Goal: Information Seeking & Learning: Check status

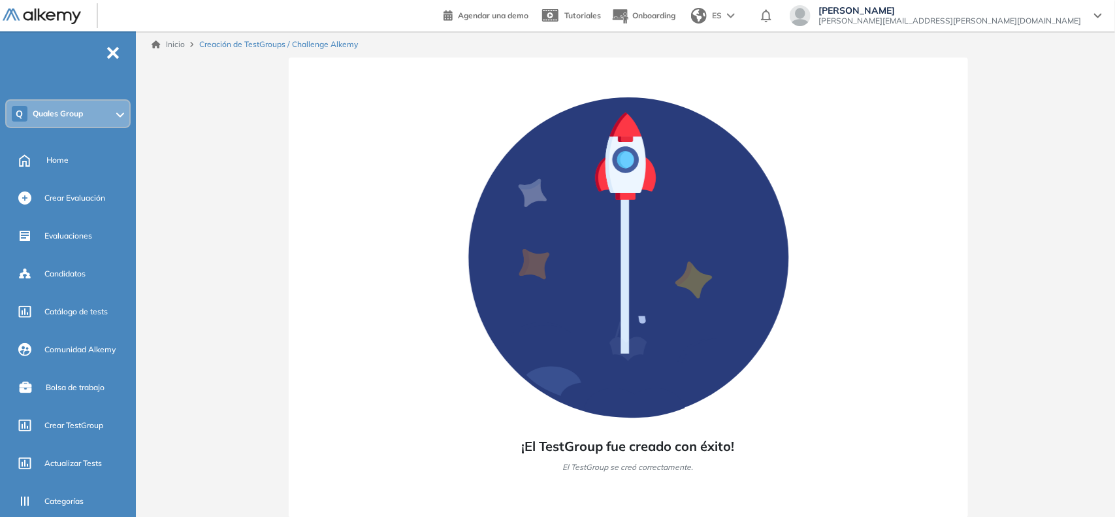
click at [69, 108] on span "Quales Group" at bounding box center [58, 113] width 50 height 10
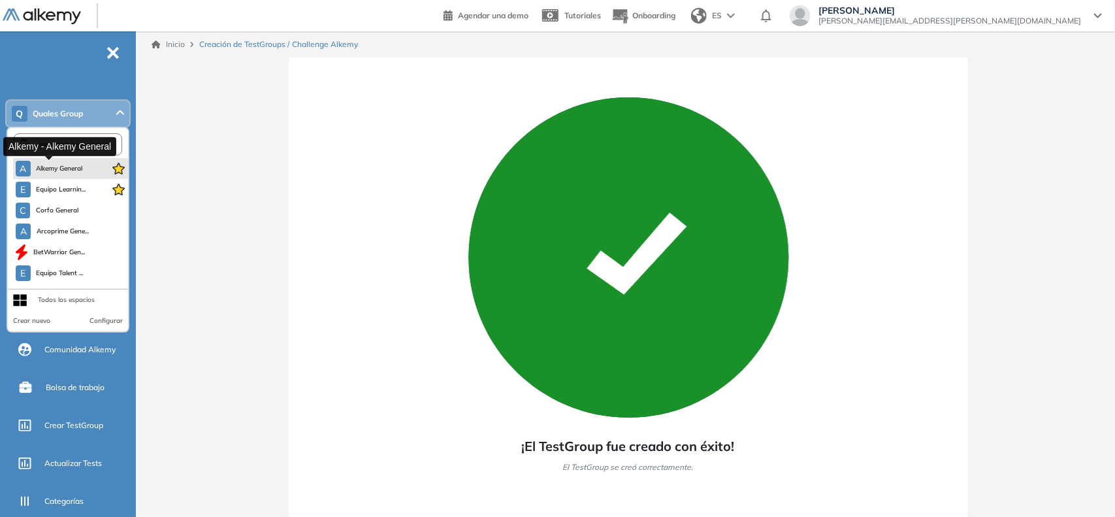
click at [54, 174] on button "A Alkemy General" at bounding box center [49, 169] width 67 height 16
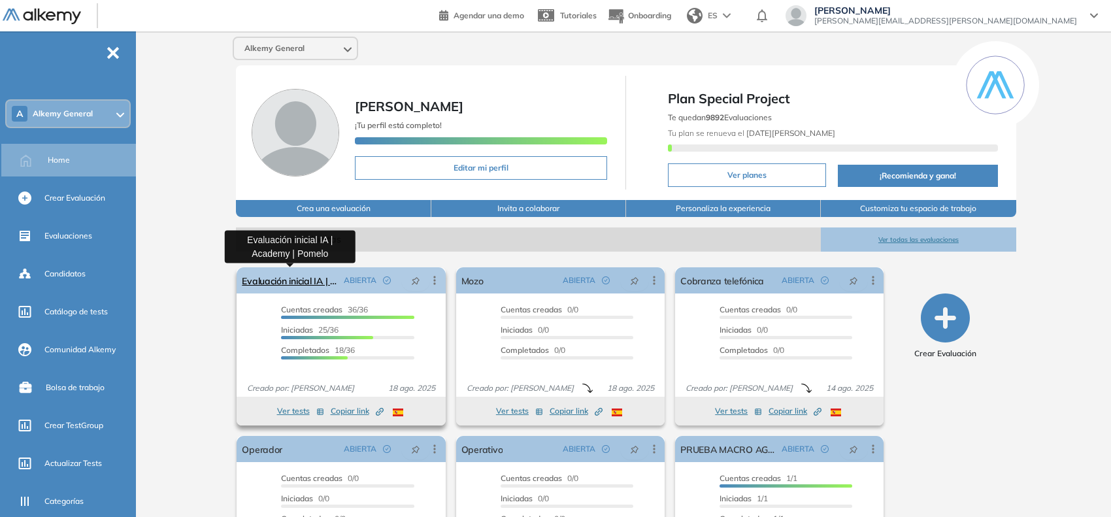
click at [314, 288] on link "Evaluación inicial IA | Academy | Pomelo" at bounding box center [290, 280] width 96 height 26
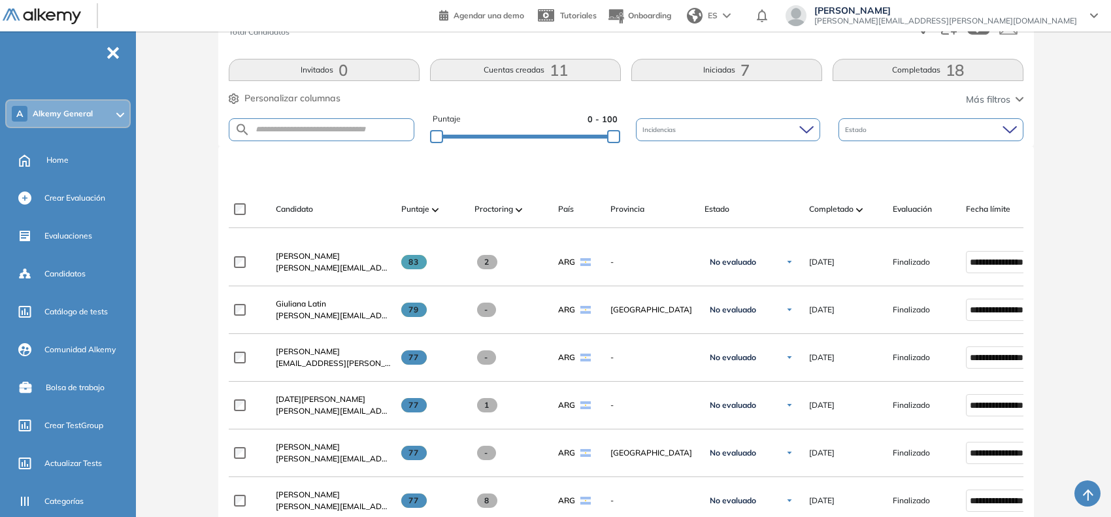
scroll to position [275, 0]
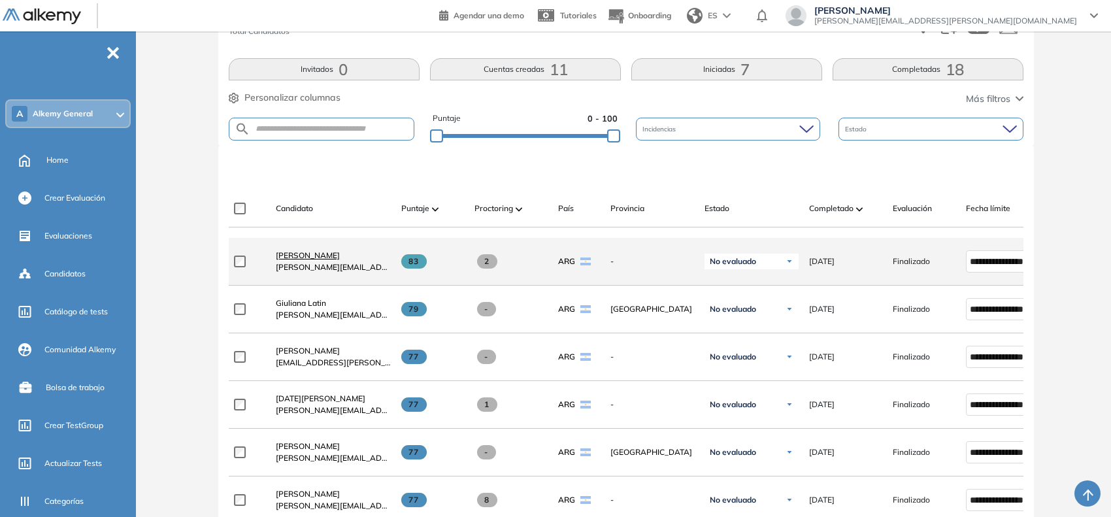
click at [316, 260] on span "[PERSON_NAME]" at bounding box center [308, 255] width 64 height 10
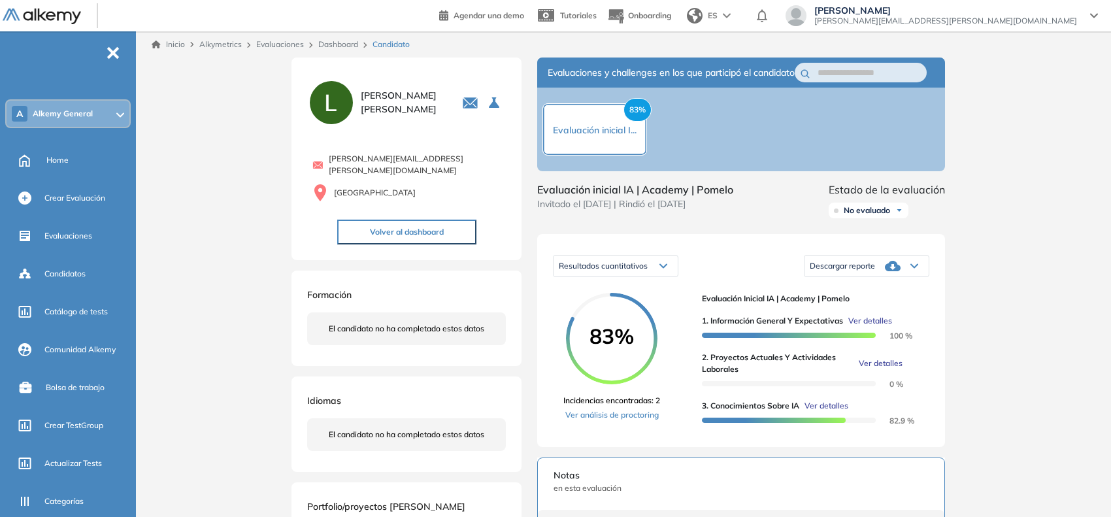
click at [881, 369] on span "Ver detalles" at bounding box center [881, 363] width 44 height 12
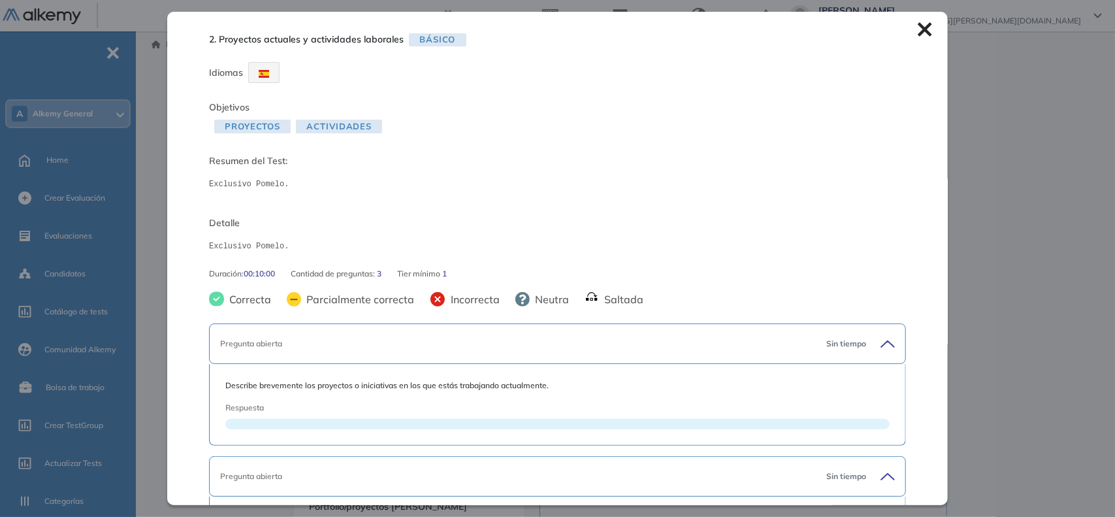
click at [918, 30] on icon at bounding box center [925, 30] width 14 height 14
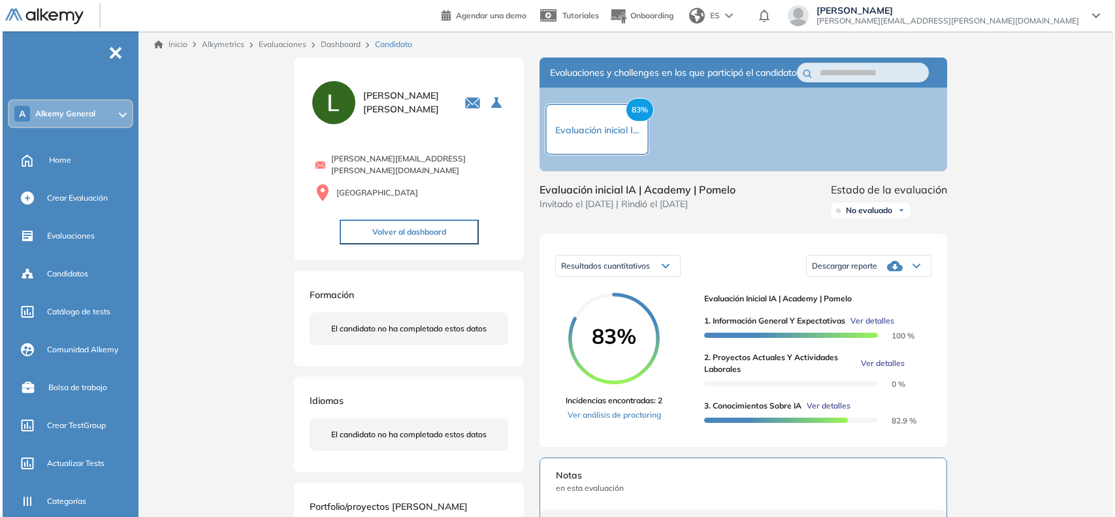
scroll to position [82, 0]
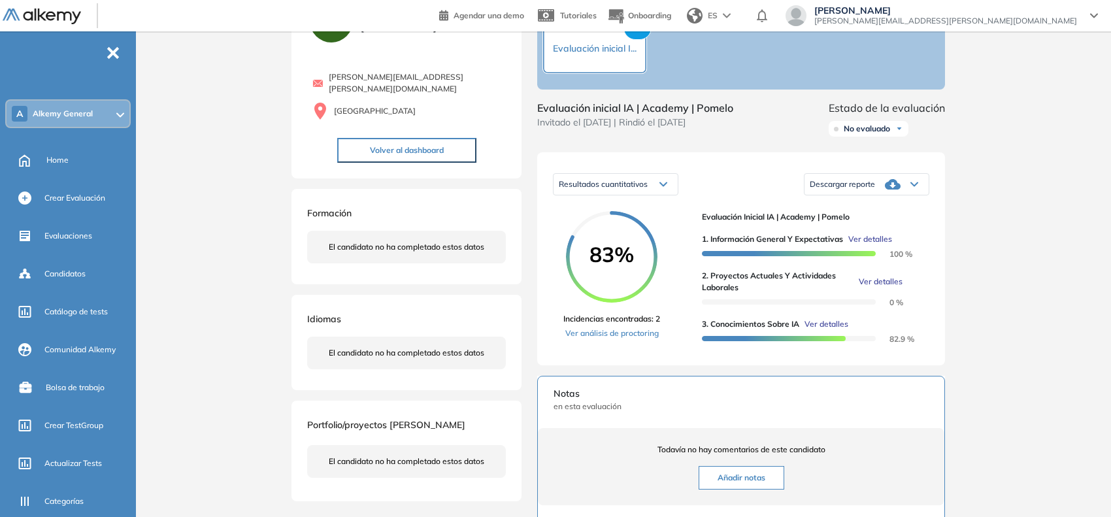
click at [871, 288] on span "Ver detalles" at bounding box center [881, 282] width 44 height 12
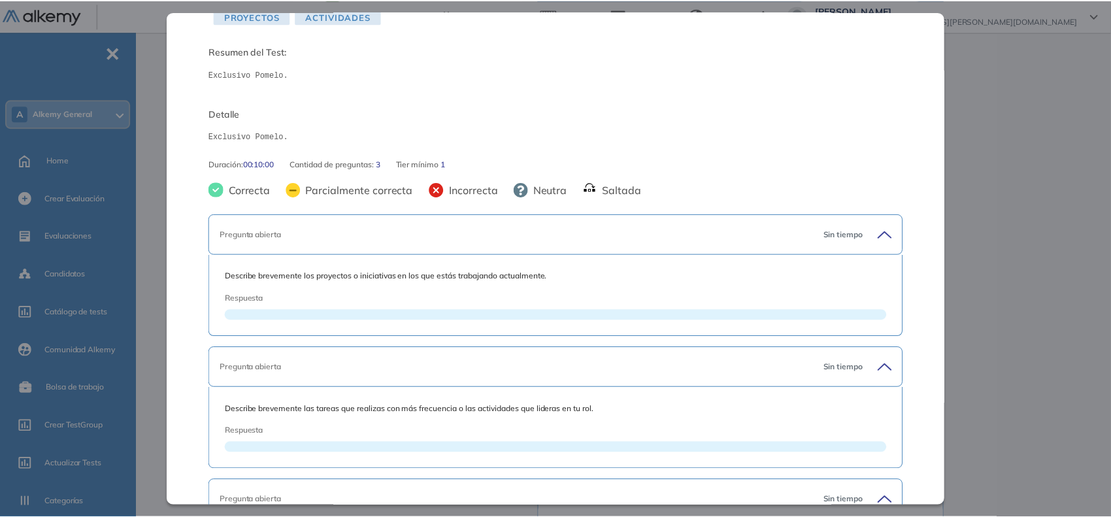
scroll to position [0, 0]
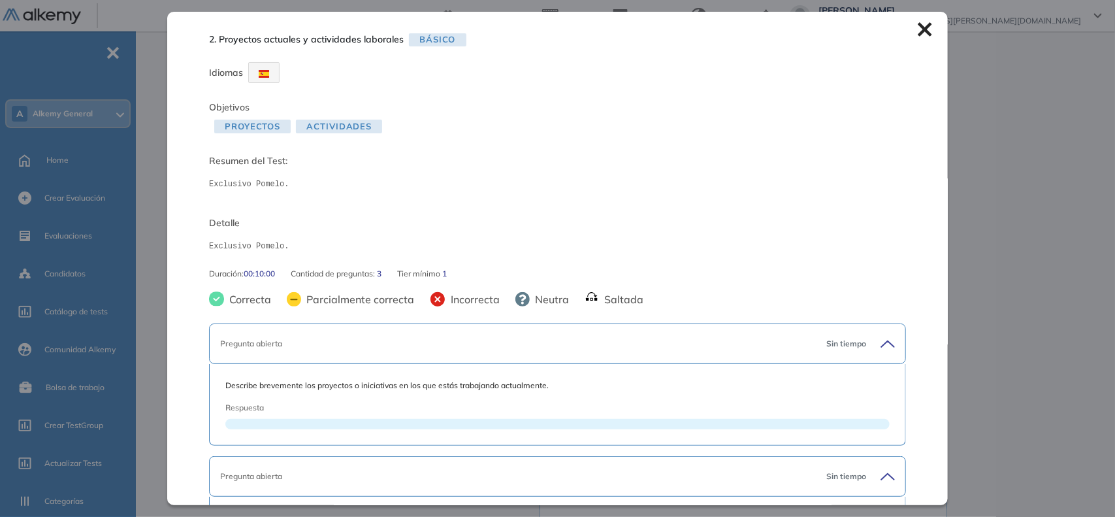
click at [918, 30] on icon at bounding box center [925, 30] width 14 height 14
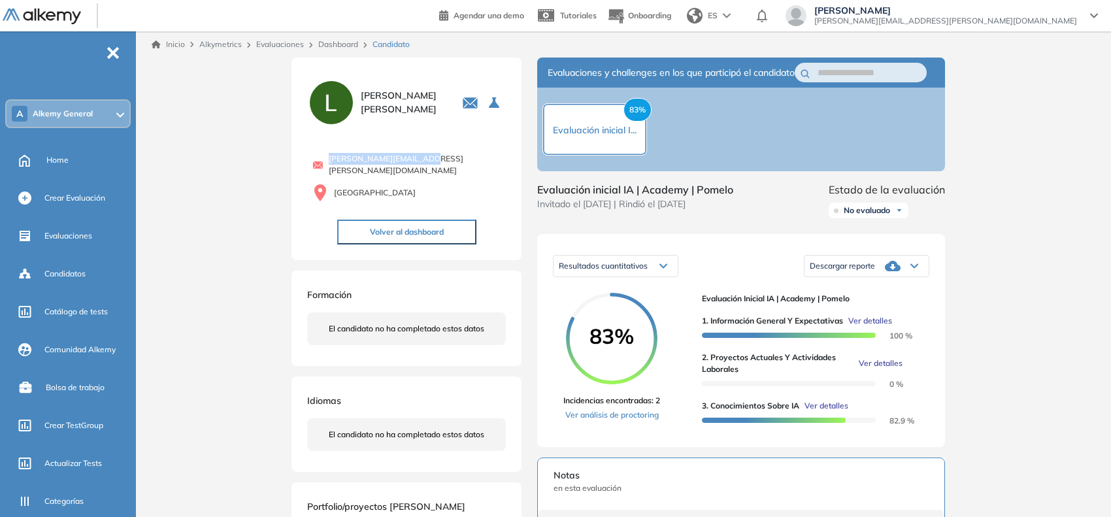
drag, startPoint x: 429, startPoint y: 157, endPoint x: 334, endPoint y: 163, distance: 95.6
click at [334, 163] on div "[PERSON_NAME][EMAIL_ADDRESS][PERSON_NAME][DOMAIN_NAME]" at bounding box center [408, 165] width 193 height 24
copy span "[PERSON_NAME][EMAIL_ADDRESS][PERSON_NAME][DOMAIN_NAME]"
click at [347, 46] on link "Dashboard" at bounding box center [338, 44] width 40 height 10
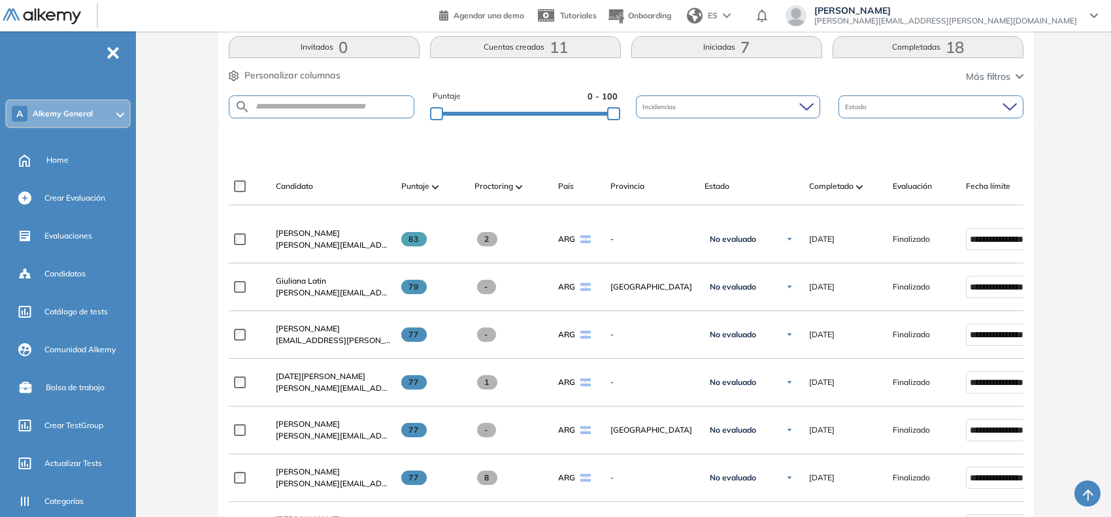
scroll to position [327, 0]
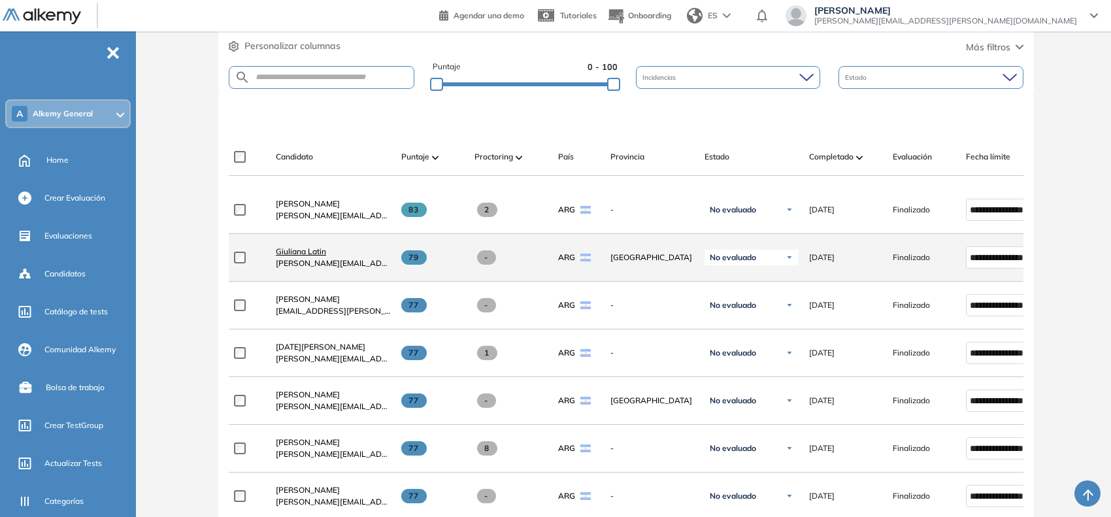
click at [312, 254] on span "Giuliana Latin" at bounding box center [301, 251] width 50 height 10
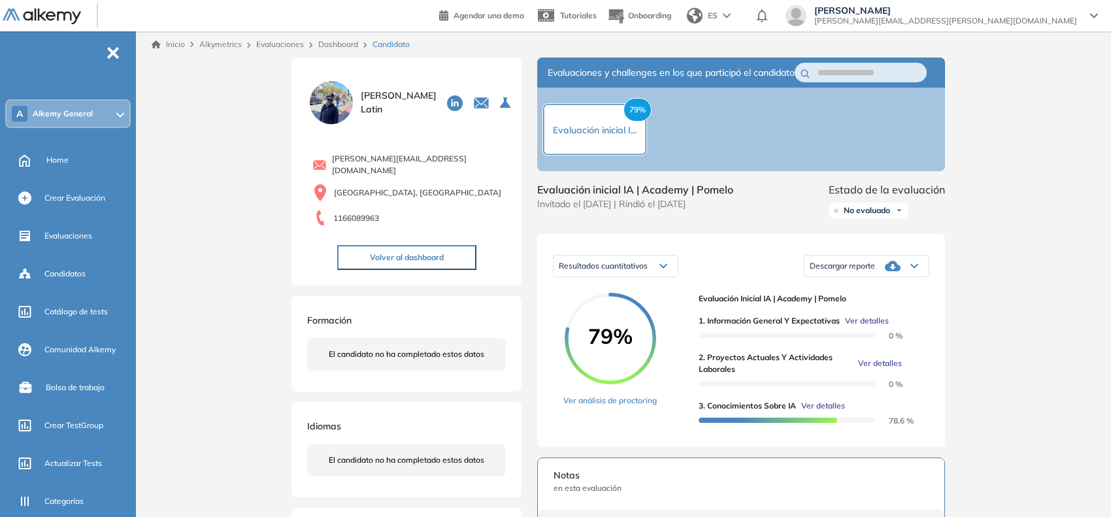
click at [883, 369] on span "Ver detalles" at bounding box center [880, 363] width 44 height 12
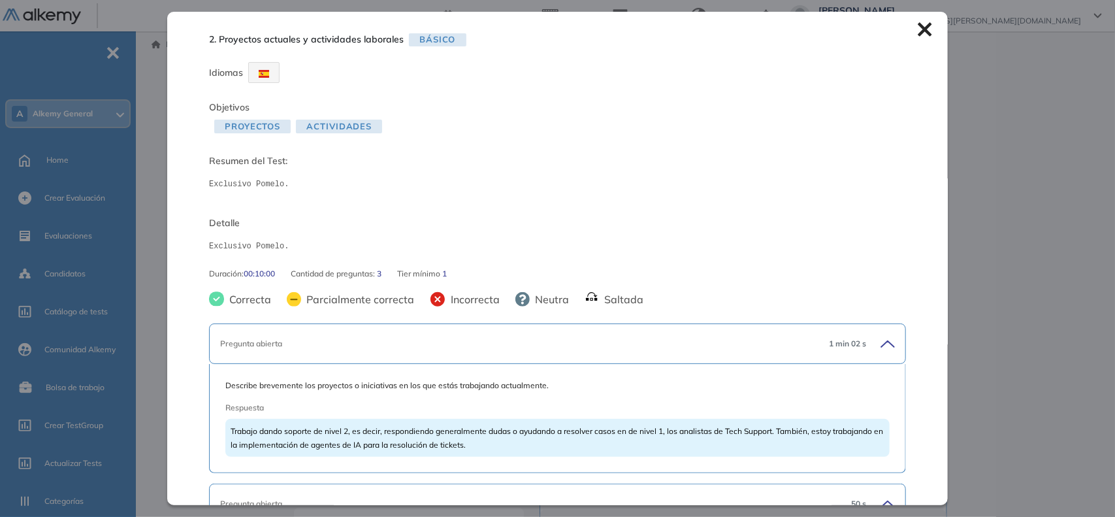
click at [918, 35] on icon at bounding box center [925, 29] width 14 height 14
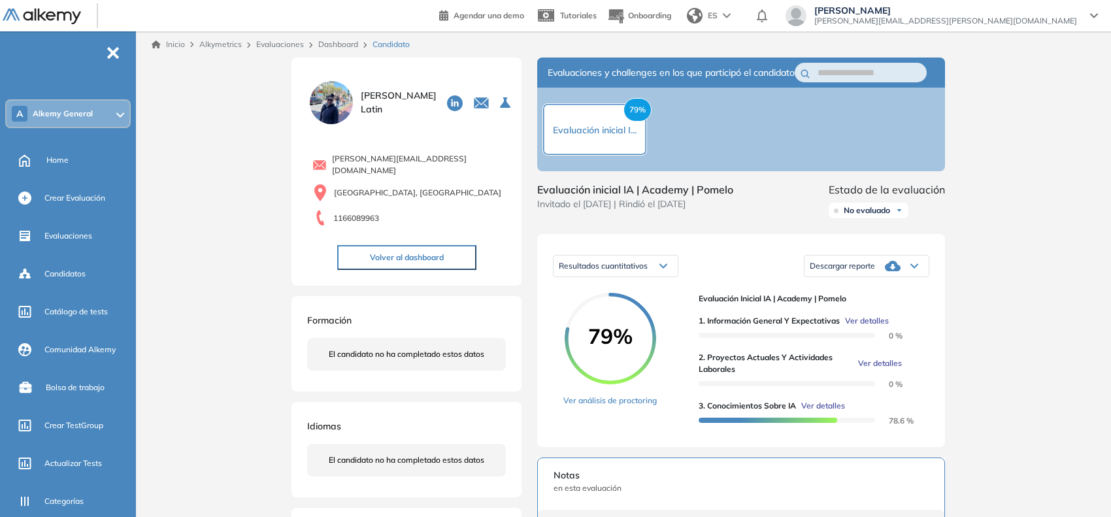
click at [331, 42] on link "Dashboard" at bounding box center [338, 44] width 40 height 10
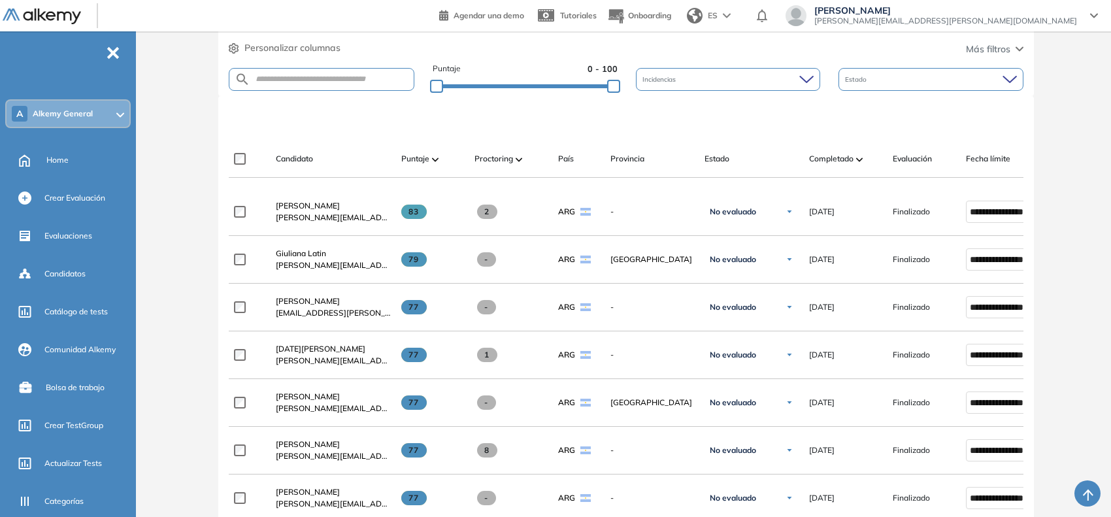
scroll to position [327, 0]
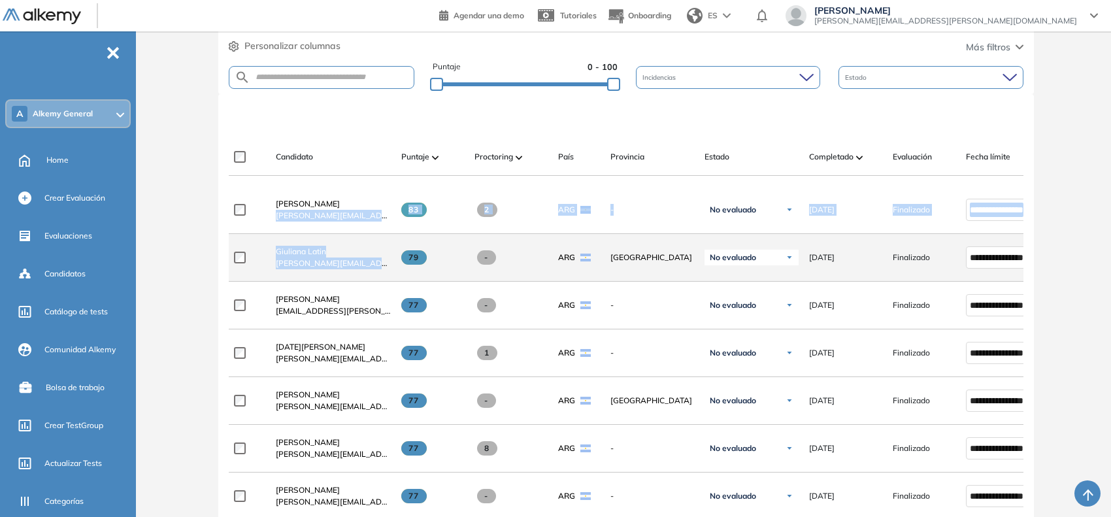
drag, startPoint x: 275, startPoint y: 220, endPoint x: 363, endPoint y: 278, distance: 105.7
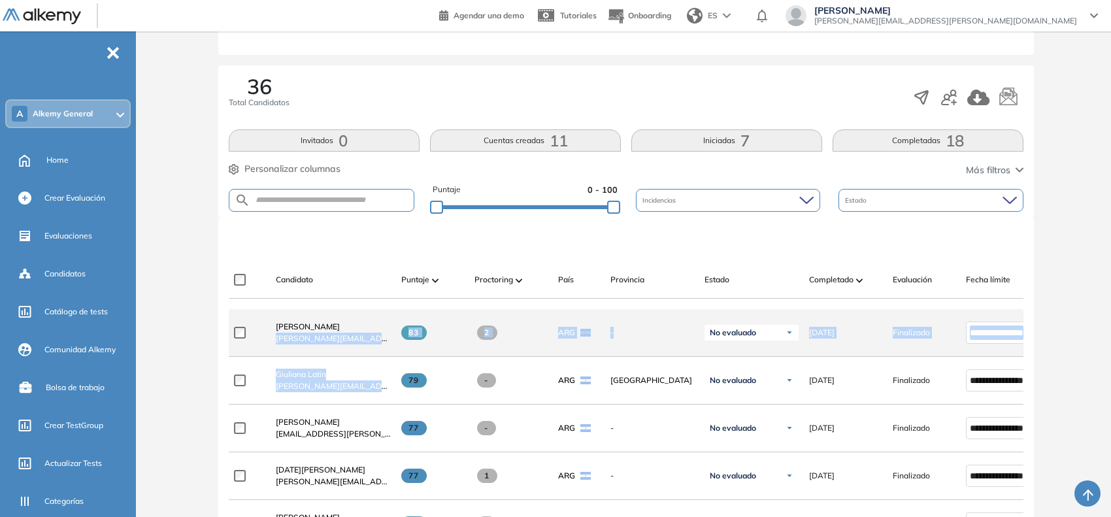
scroll to position [245, 0]
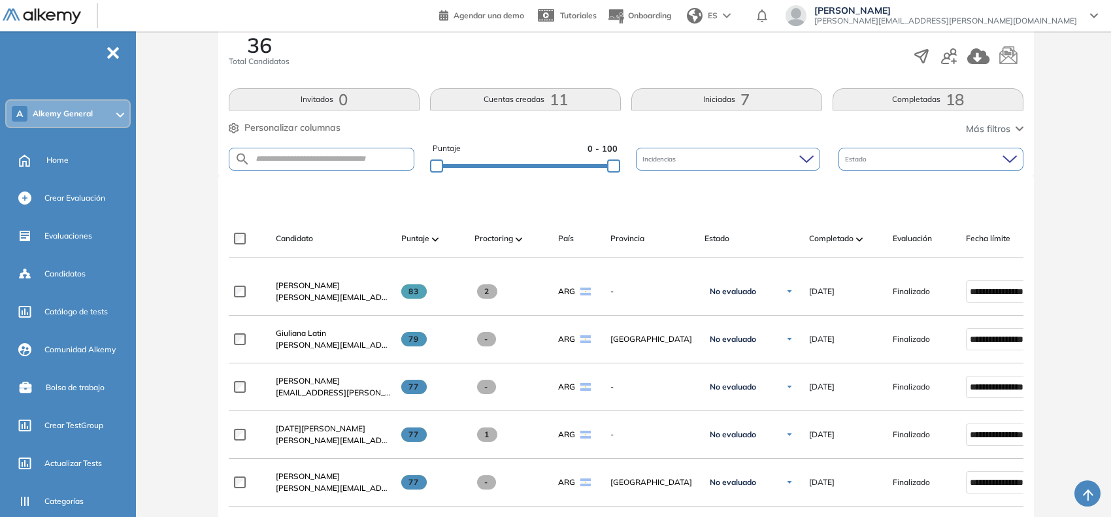
click at [780, 212] on div at bounding box center [628, 197] width 795 height 39
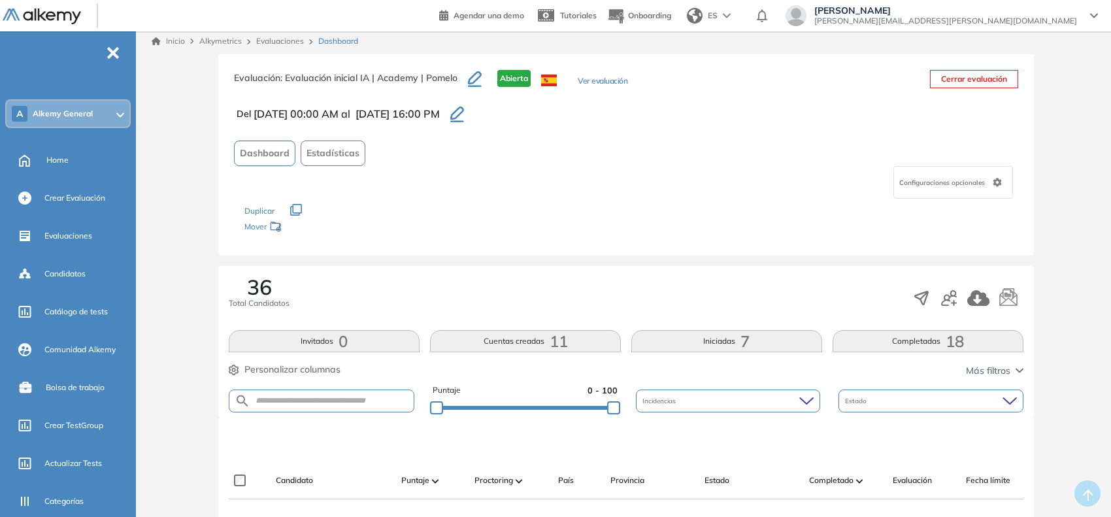
scroll to position [0, 0]
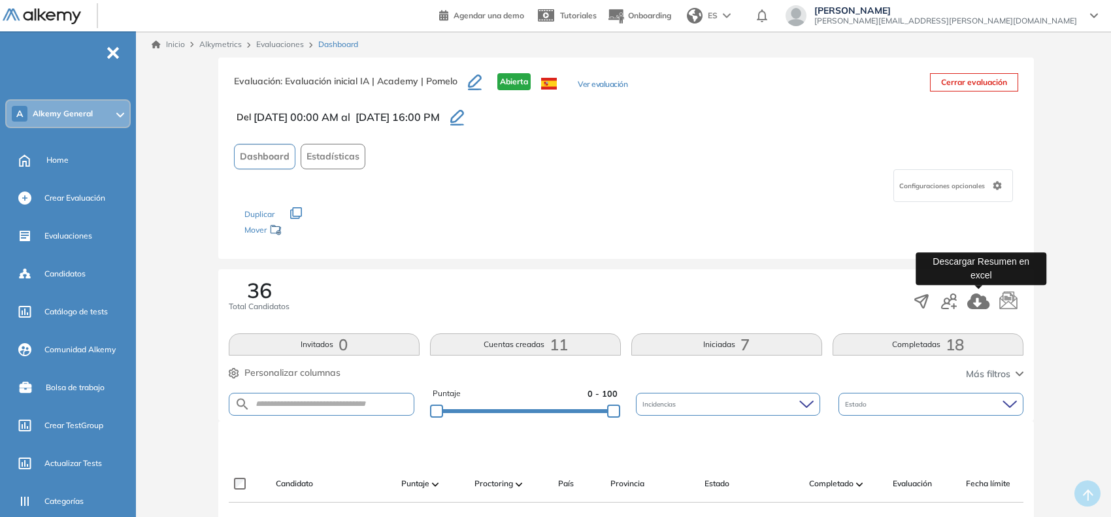
click at [969, 296] on icon "button" at bounding box center [978, 301] width 23 height 16
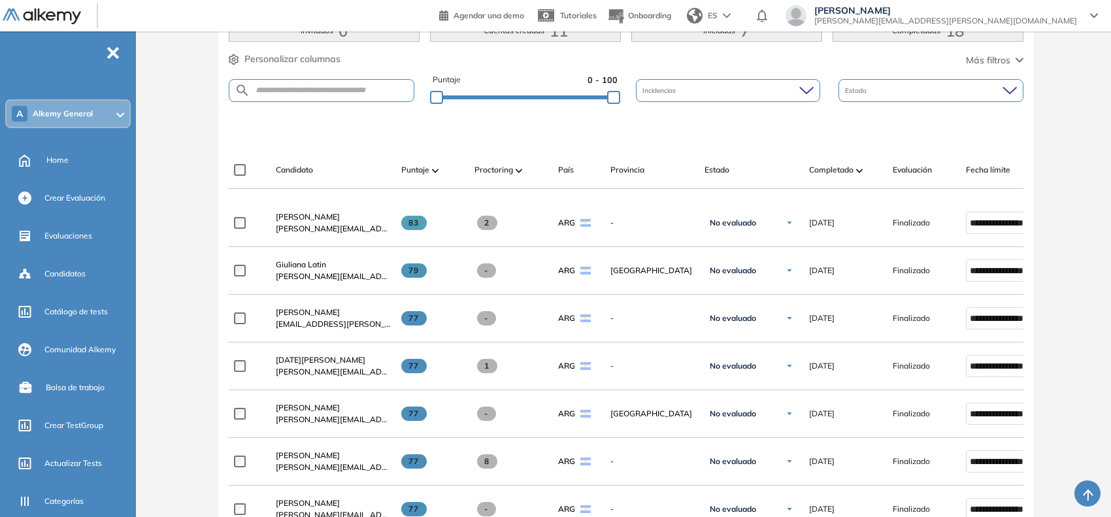
scroll to position [327, 0]
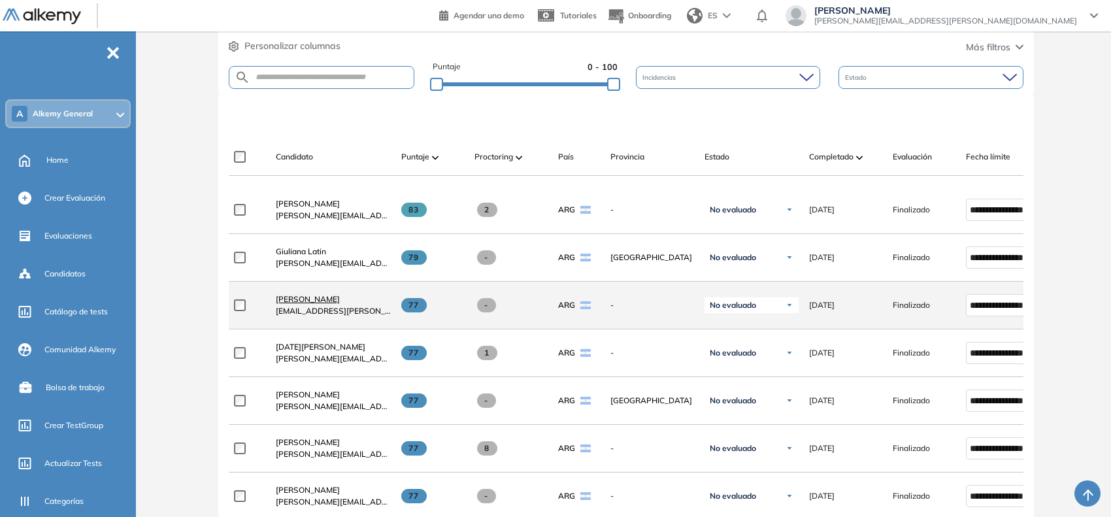
click at [291, 304] on span "[PERSON_NAME]" at bounding box center [308, 299] width 64 height 10
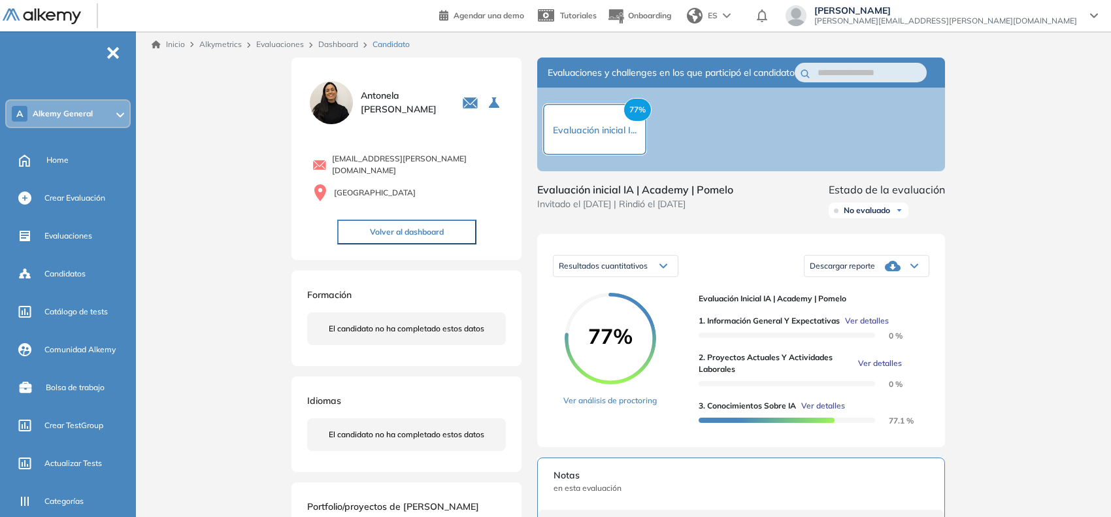
click at [887, 369] on span "Ver detalles" at bounding box center [880, 363] width 44 height 12
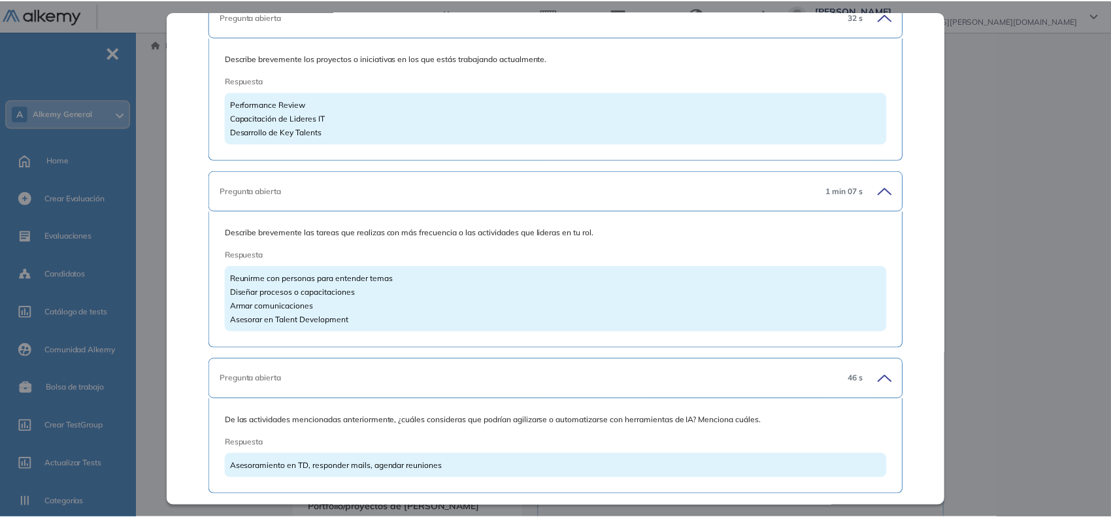
scroll to position [376, 0]
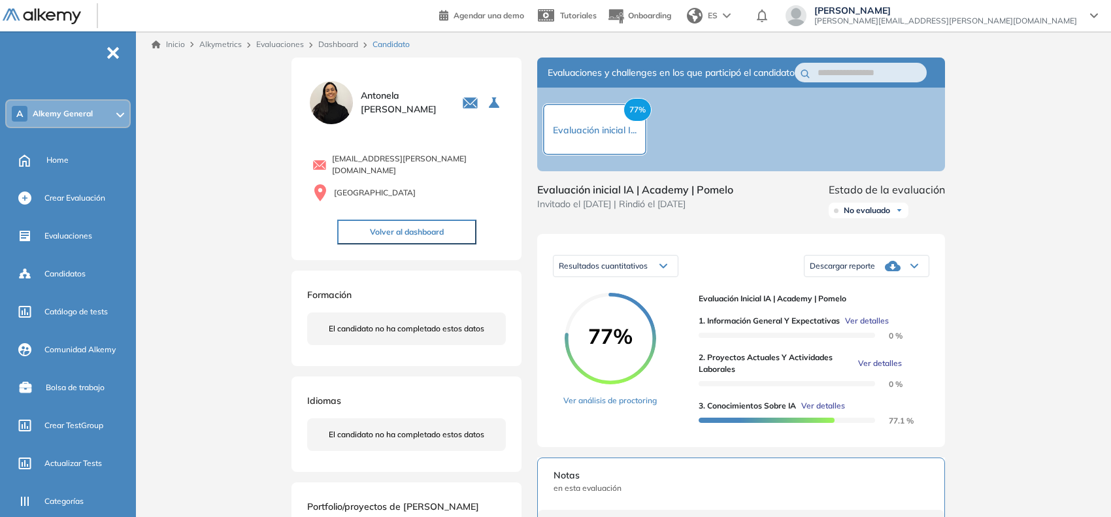
click at [998, 207] on div "Inicio Alkymetrics Evaluaciones Dashboard Candidato 2. Proyectos actuales y act…" at bounding box center [626, 423] width 970 height 784
click at [321, 43] on link "Dashboard" at bounding box center [338, 44] width 40 height 10
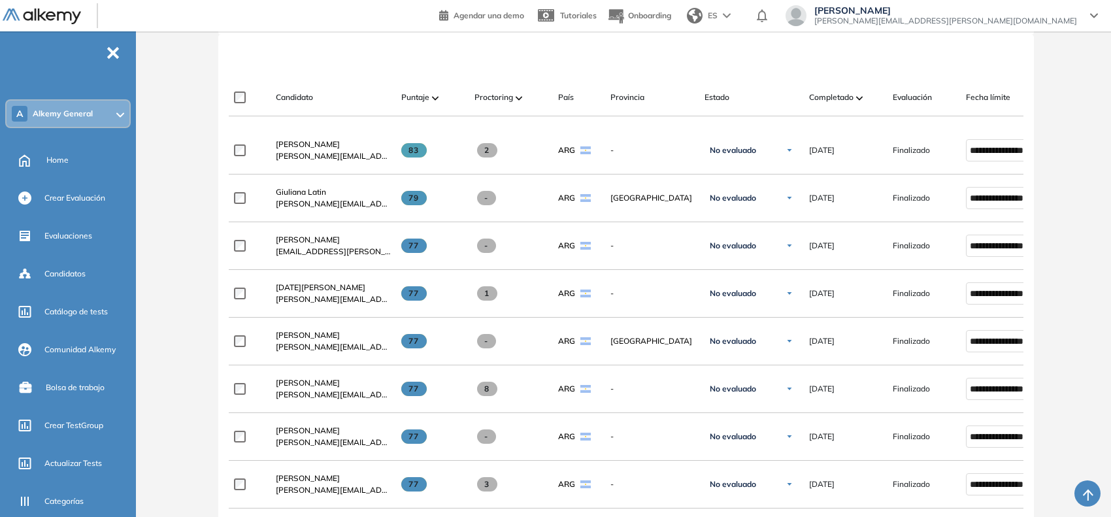
scroll to position [408, 0]
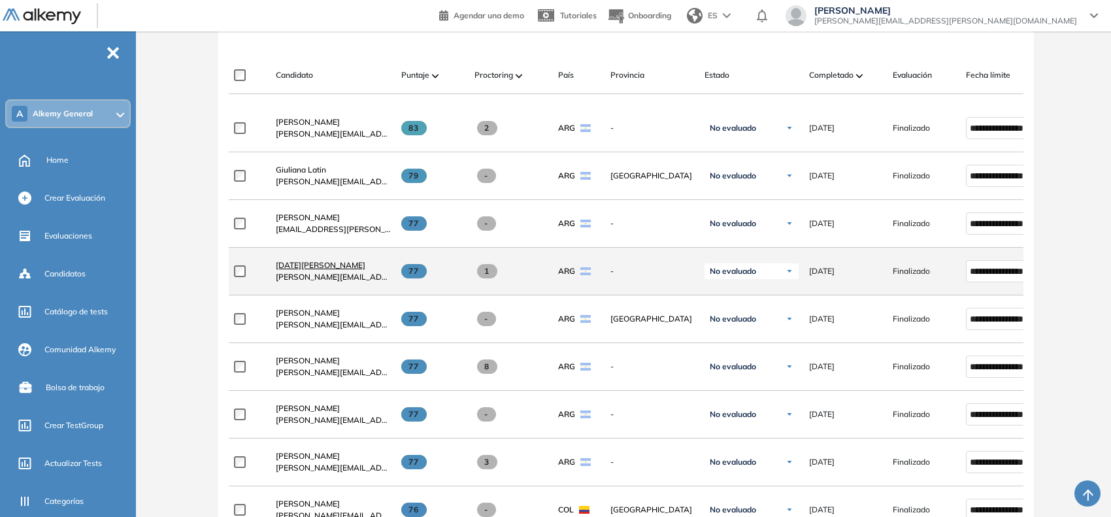
click at [299, 269] on span "[DATE][PERSON_NAME]" at bounding box center [321, 265] width 90 height 10
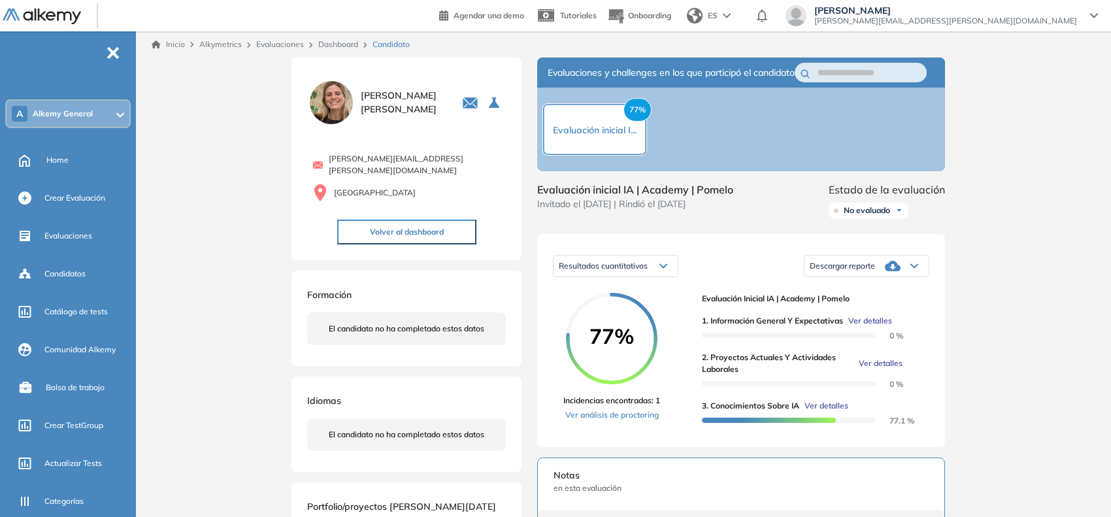
click at [886, 369] on span "Ver detalles" at bounding box center [881, 363] width 44 height 12
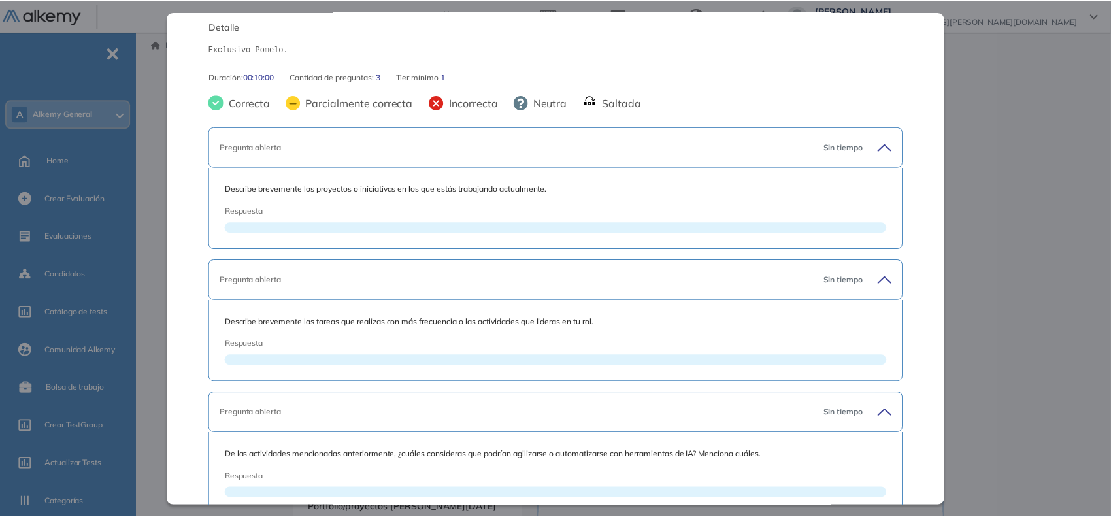
scroll to position [265, 0]
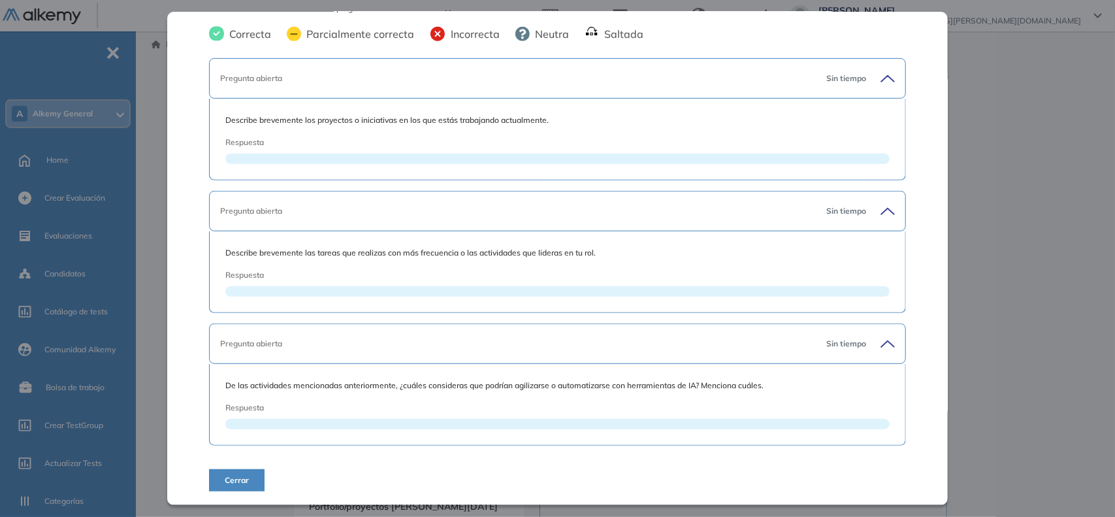
click at [156, 234] on div "Inicio Alkymetrics Evaluaciones Dashboard Candidato 2. Proyectos actuales y act…" at bounding box center [628, 423] width 974 height 784
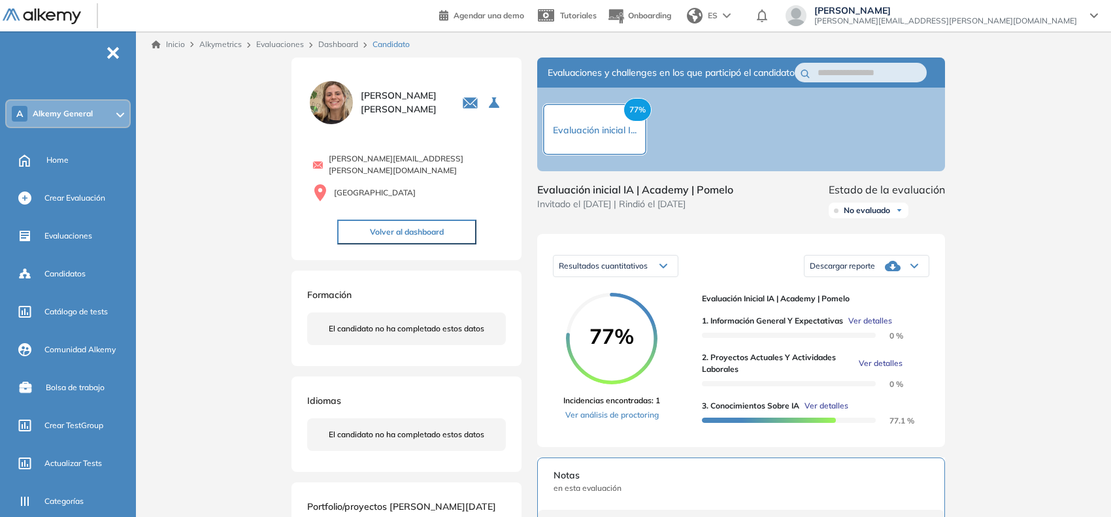
scroll to position [36, 0]
click at [335, 44] on link "Dashboard" at bounding box center [338, 44] width 40 height 10
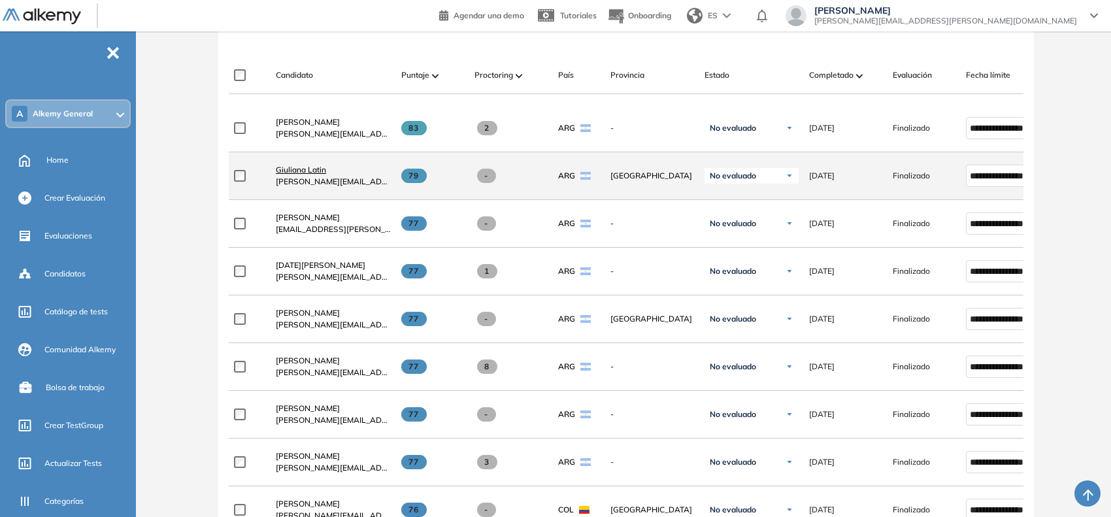
scroll to position [490, 0]
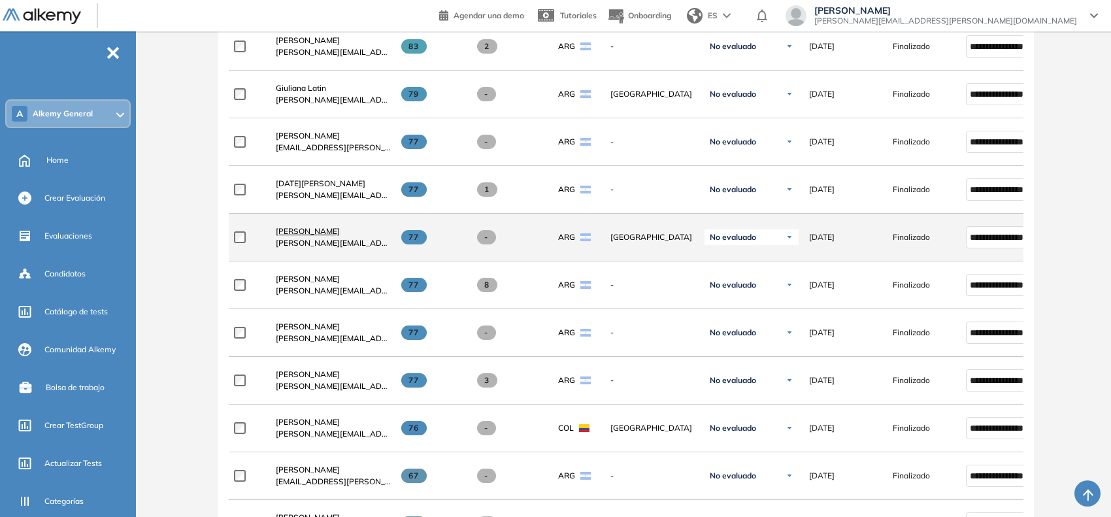
click at [302, 232] on span "[PERSON_NAME]" at bounding box center [308, 231] width 64 height 10
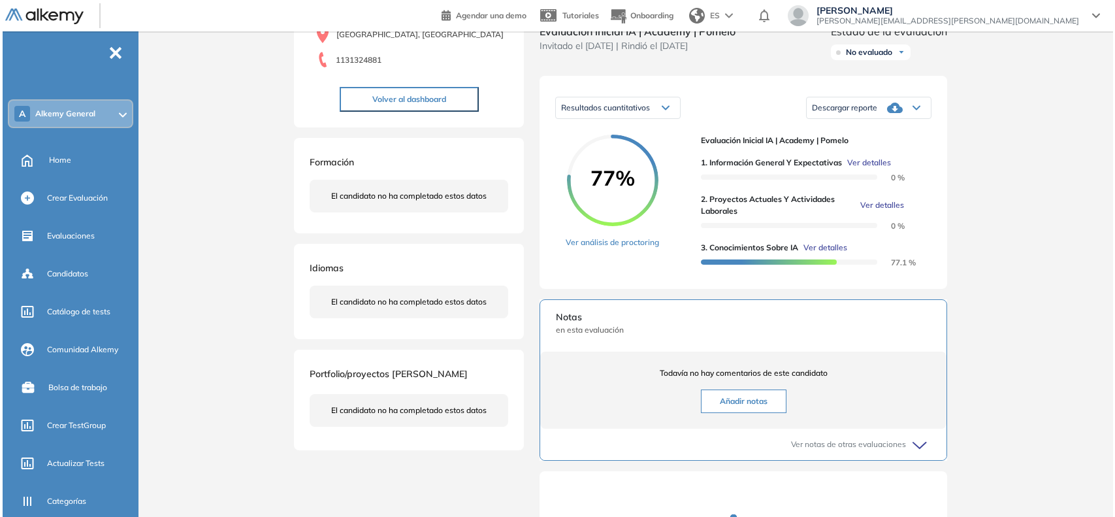
scroll to position [163, 0]
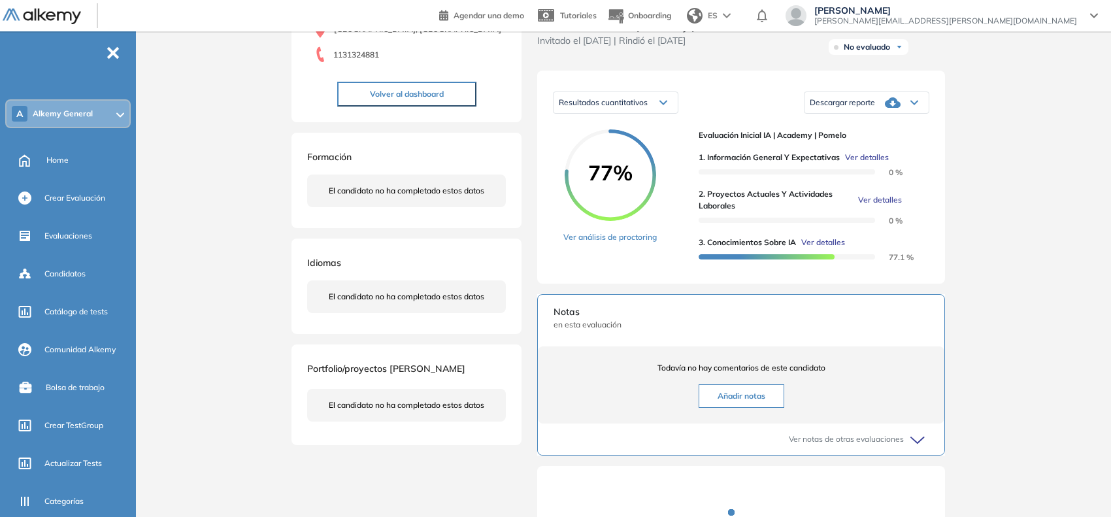
click at [887, 206] on span "Ver detalles" at bounding box center [880, 200] width 44 height 12
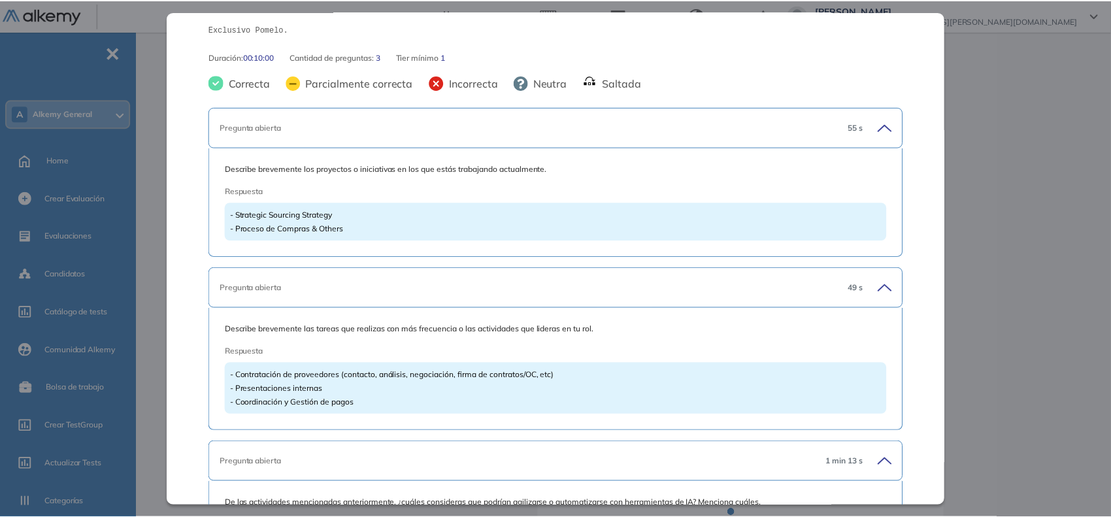
scroll to position [0, 0]
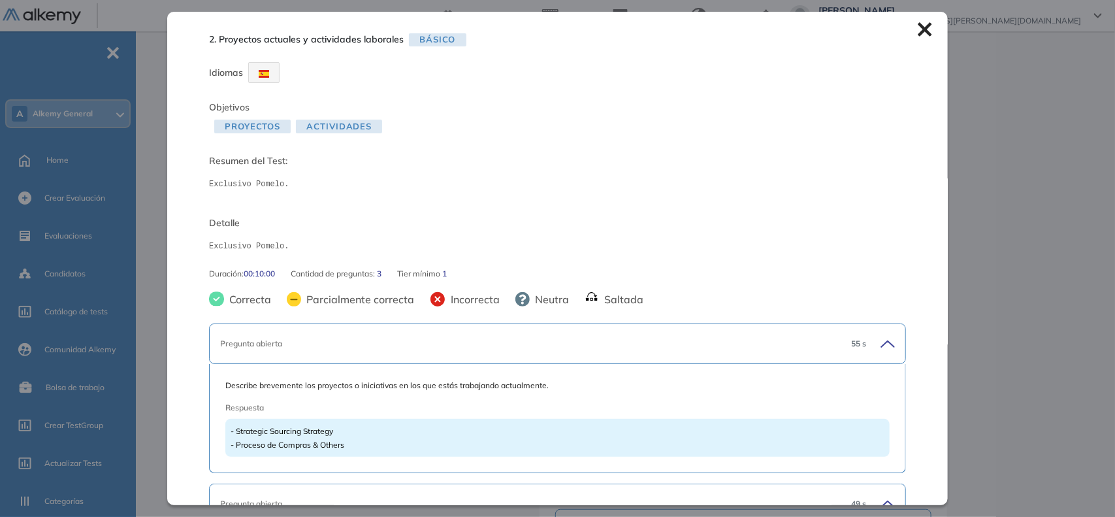
click at [918, 34] on icon at bounding box center [925, 29] width 14 height 14
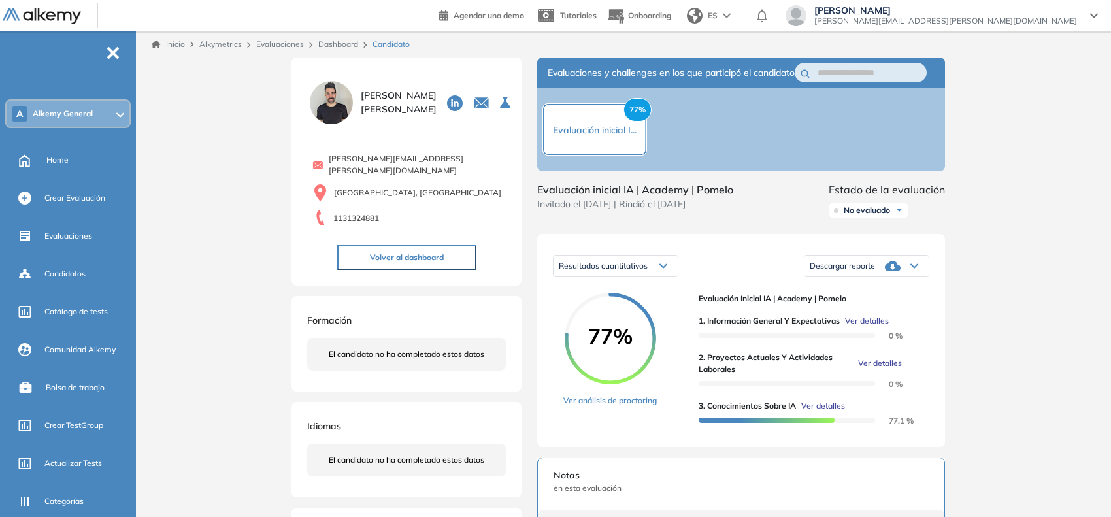
click at [350, 43] on link "Dashboard" at bounding box center [338, 44] width 40 height 10
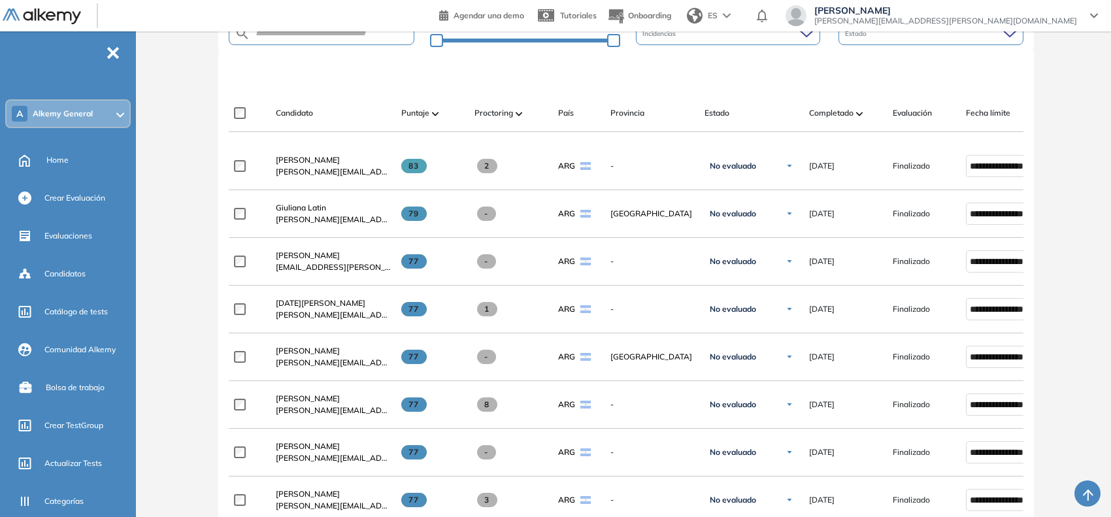
scroll to position [408, 0]
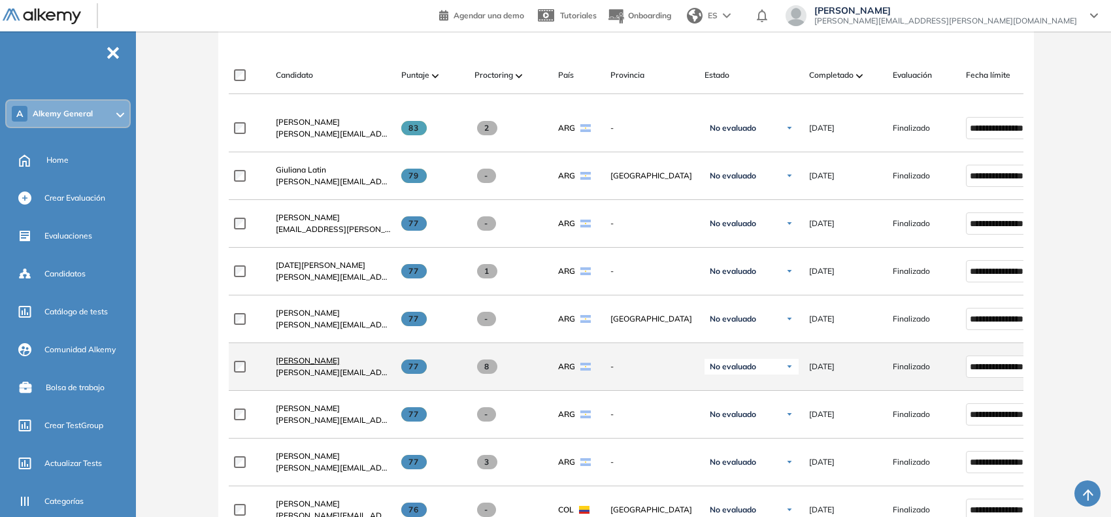
click at [323, 365] on span "[PERSON_NAME]" at bounding box center [308, 360] width 64 height 10
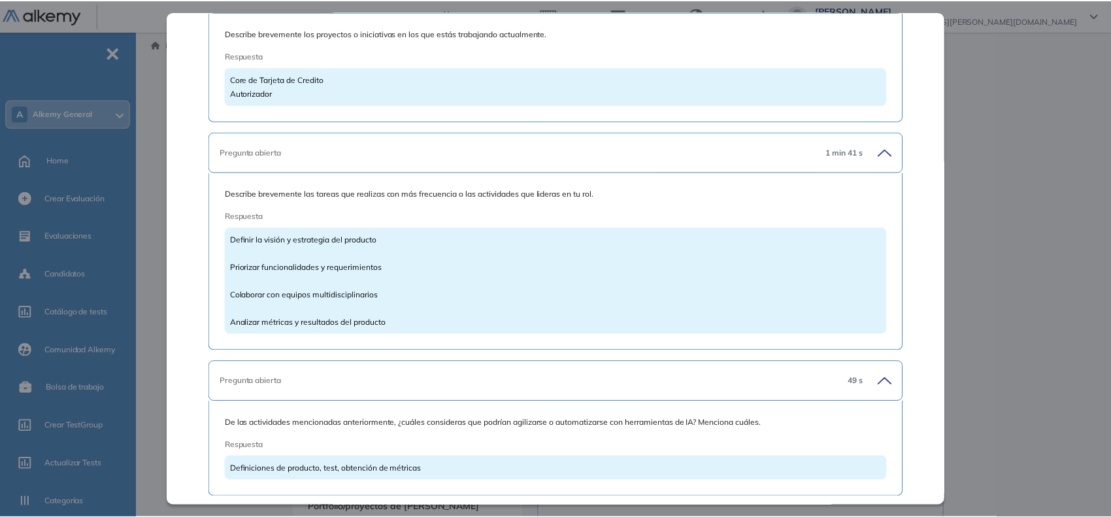
scroll to position [403, 0]
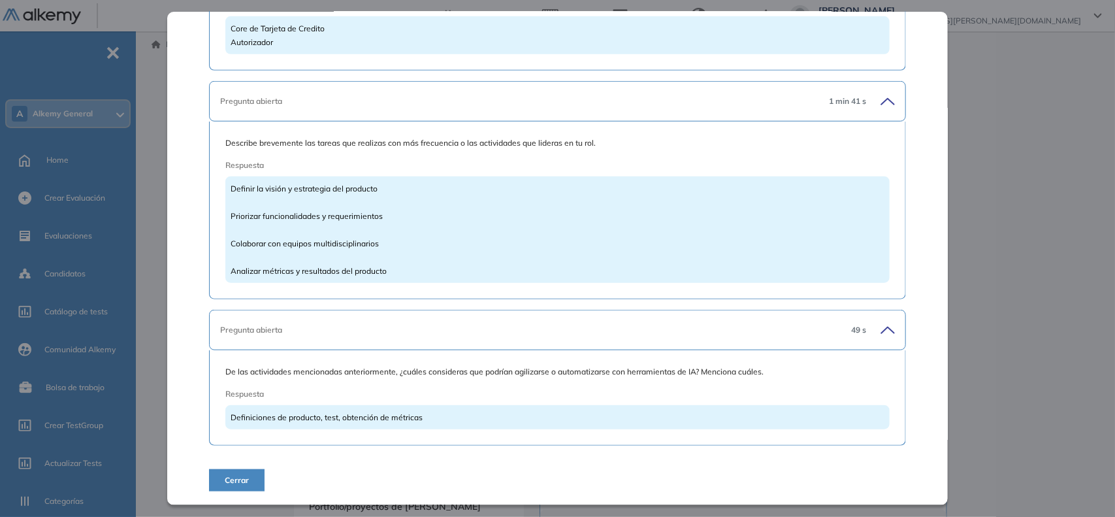
click at [154, 123] on div "Inicio Alkymetrics Evaluaciones Dashboard Candidato 2. Proyectos actuales y act…" at bounding box center [628, 423] width 974 height 784
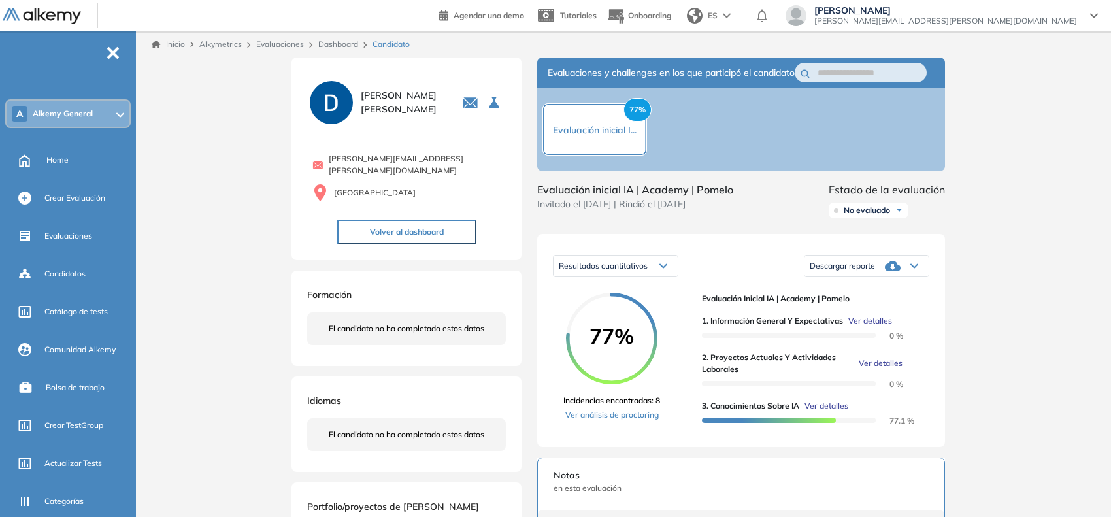
scroll to position [173, 0]
click at [331, 41] on link "Dashboard" at bounding box center [338, 44] width 40 height 10
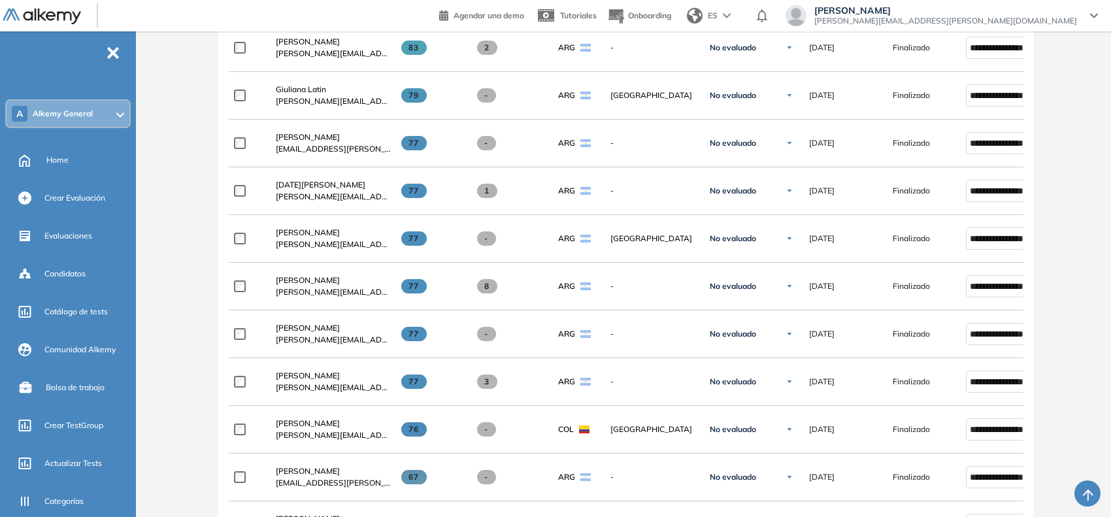
scroll to position [490, 0]
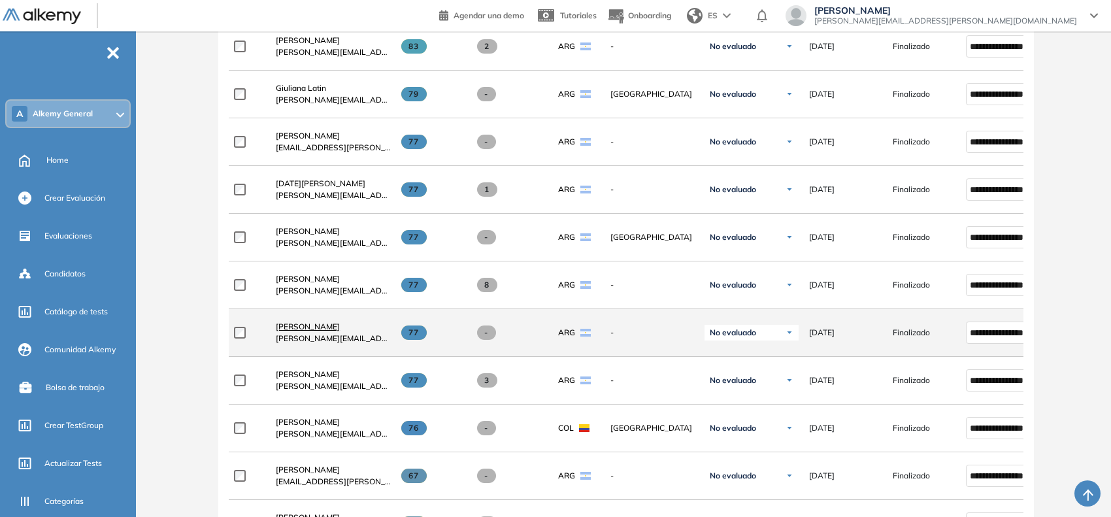
click at [288, 331] on span "[PERSON_NAME]" at bounding box center [308, 326] width 64 height 10
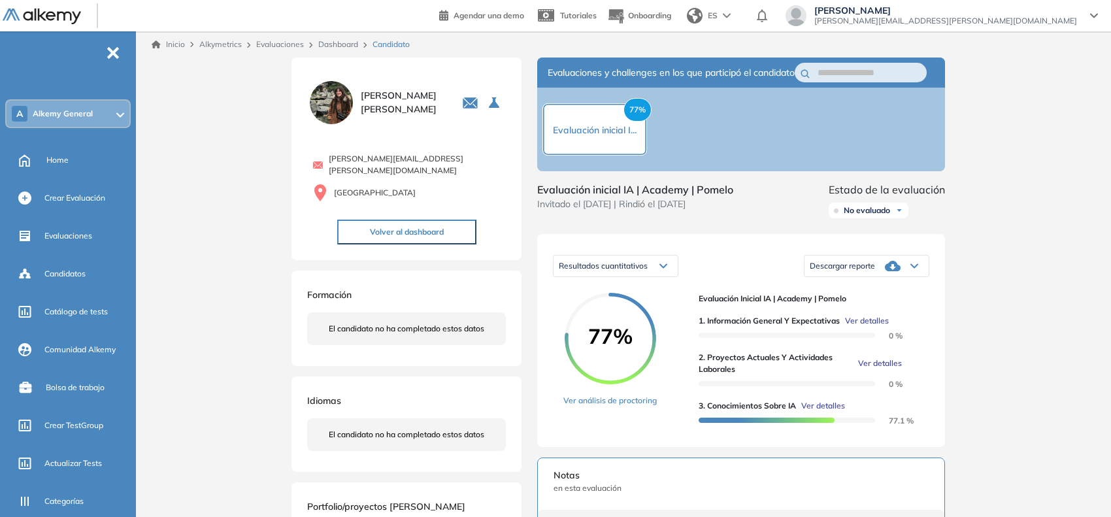
click at [867, 369] on span "Ver detalles" at bounding box center [880, 363] width 44 height 12
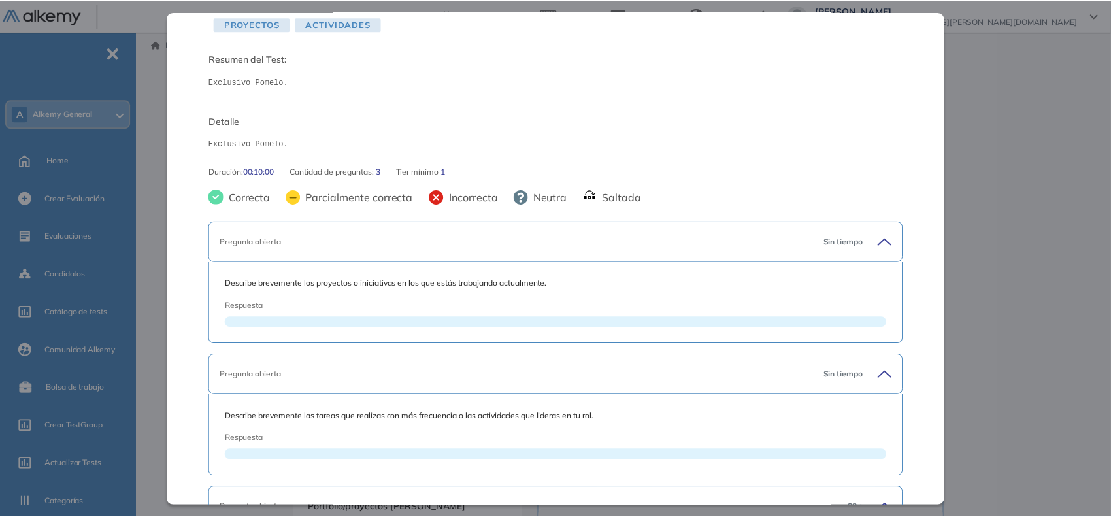
scroll to position [265, 0]
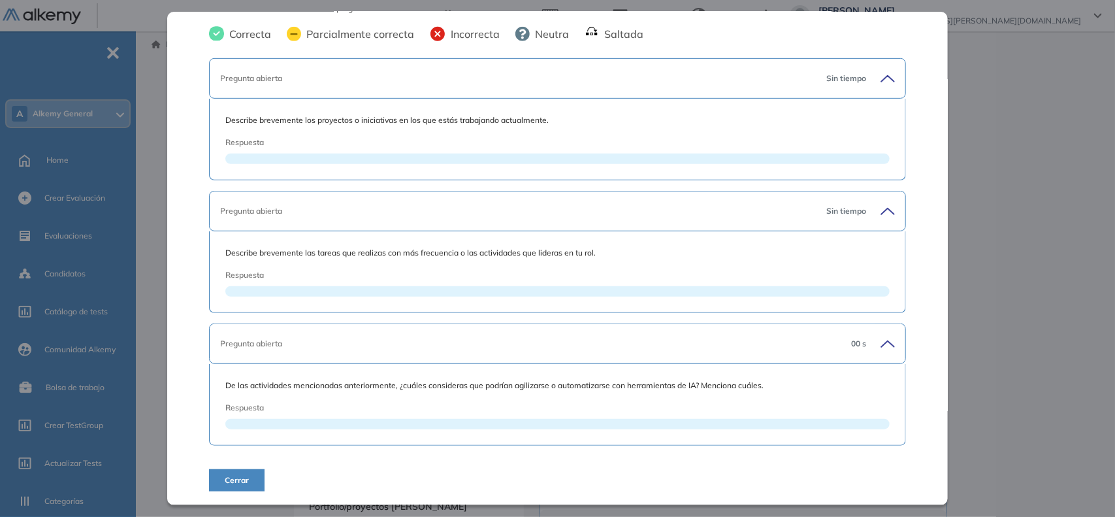
click at [1030, 135] on div "Inicio Alkymetrics Evaluaciones Dashboard Candidato 2. Proyectos actuales y act…" at bounding box center [628, 423] width 974 height 784
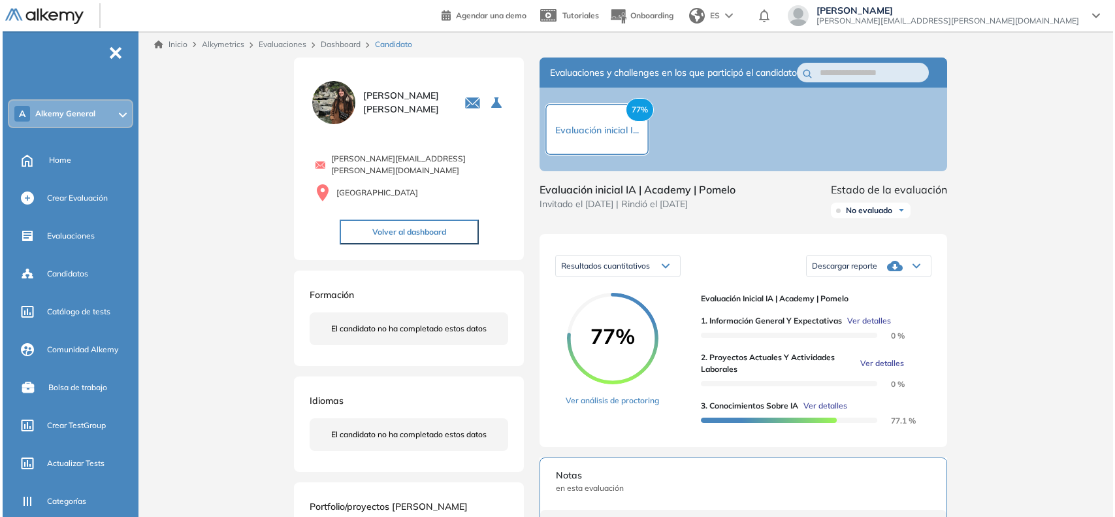
scroll to position [36, 0]
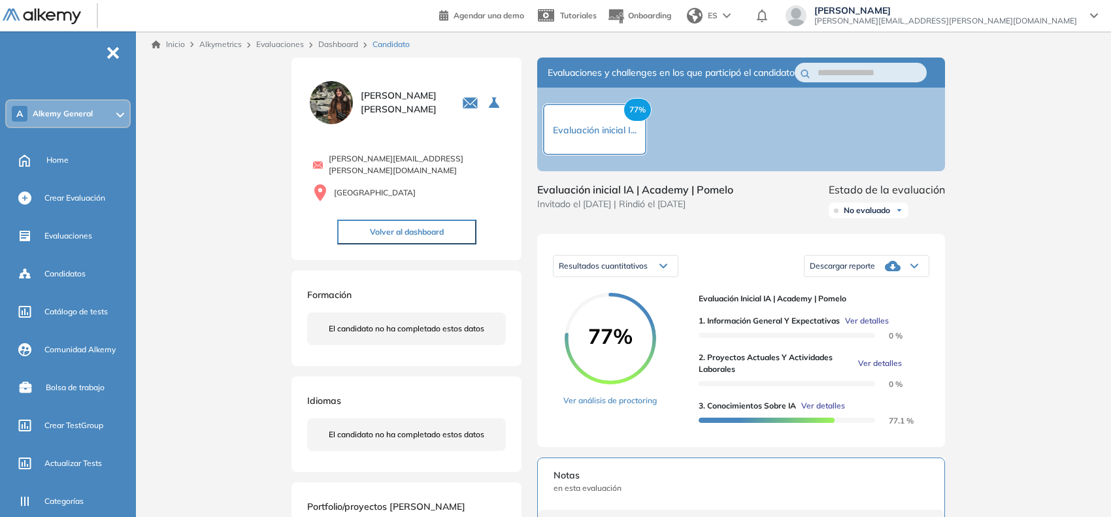
click at [327, 39] on link "Dashboard" at bounding box center [338, 44] width 40 height 10
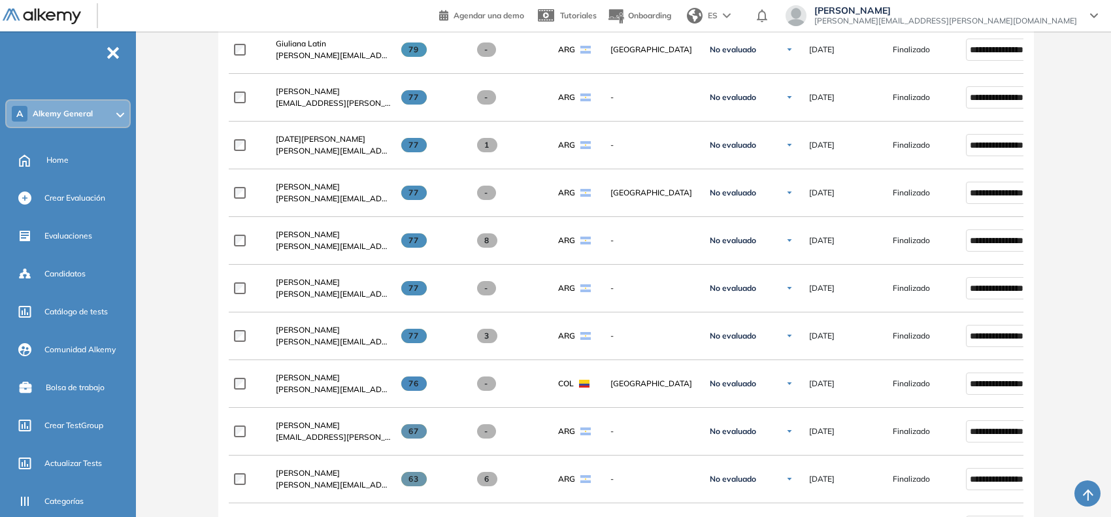
scroll to position [572, 0]
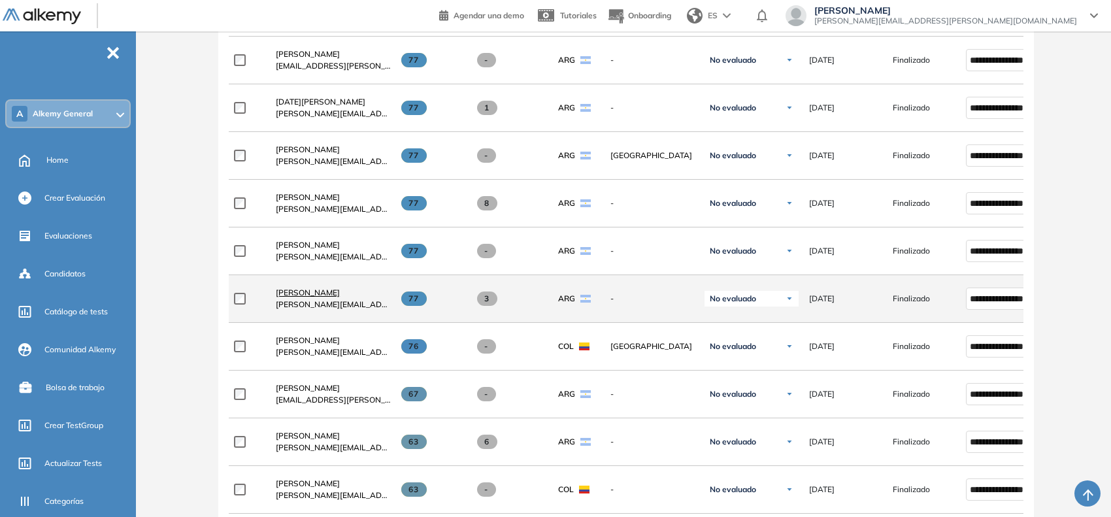
click at [304, 295] on span "[PERSON_NAME]" at bounding box center [308, 293] width 64 height 10
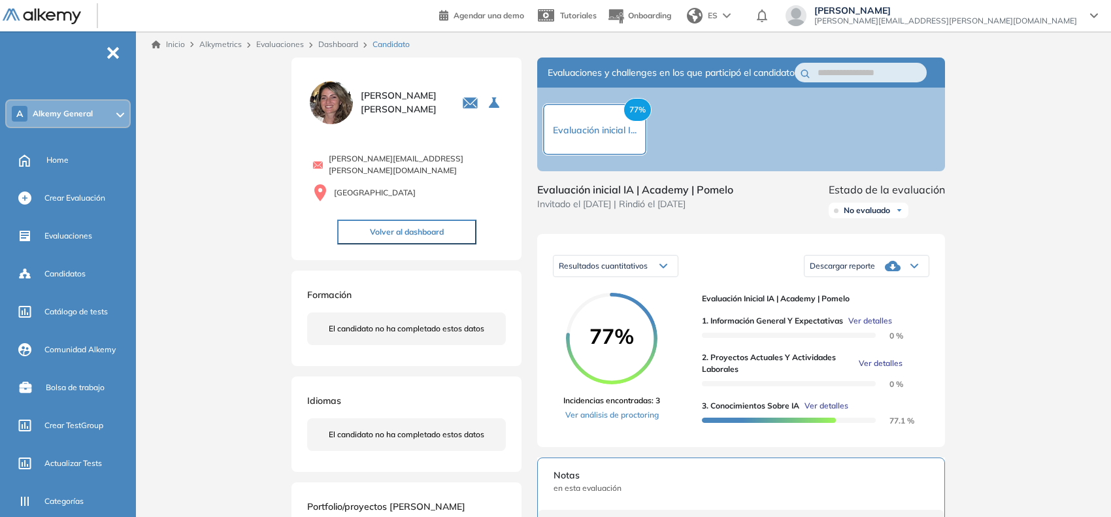
click at [872, 369] on span "Ver detalles" at bounding box center [881, 363] width 44 height 12
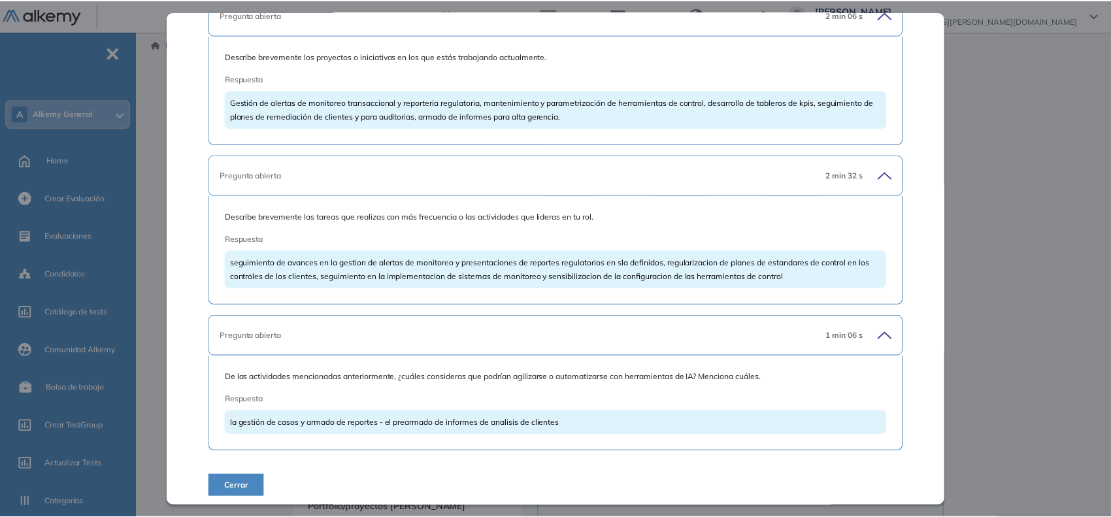
scroll to position [334, 0]
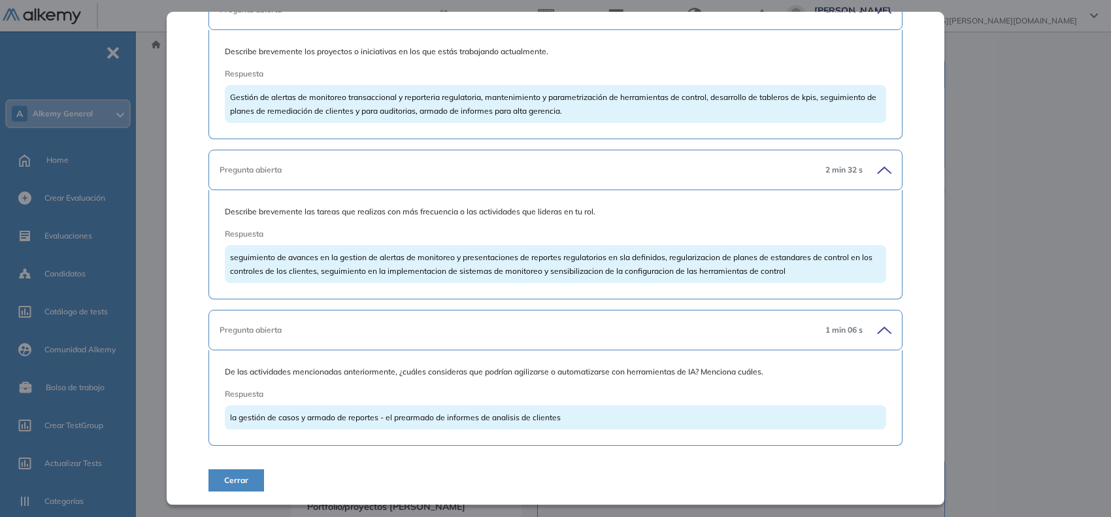
click at [160, 151] on div "Inicio Alkymetrics Evaluaciones Dashboard Candidato 2. Proyectos actuales y act…" at bounding box center [626, 423] width 970 height 784
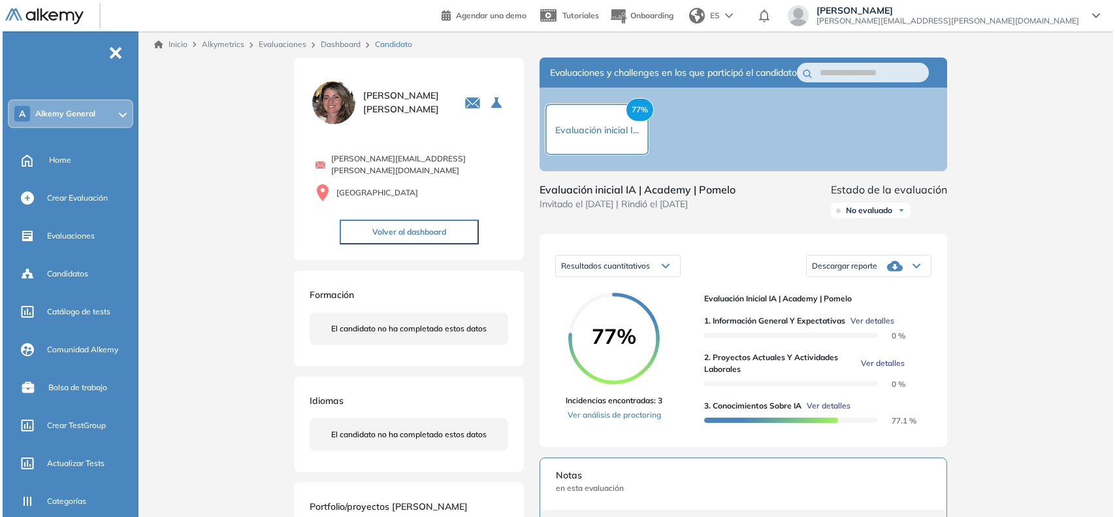
scroll to position [105, 0]
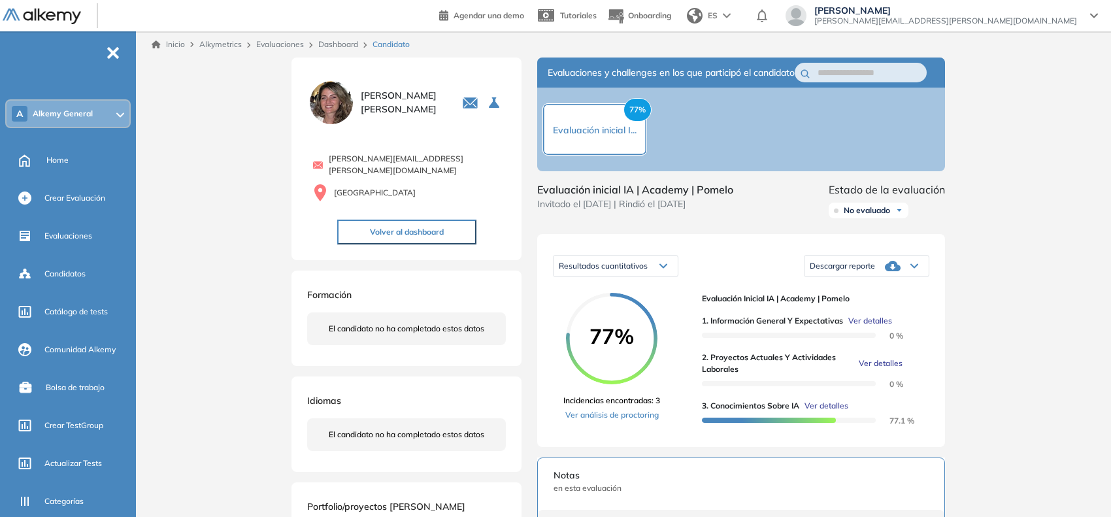
click at [338, 40] on link "Dashboard" at bounding box center [338, 44] width 40 height 10
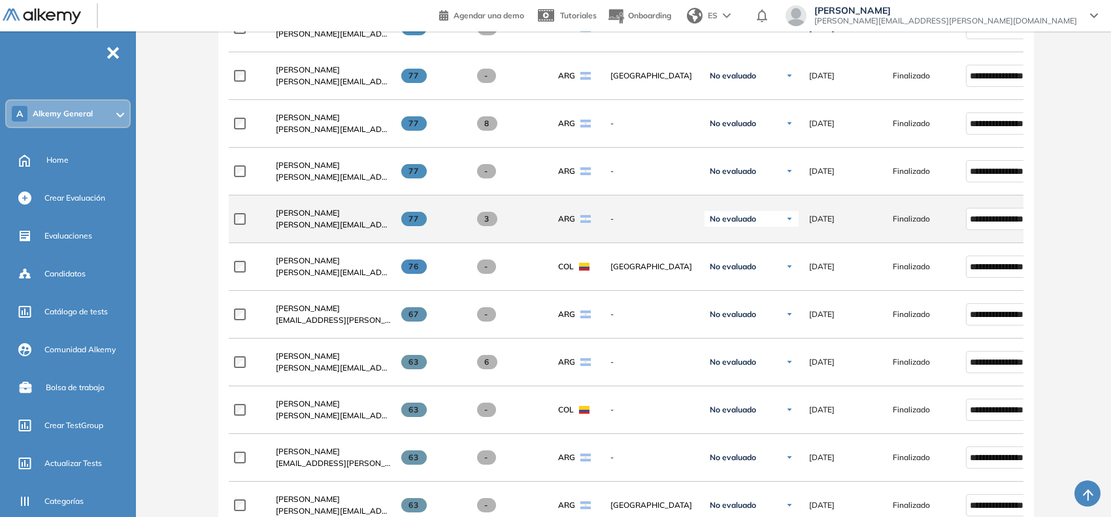
scroll to position [653, 0]
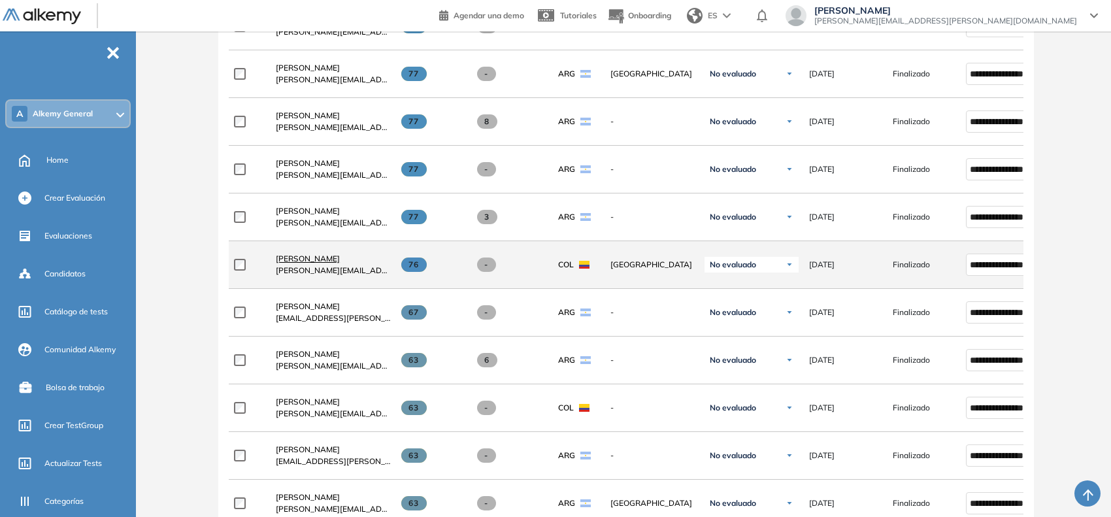
click at [334, 259] on link "[PERSON_NAME]" at bounding box center [333, 259] width 115 height 12
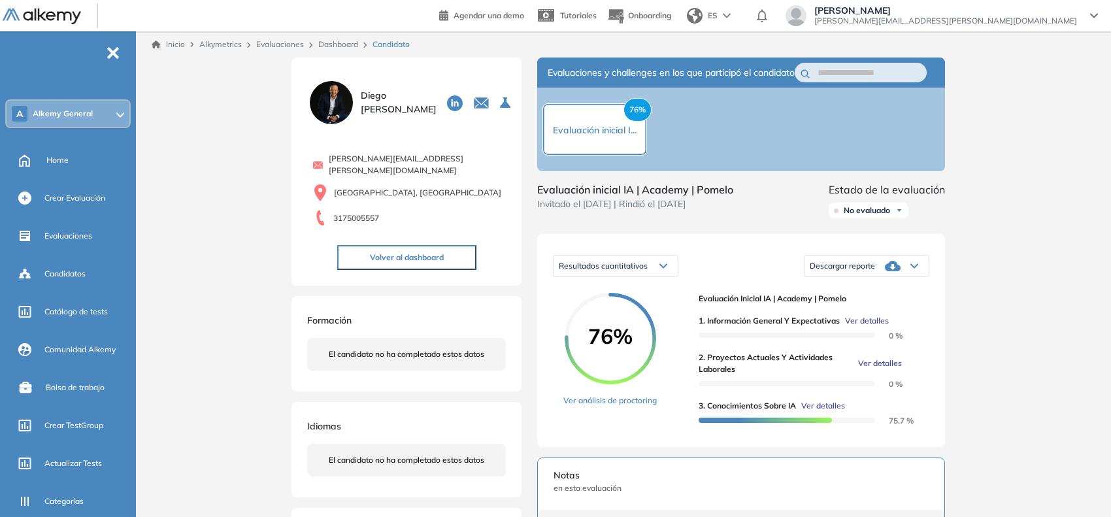
click at [881, 369] on span "Ver detalles" at bounding box center [880, 363] width 44 height 12
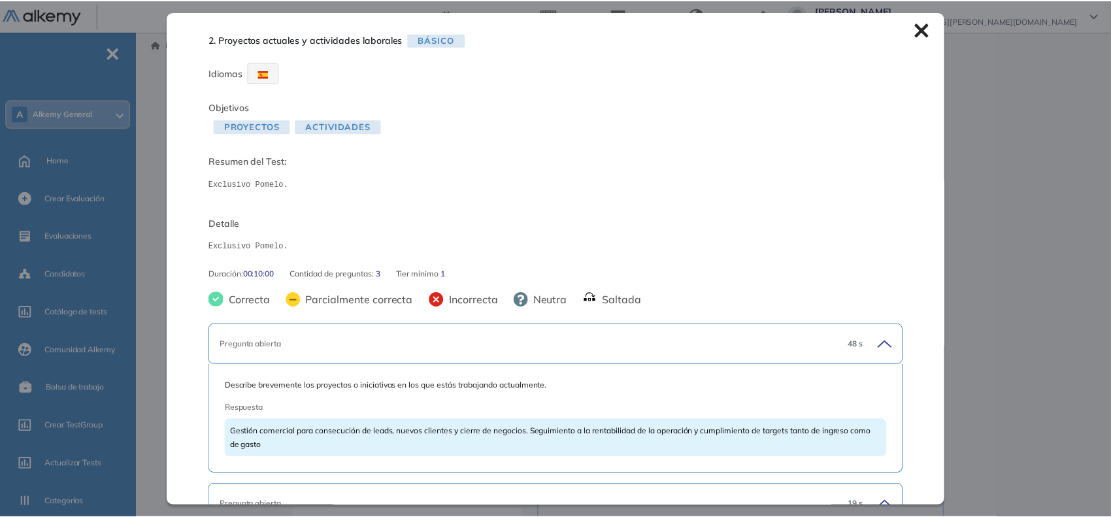
scroll to position [320, 0]
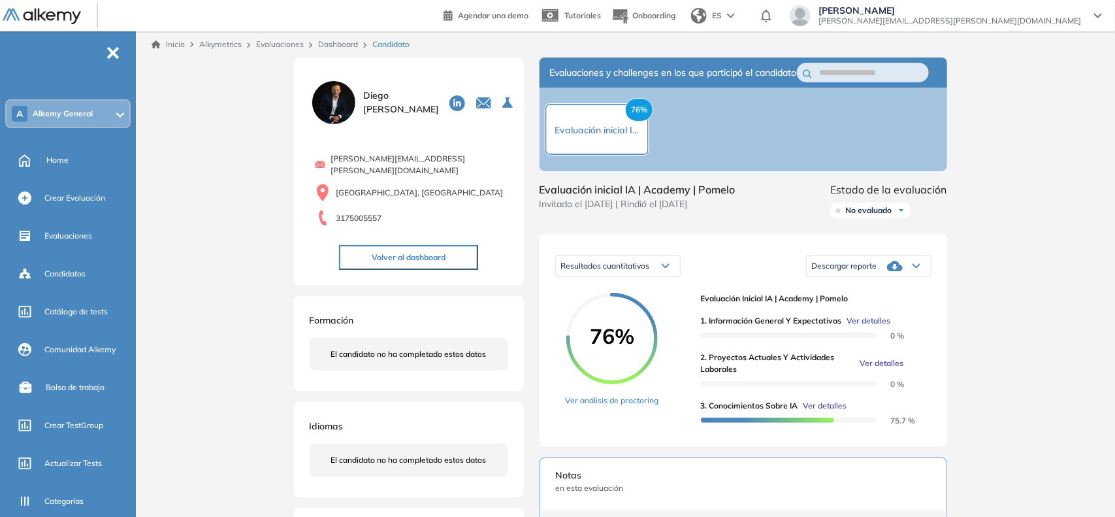
click at [157, 103] on div "Inicio Alkymetrics Evaluaciones Dashboard Candidato 2. Proyectos actuales y act…" at bounding box center [628, 428] width 974 height 794
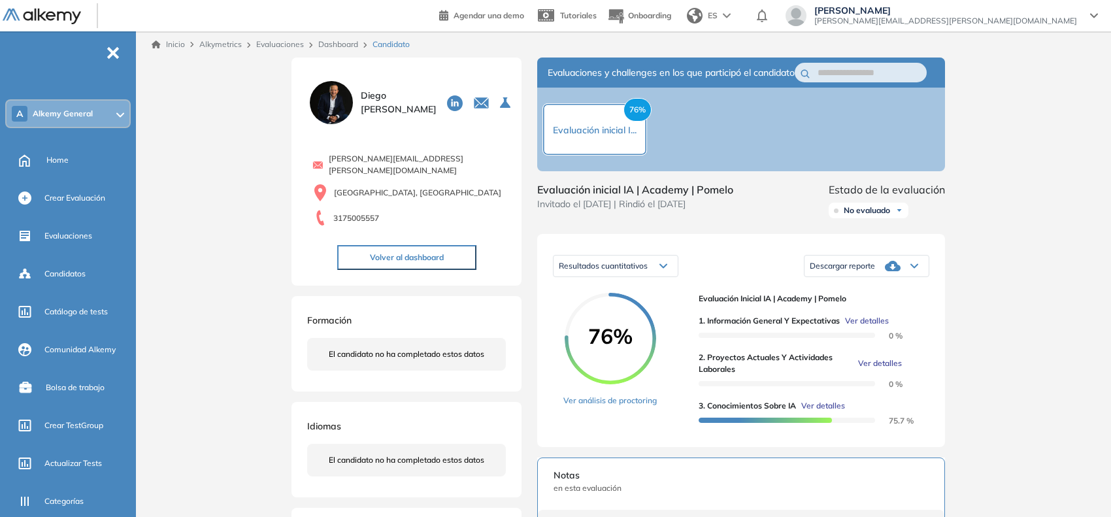
scroll to position [90, 0]
click at [324, 40] on link "Dashboard" at bounding box center [338, 44] width 40 height 10
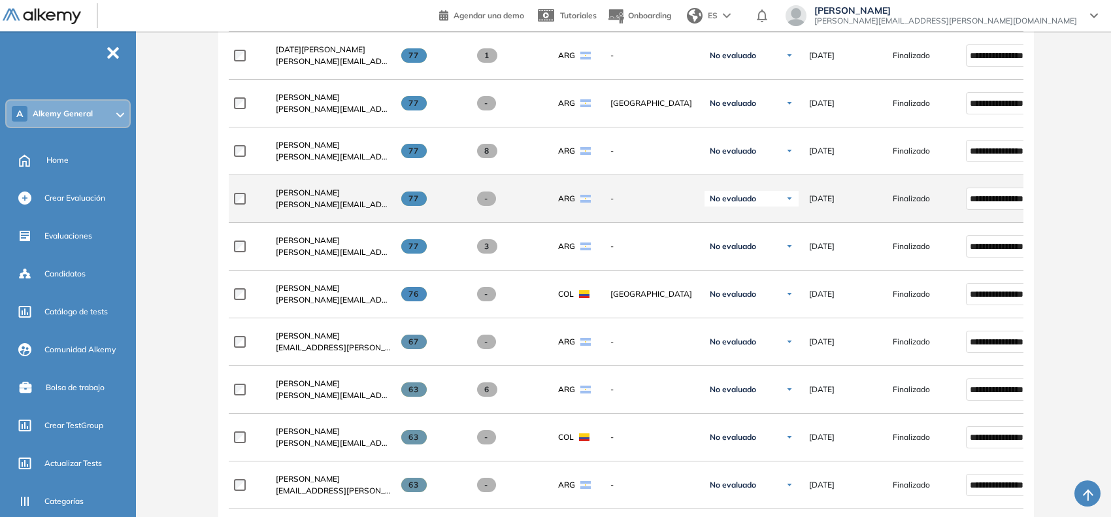
scroll to position [653, 0]
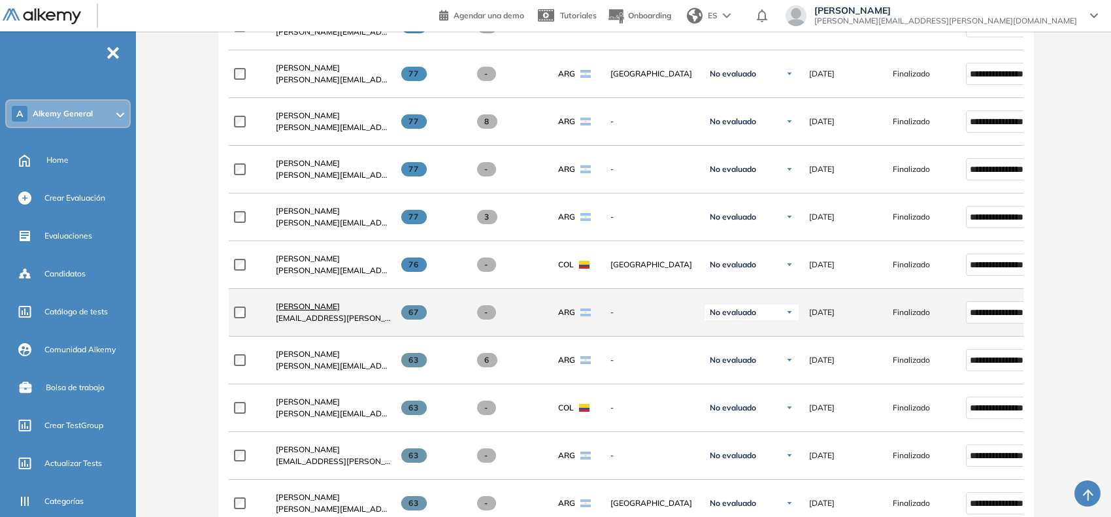
click at [314, 310] on span "[PERSON_NAME]" at bounding box center [308, 306] width 64 height 10
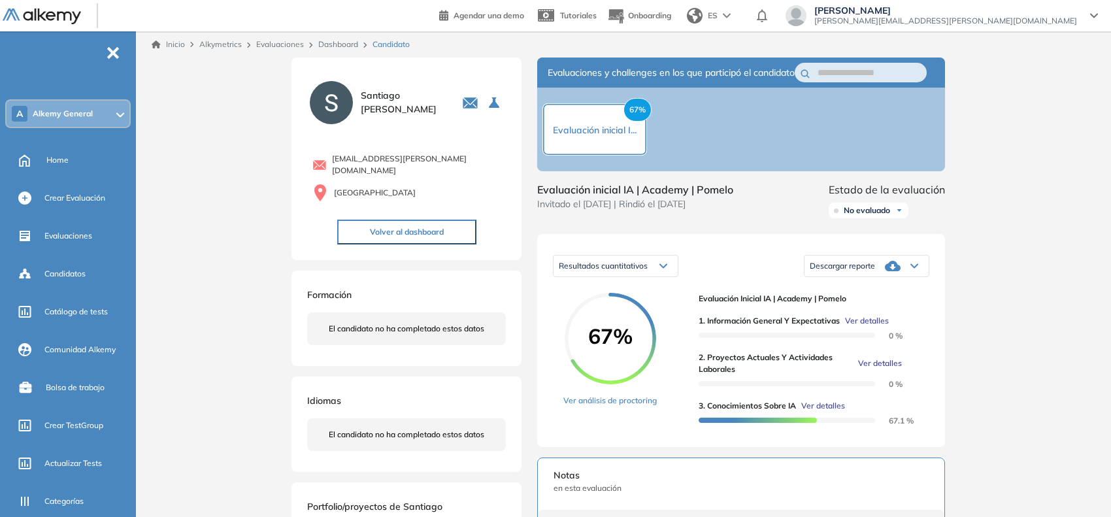
click at [867, 369] on span "Ver detalles" at bounding box center [880, 363] width 44 height 12
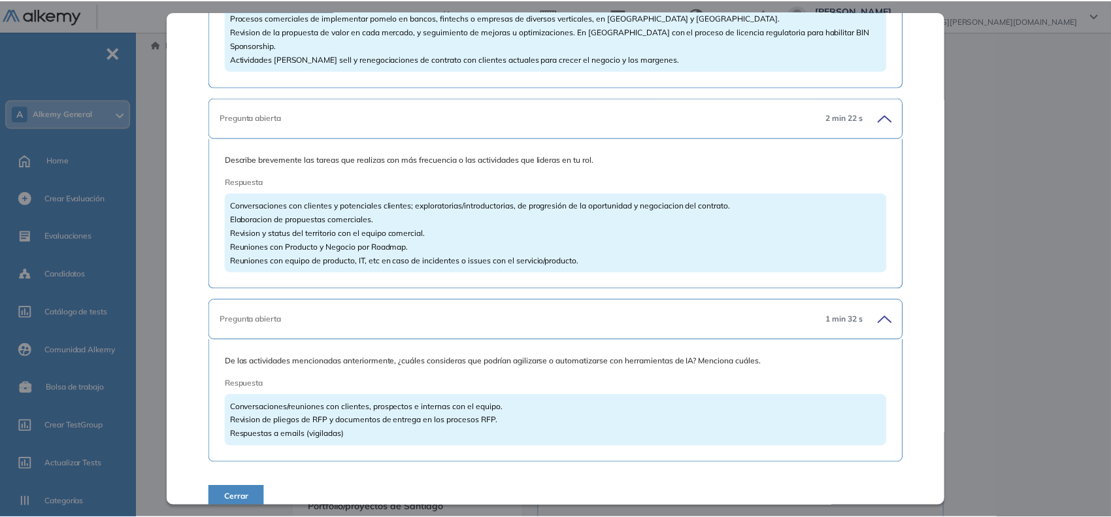
scroll to position [416, 0]
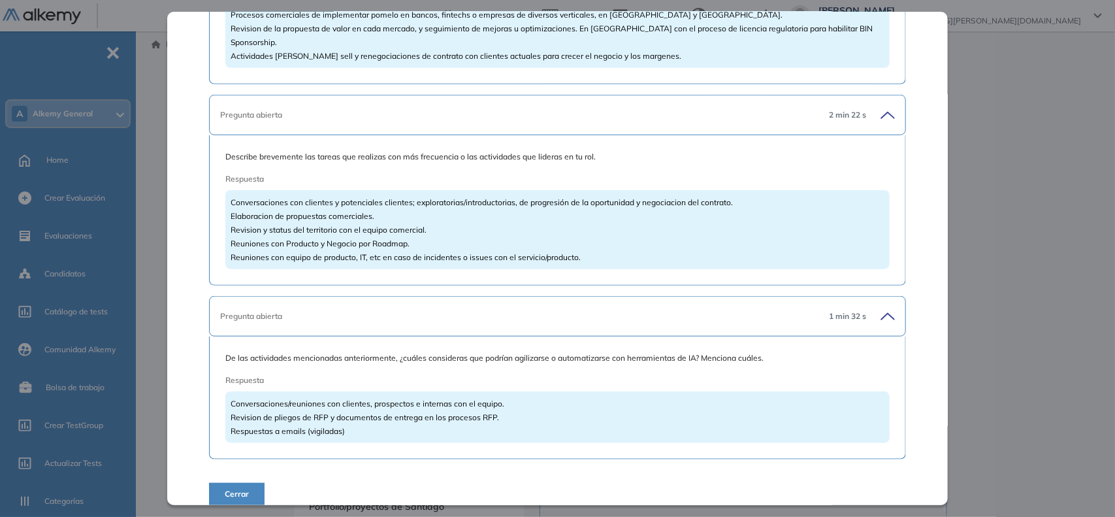
click at [157, 235] on div "Inicio Alkymetrics Evaluaciones Dashboard Candidato 2. Proyectos actuales y act…" at bounding box center [628, 423] width 974 height 784
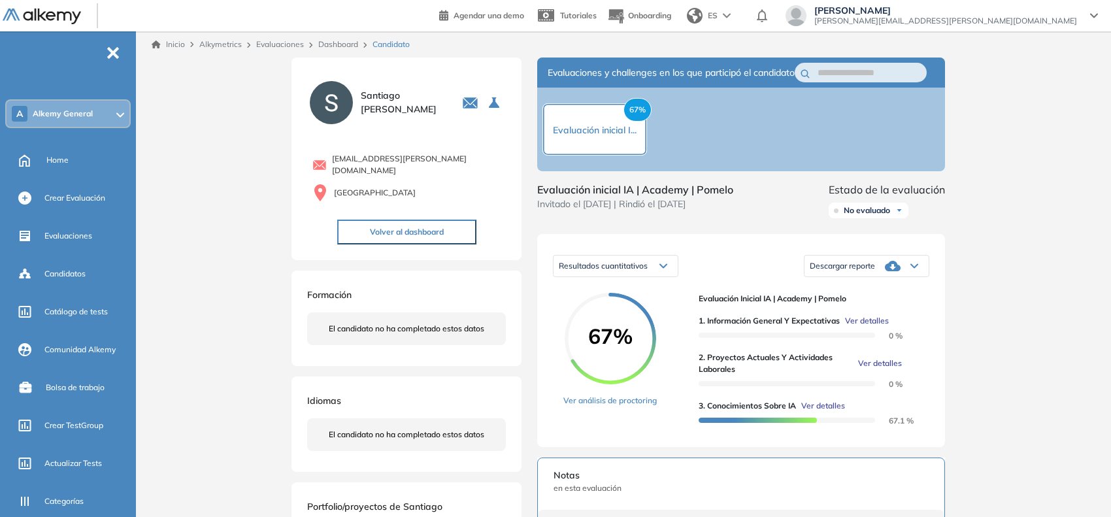
scroll to position [187, 0]
click at [333, 43] on link "Dashboard" at bounding box center [338, 44] width 40 height 10
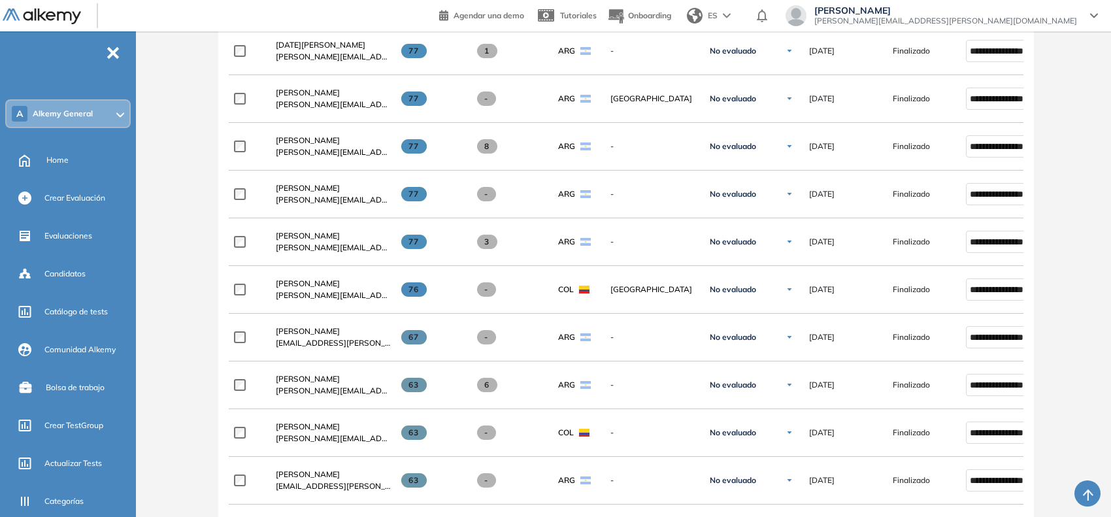
scroll to position [653, 0]
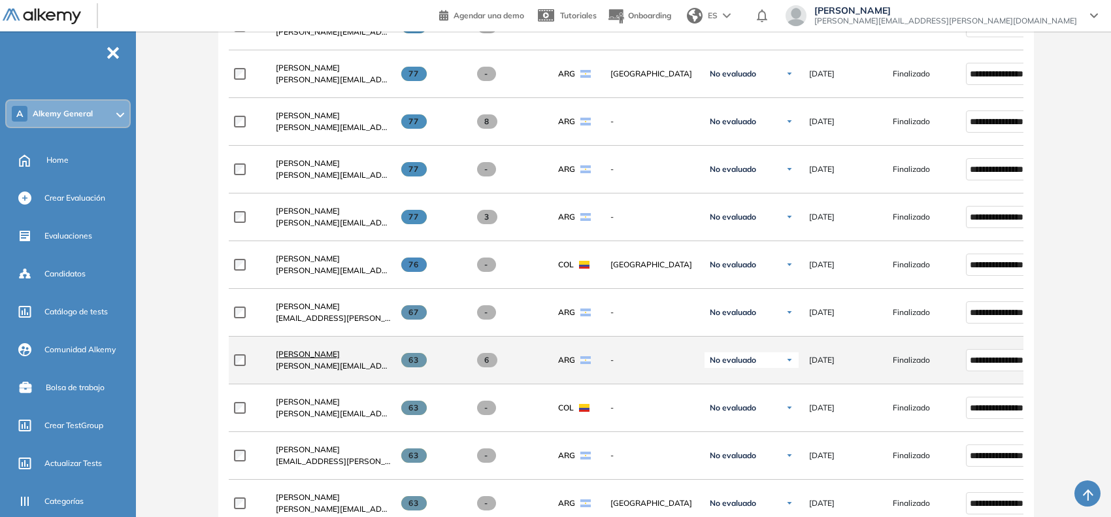
click at [318, 359] on span "[PERSON_NAME]" at bounding box center [308, 354] width 64 height 10
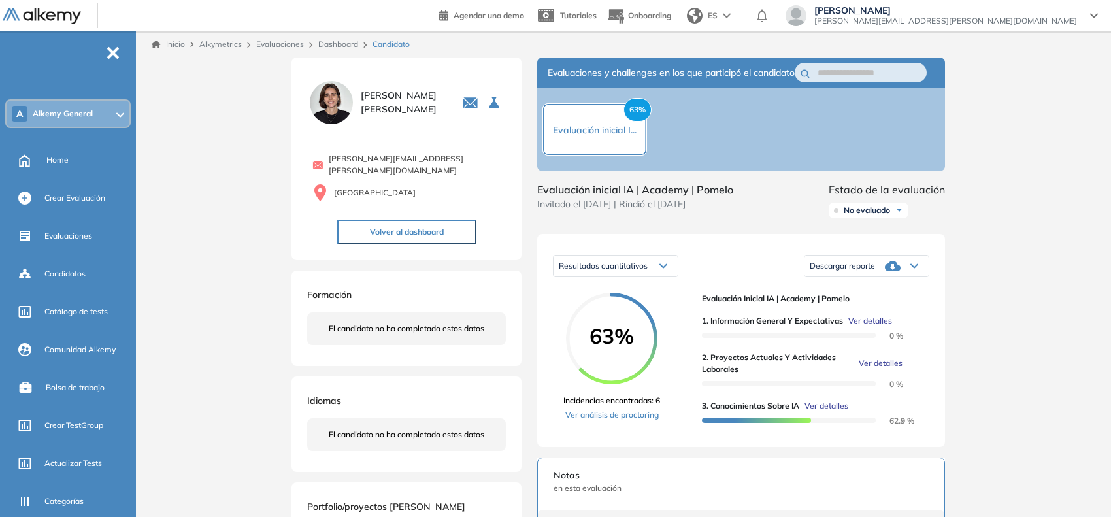
click at [873, 369] on span "Ver detalles" at bounding box center [881, 363] width 44 height 12
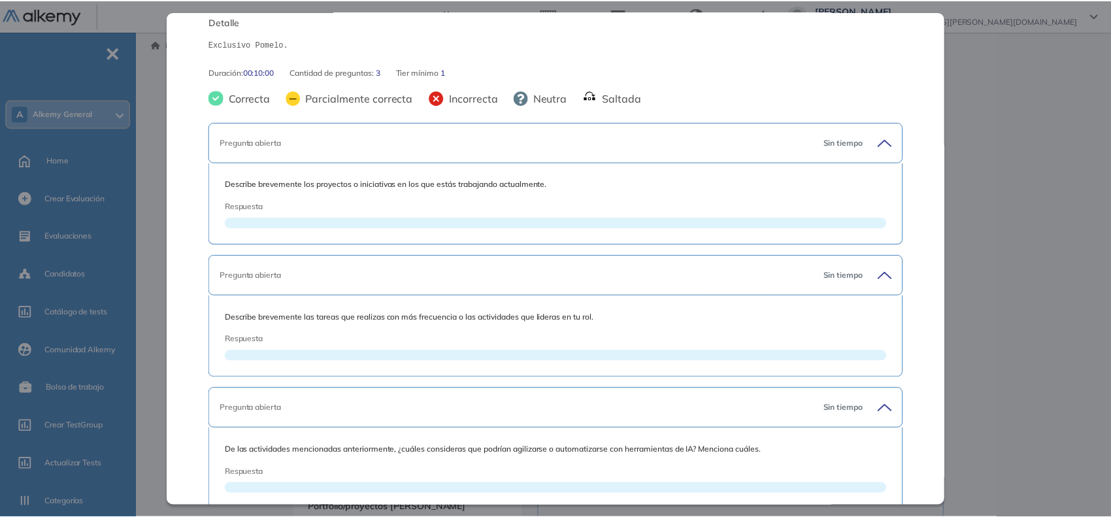
scroll to position [265, 0]
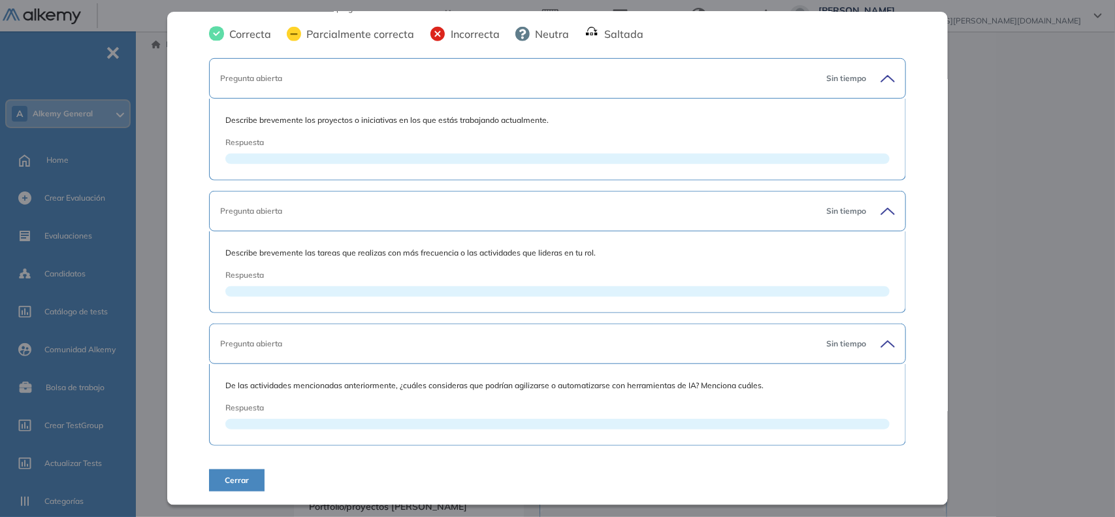
click at [1023, 148] on div "Inicio Alkymetrics Evaluaciones Dashboard Candidato 2. Proyectos actuales y act…" at bounding box center [628, 423] width 974 height 784
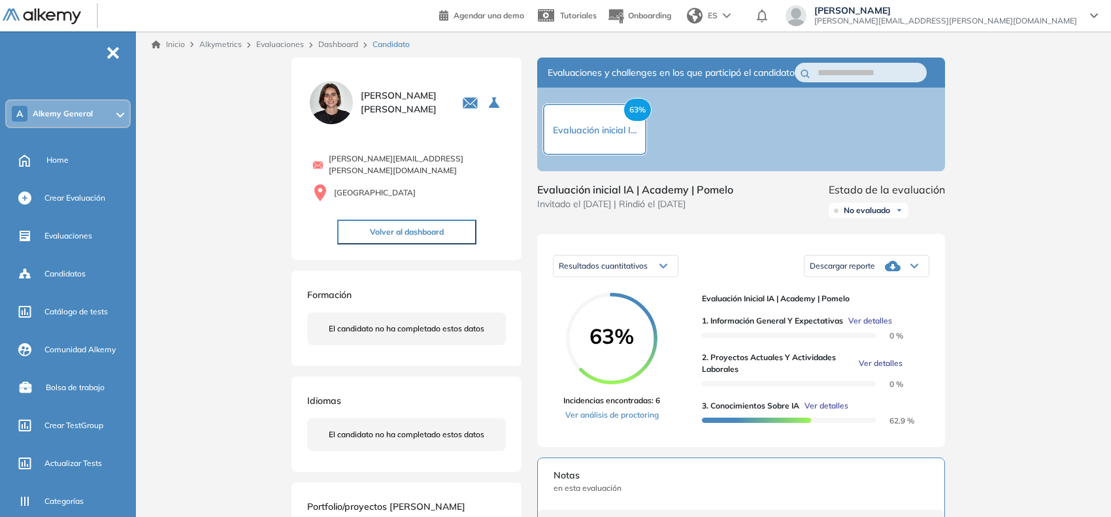
scroll to position [36, 0]
click at [329, 40] on link "Dashboard" at bounding box center [338, 44] width 40 height 10
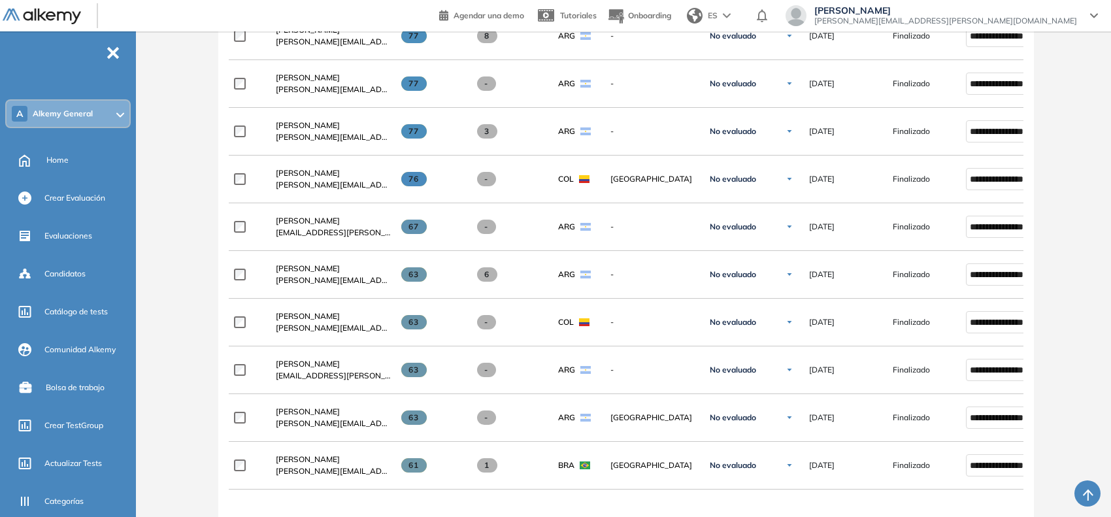
scroll to position [817, 0]
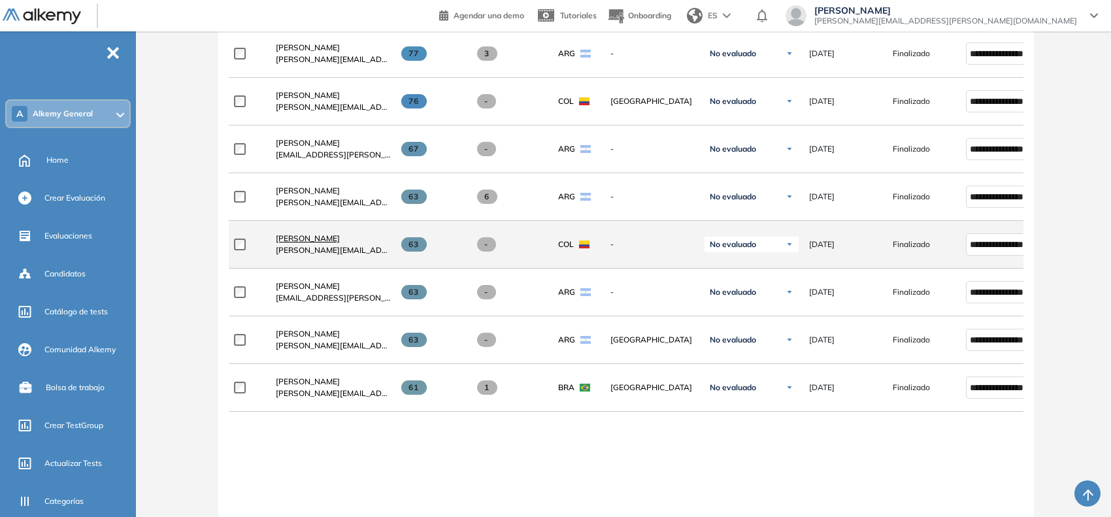
click at [308, 242] on span "[PERSON_NAME]" at bounding box center [308, 238] width 64 height 10
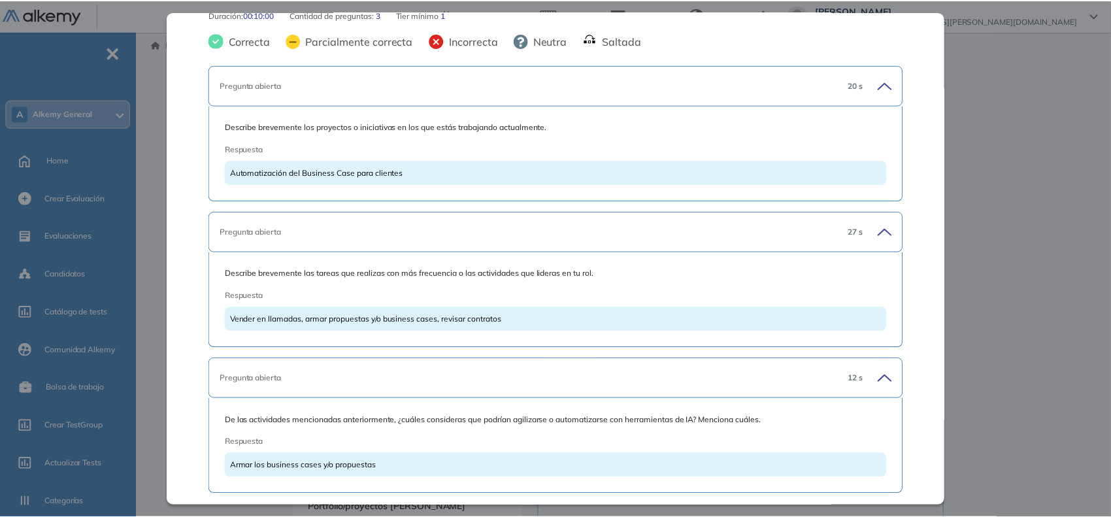
scroll to position [307, 0]
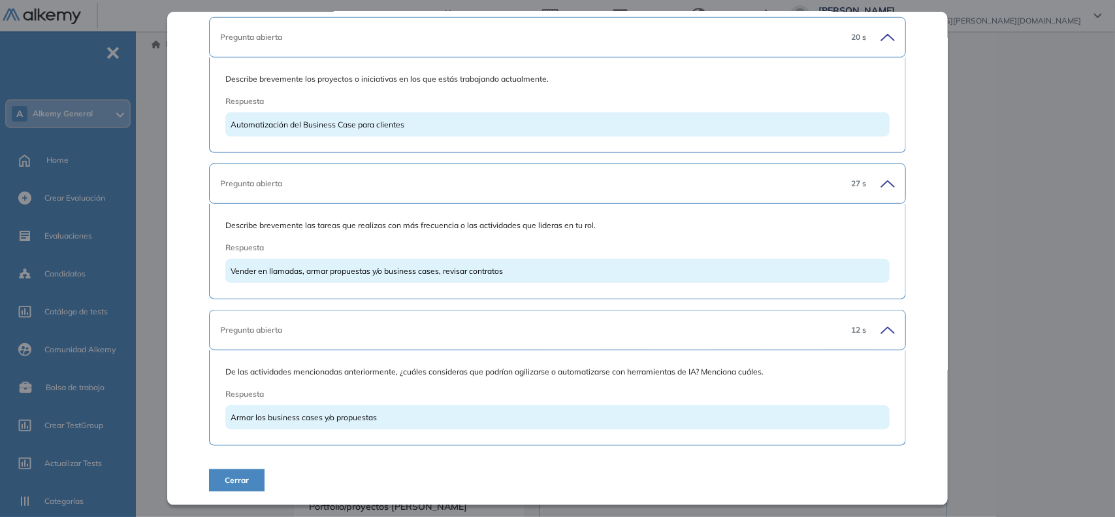
click at [161, 116] on div "Inicio Alkymetrics Evaluaciones Dashboard Candidato 2. Proyectos actuales y act…" at bounding box center [628, 428] width 974 height 794
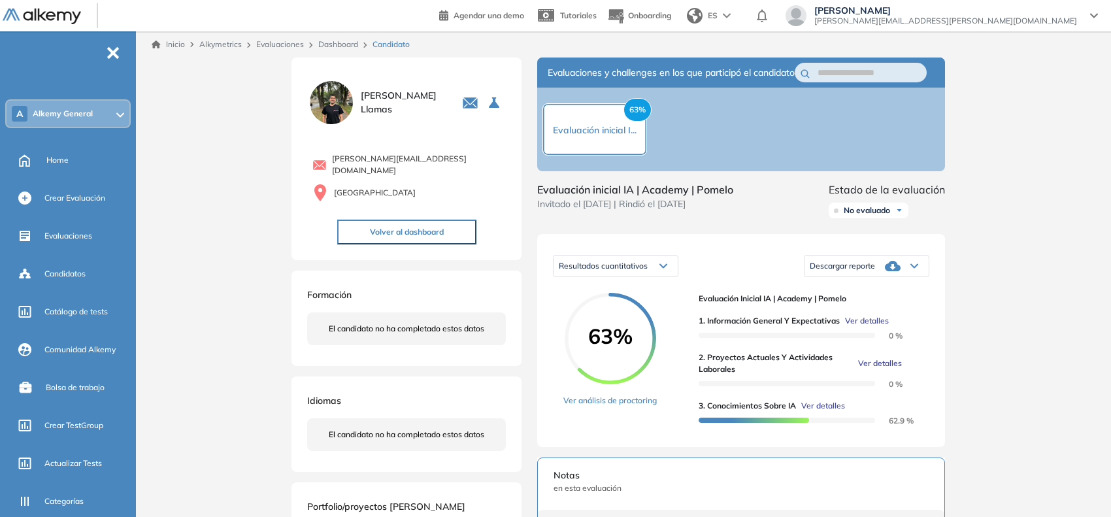
scroll to position [76, 0]
click at [338, 46] on link "Dashboard" at bounding box center [338, 44] width 40 height 10
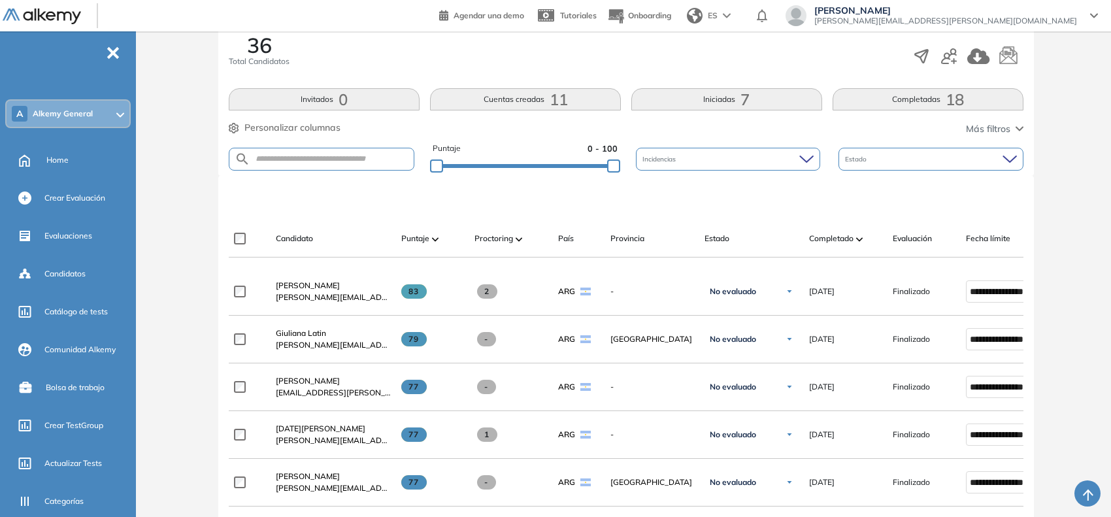
scroll to position [817, 0]
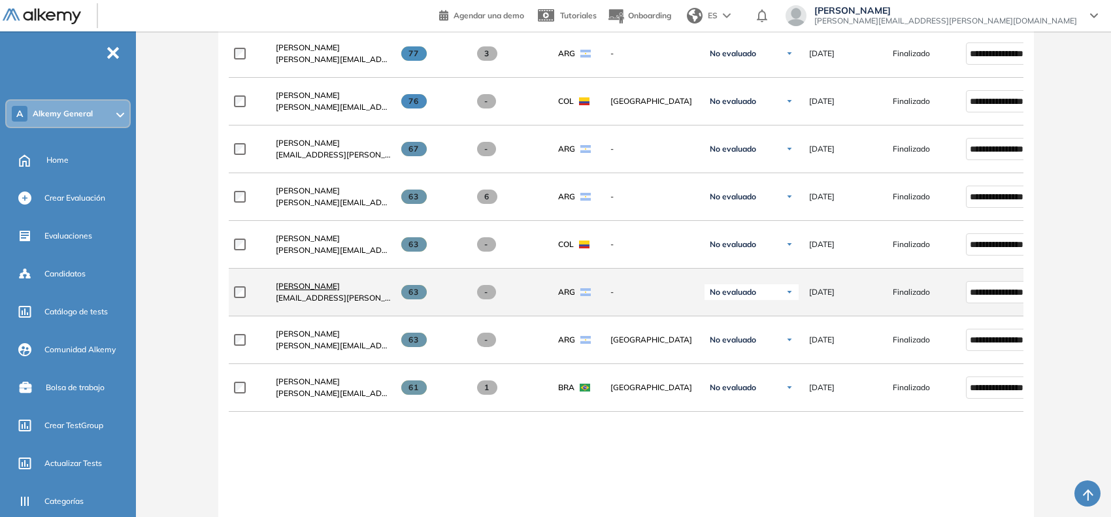
click at [318, 291] on span "[PERSON_NAME]" at bounding box center [308, 286] width 64 height 10
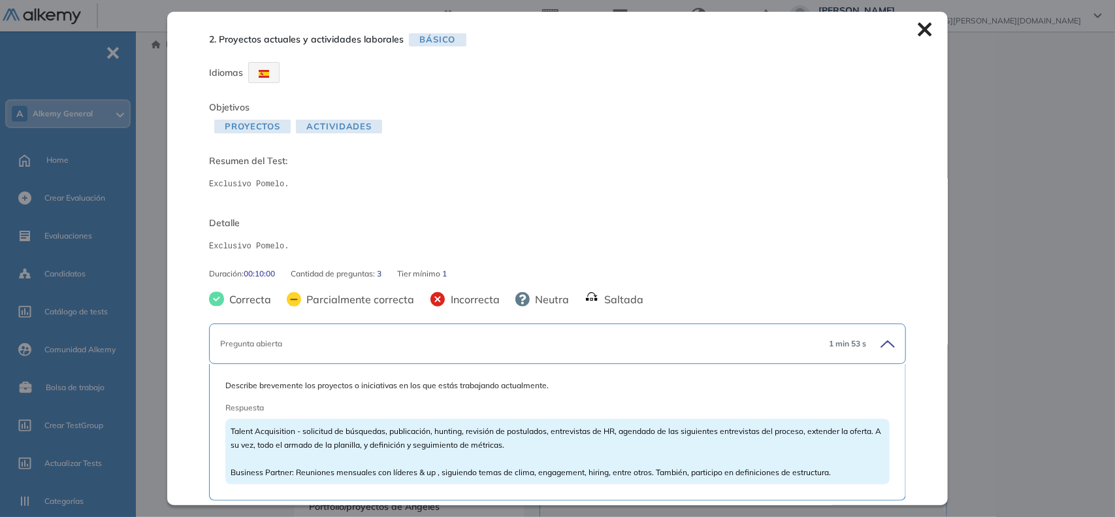
click at [919, 38] on div "2. Proyectos actuales y actividades laborales Básico Idiomas Objetivos Proyecto…" at bounding box center [557, 258] width 781 height 493
click at [920, 31] on icon at bounding box center [925, 30] width 14 height 14
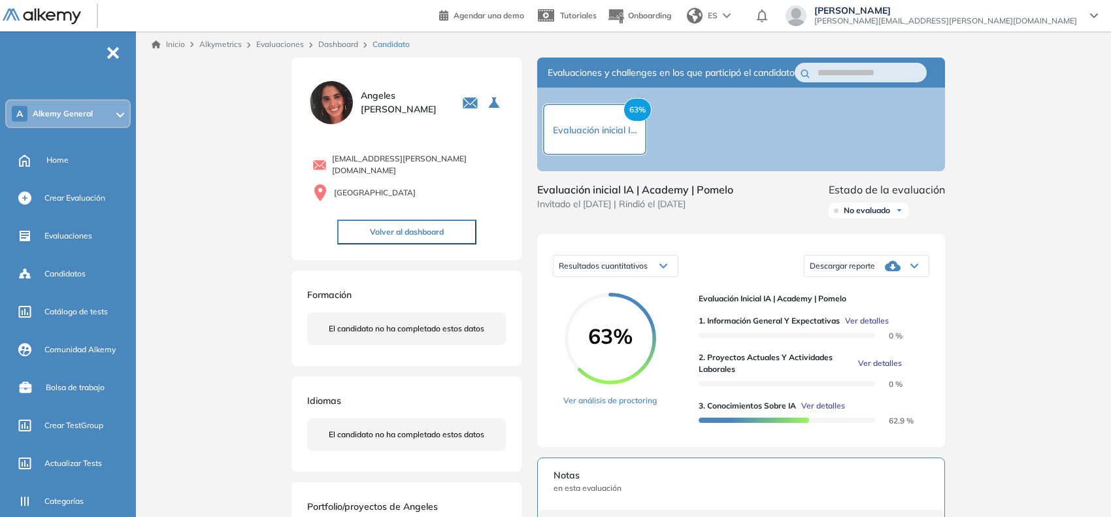
click at [350, 43] on link "Dashboard" at bounding box center [338, 44] width 40 height 10
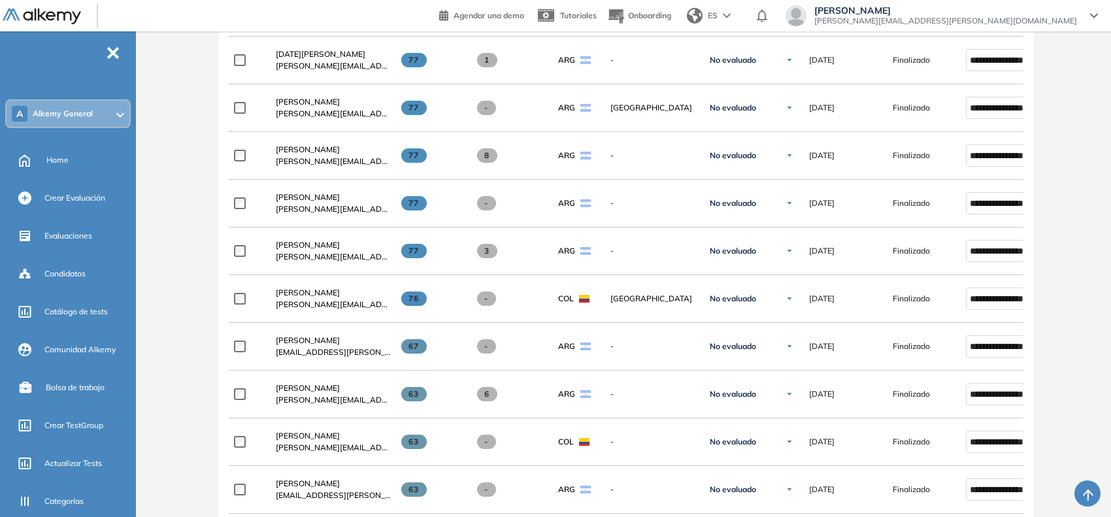
scroll to position [572, 0]
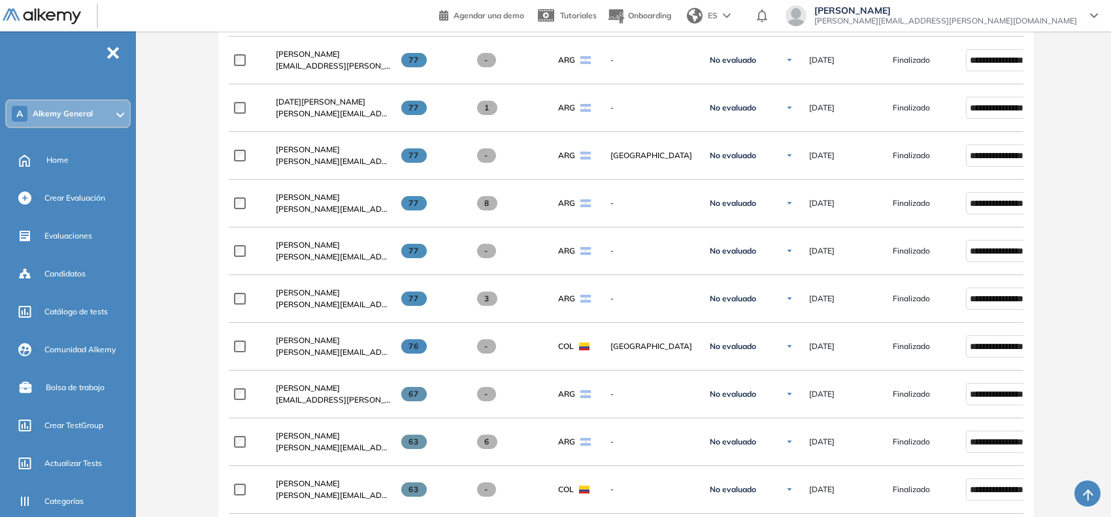
click at [93, 116] on div "A Alkemy General" at bounding box center [68, 114] width 123 height 26
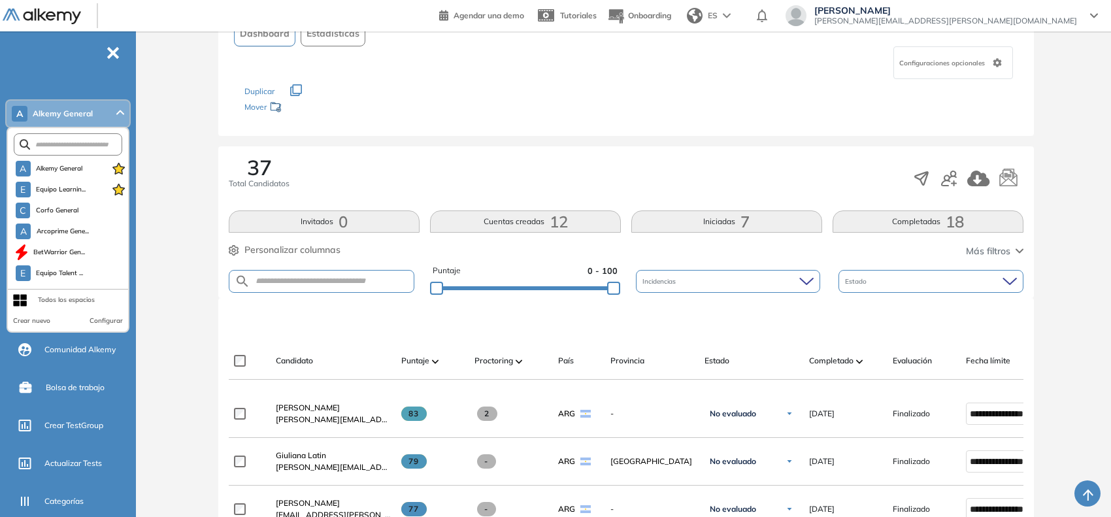
scroll to position [327, 0]
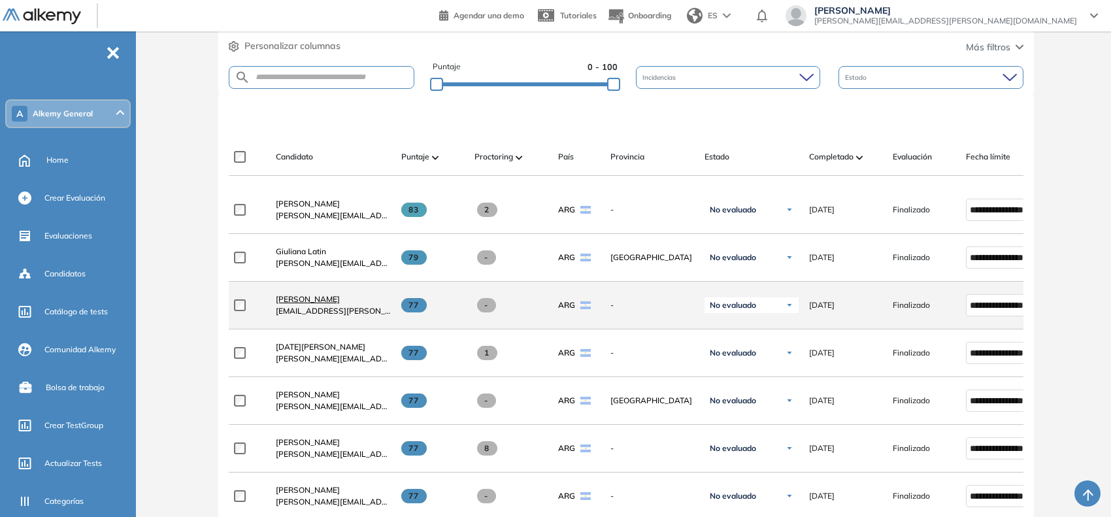
click at [318, 304] on span "[PERSON_NAME]" at bounding box center [308, 299] width 64 height 10
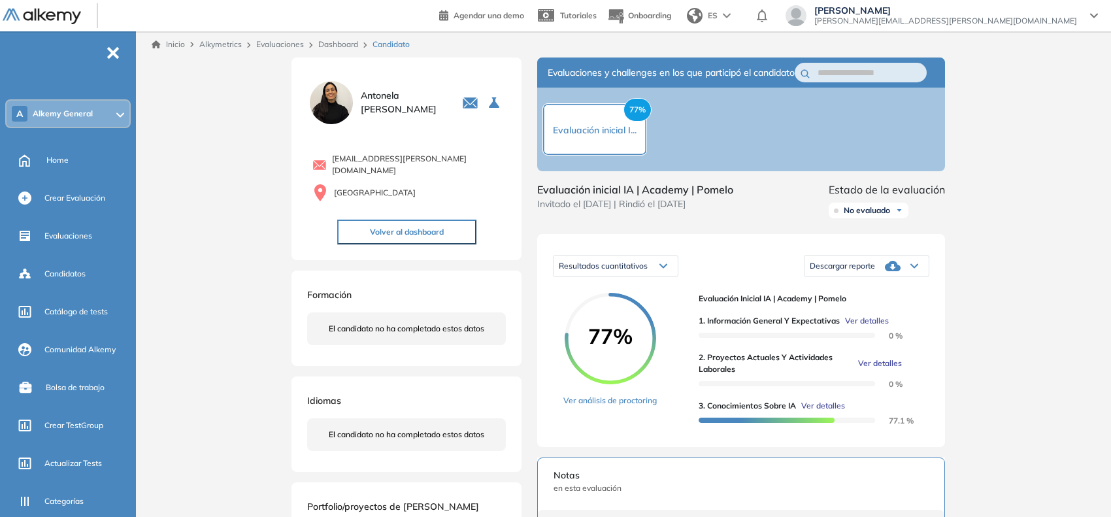
click at [812, 412] on span "Ver detalles" at bounding box center [823, 406] width 44 height 12
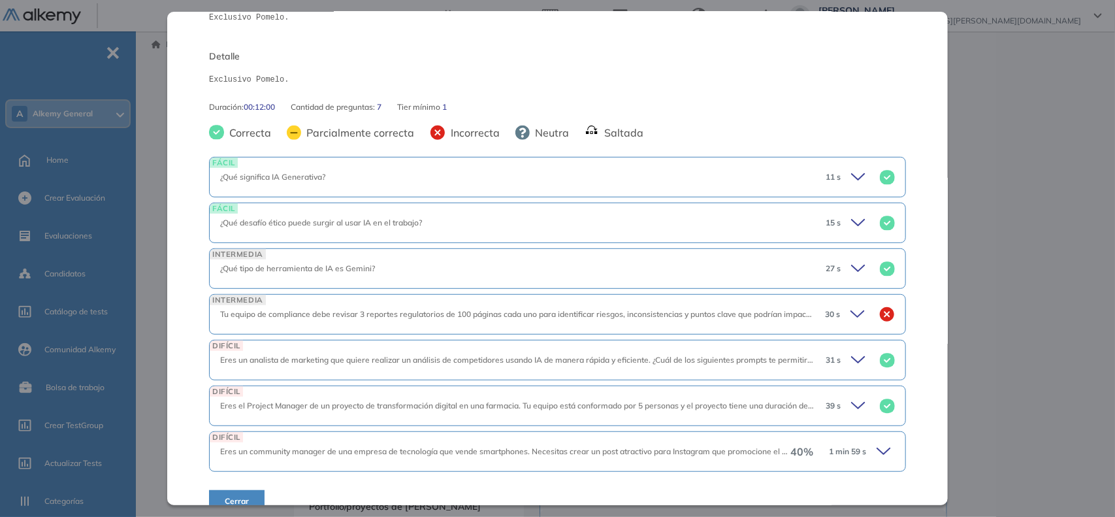
scroll to position [188, 0]
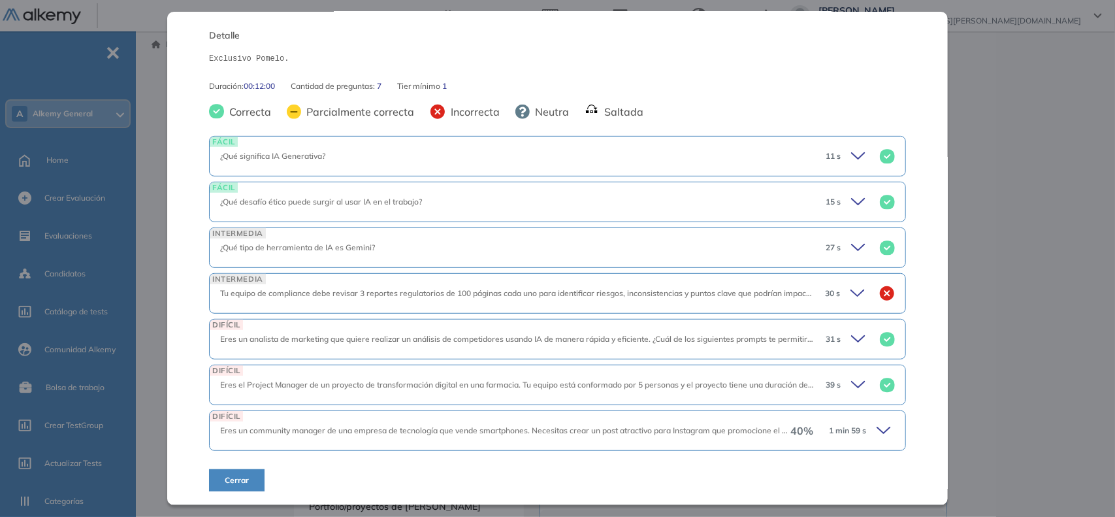
click at [851, 291] on icon at bounding box center [860, 293] width 18 height 18
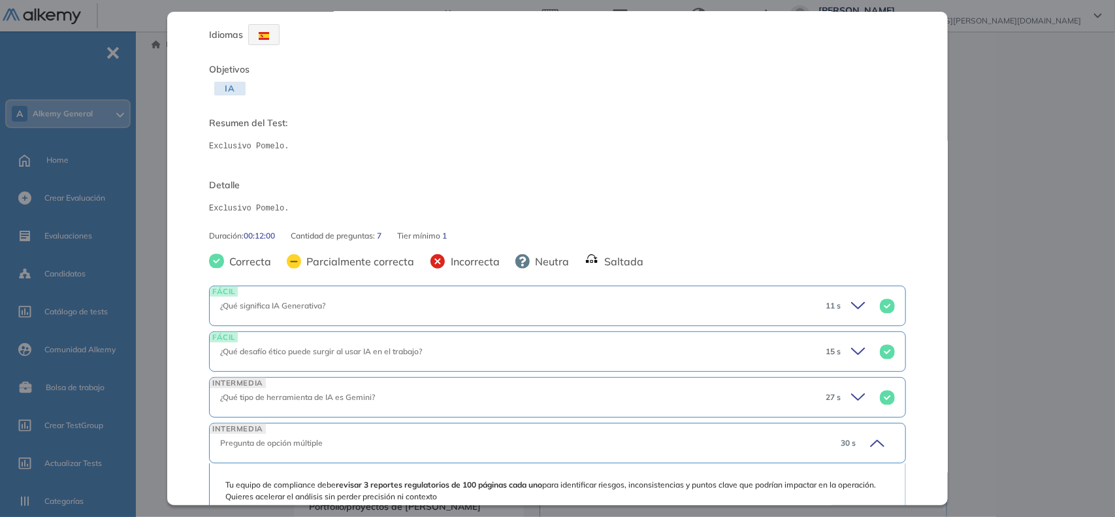
scroll to position [0, 0]
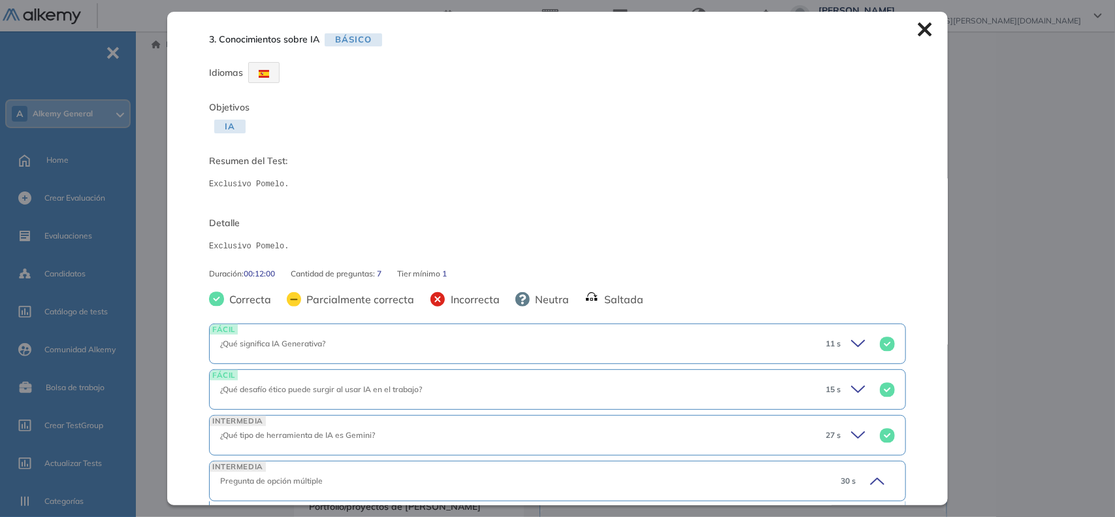
click at [918, 27] on icon at bounding box center [925, 30] width 14 height 14
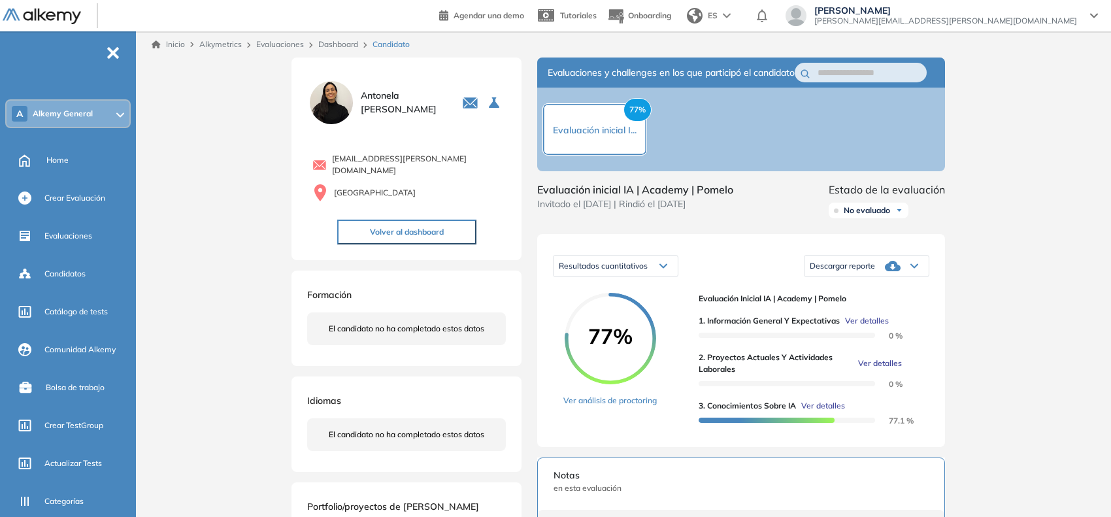
click at [877, 369] on span "Ver detalles" at bounding box center [880, 363] width 44 height 12
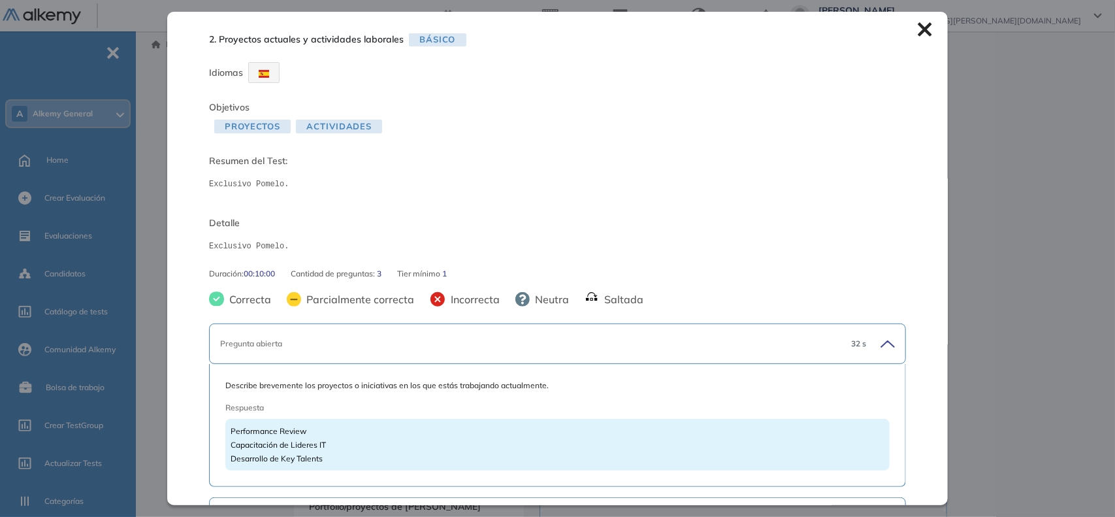
click at [919, 26] on icon at bounding box center [925, 30] width 14 height 14
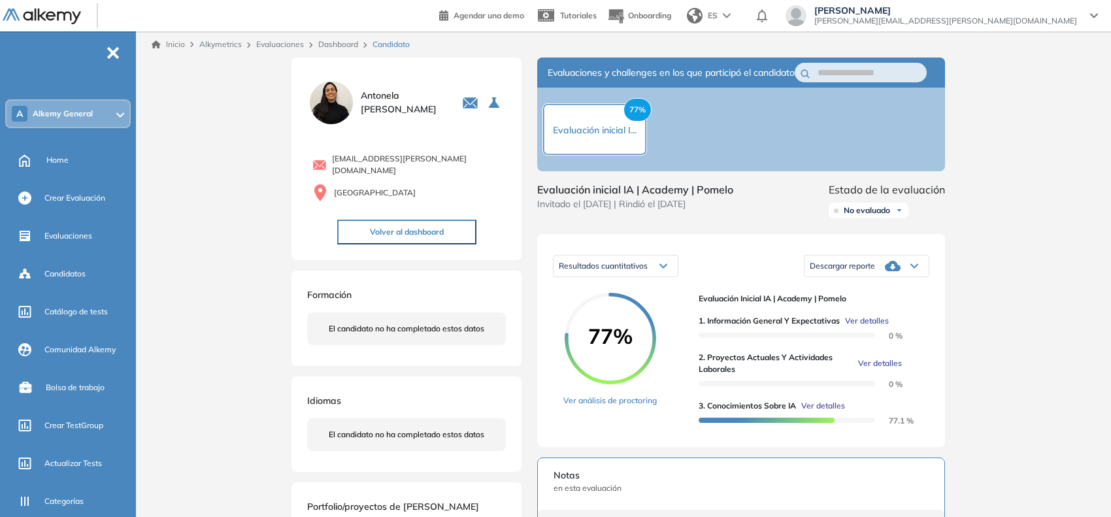
click at [331, 39] on link "Dashboard" at bounding box center [338, 44] width 40 height 10
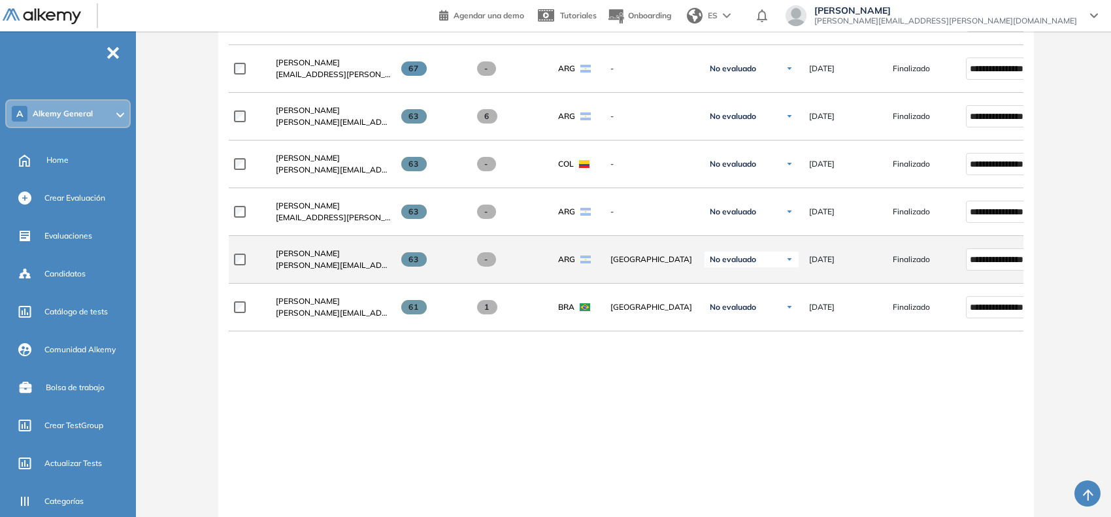
scroll to position [898, 0]
click at [317, 255] on span "[PERSON_NAME]" at bounding box center [308, 252] width 64 height 10
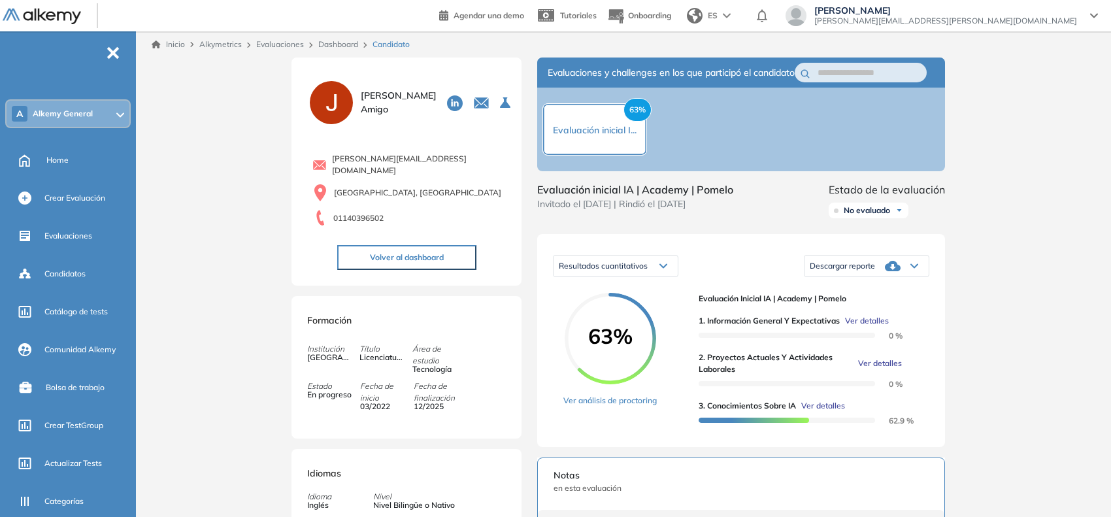
click at [876, 369] on span "Ver detalles" at bounding box center [880, 363] width 44 height 12
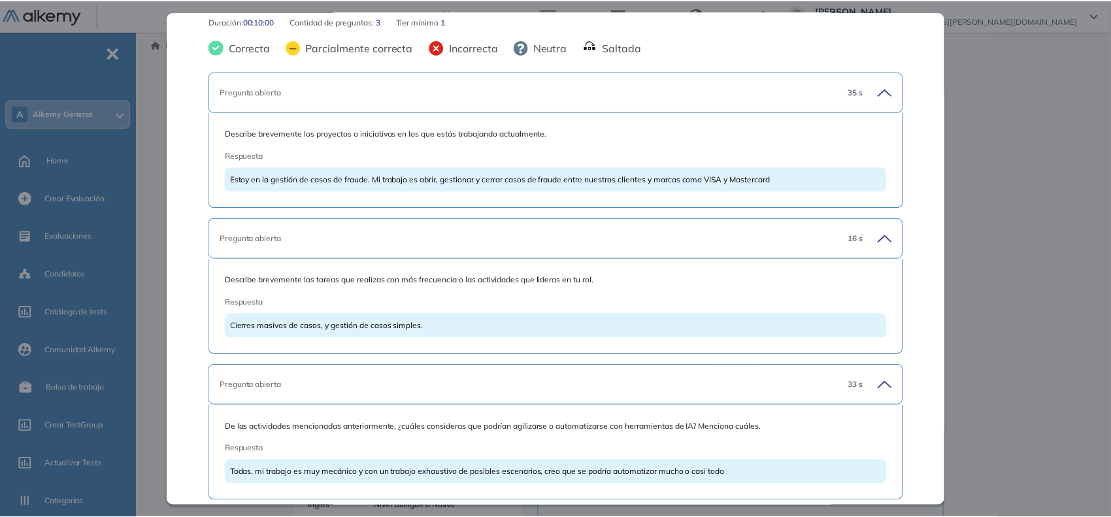
scroll to position [307, 0]
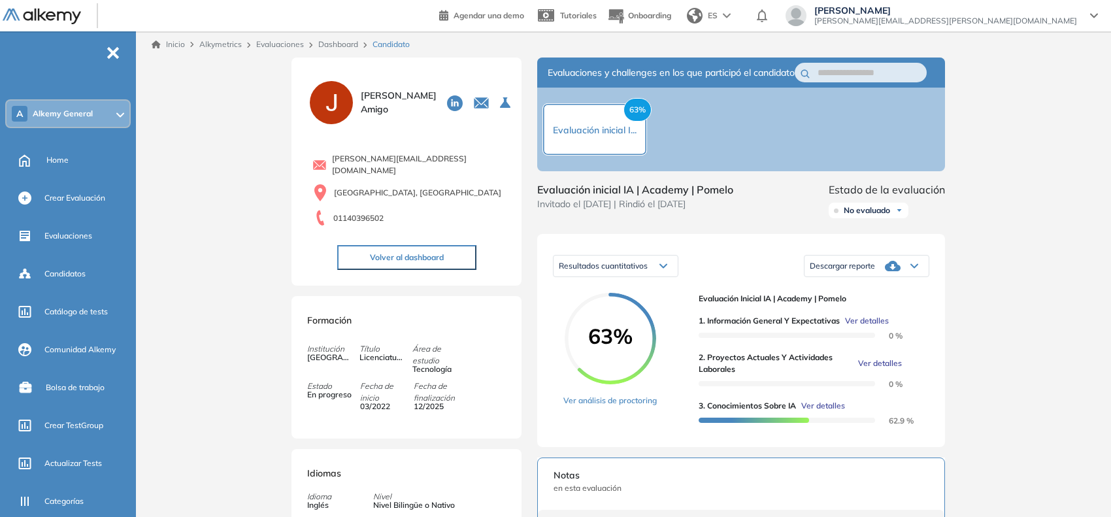
click at [1030, 174] on div "Inicio Alkymetrics Evaluaciones Dashboard Candidato 2. Proyectos actuales y act…" at bounding box center [626, 423] width 970 height 784
click at [330, 44] on link "Dashboard" at bounding box center [338, 44] width 40 height 10
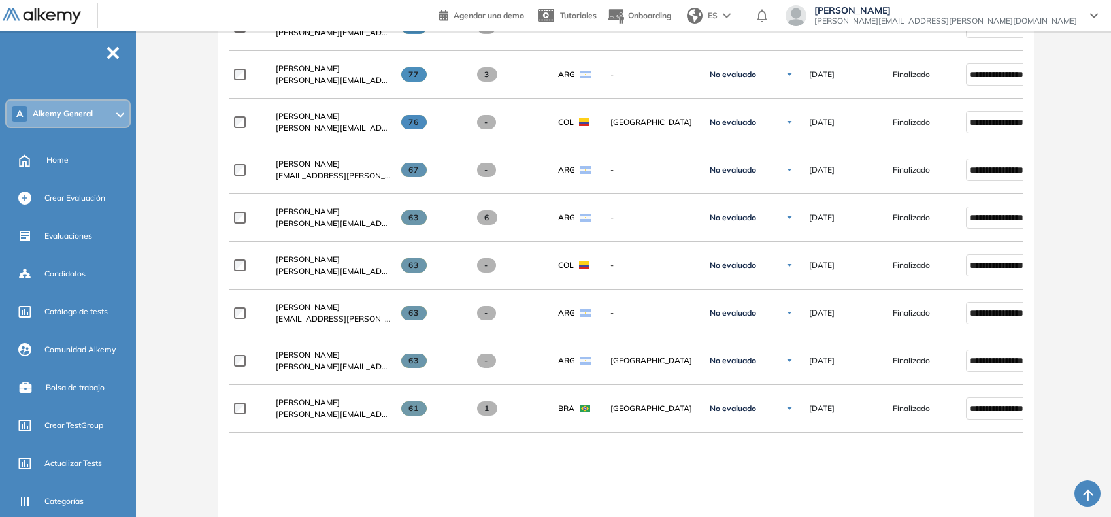
scroll to position [817, 0]
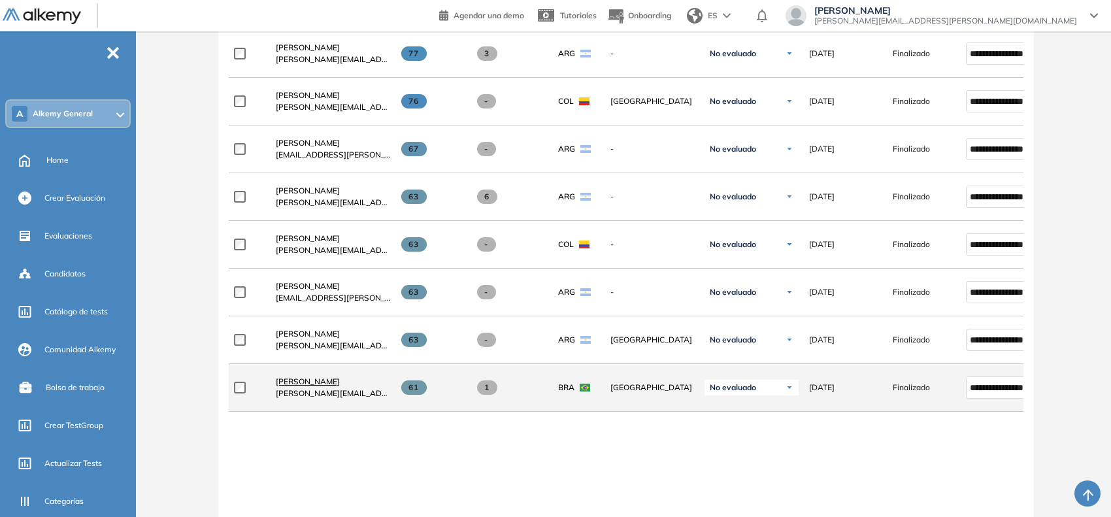
click at [304, 386] on span "[PERSON_NAME]" at bounding box center [308, 381] width 64 height 10
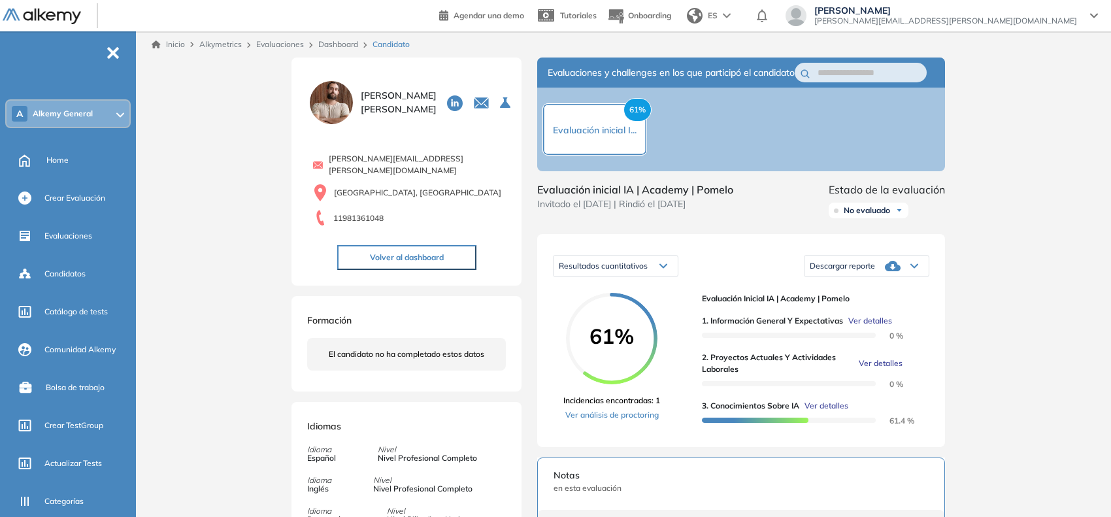
click at [870, 369] on span "Ver detalles" at bounding box center [881, 363] width 44 height 12
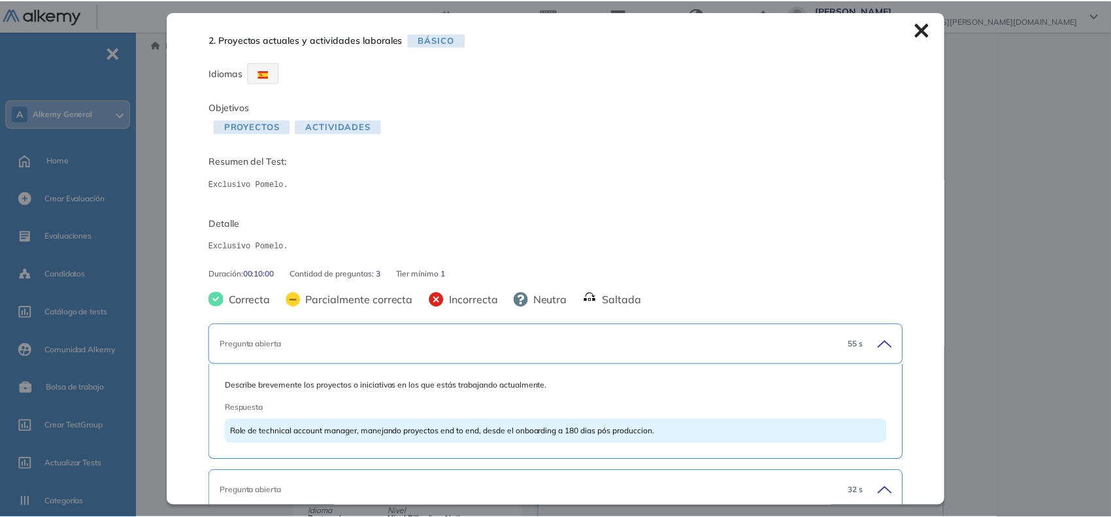
scroll to position [307, 0]
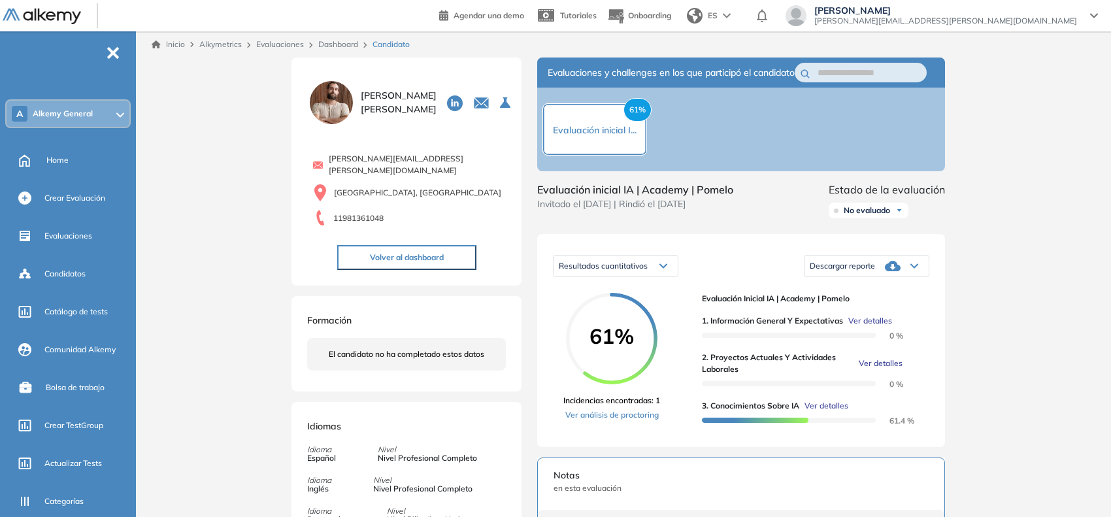
click at [152, 255] on div "Inicio Alkymetrics Evaluaciones Dashboard Candidato 2. Proyectos actuales y act…" at bounding box center [626, 423] width 970 height 784
click at [332, 41] on link "Dashboard" at bounding box center [338, 44] width 40 height 10
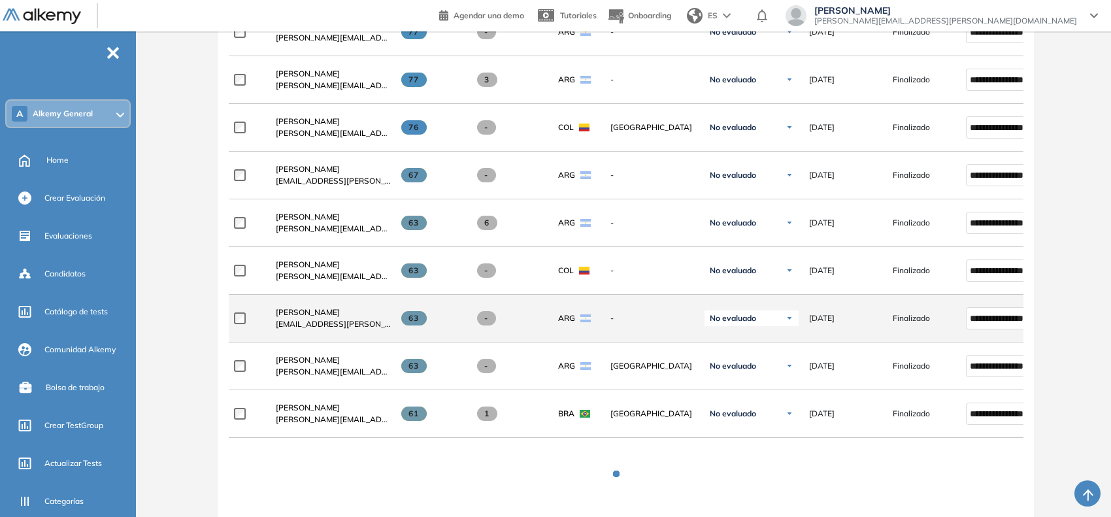
scroll to position [979, 0]
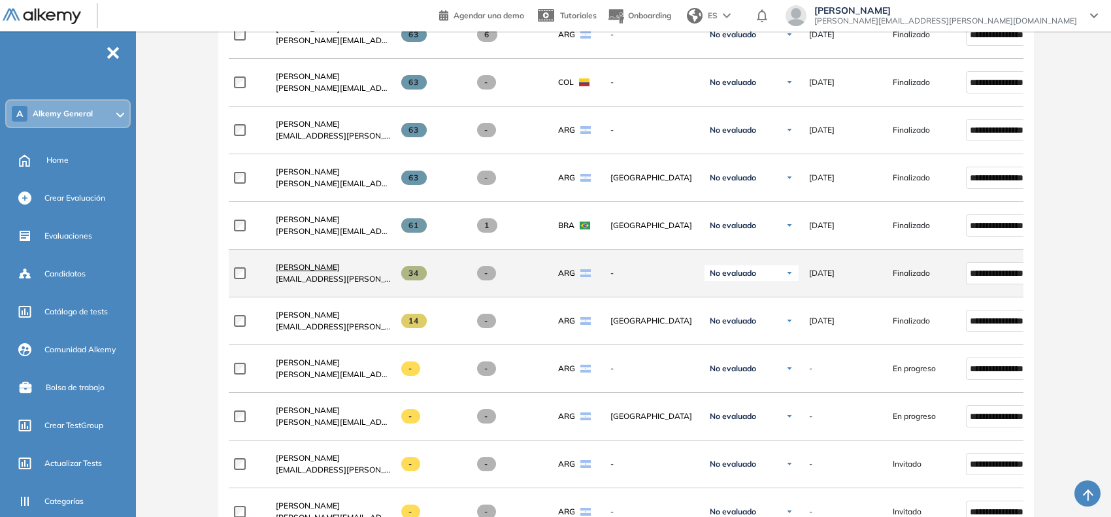
click at [332, 269] on span "[PERSON_NAME]" at bounding box center [308, 267] width 64 height 10
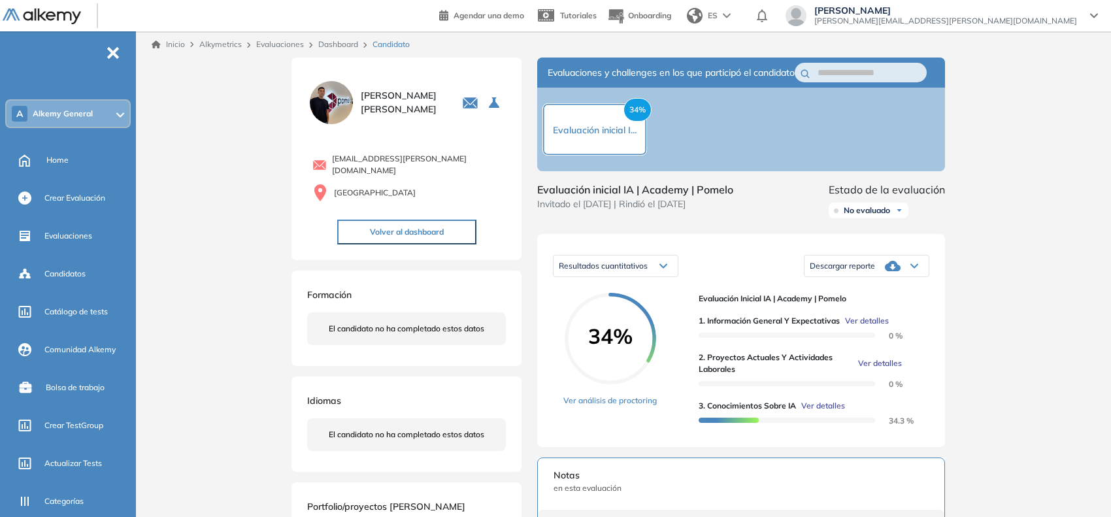
click at [865, 369] on span "Ver detalles" at bounding box center [880, 363] width 44 height 12
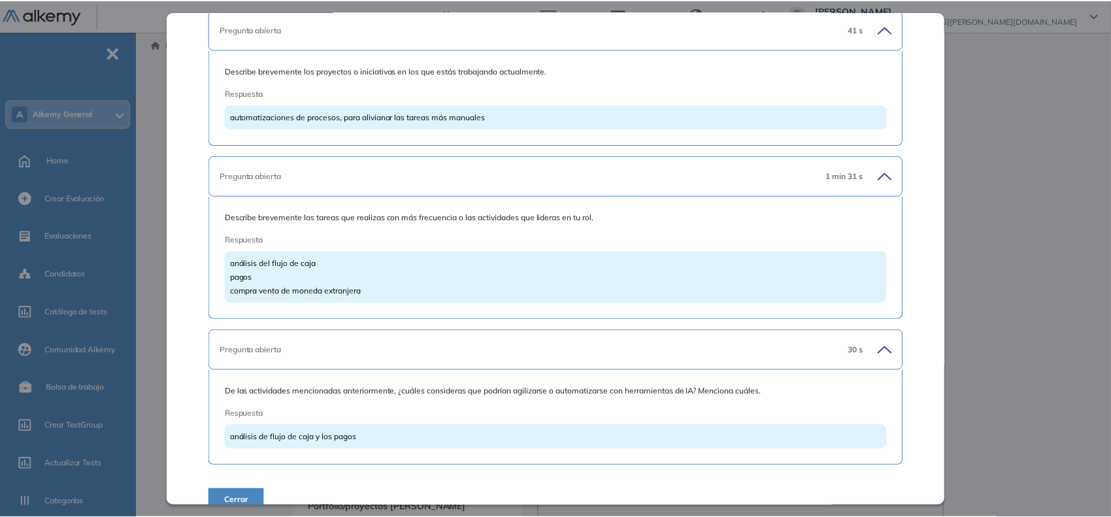
scroll to position [334, 0]
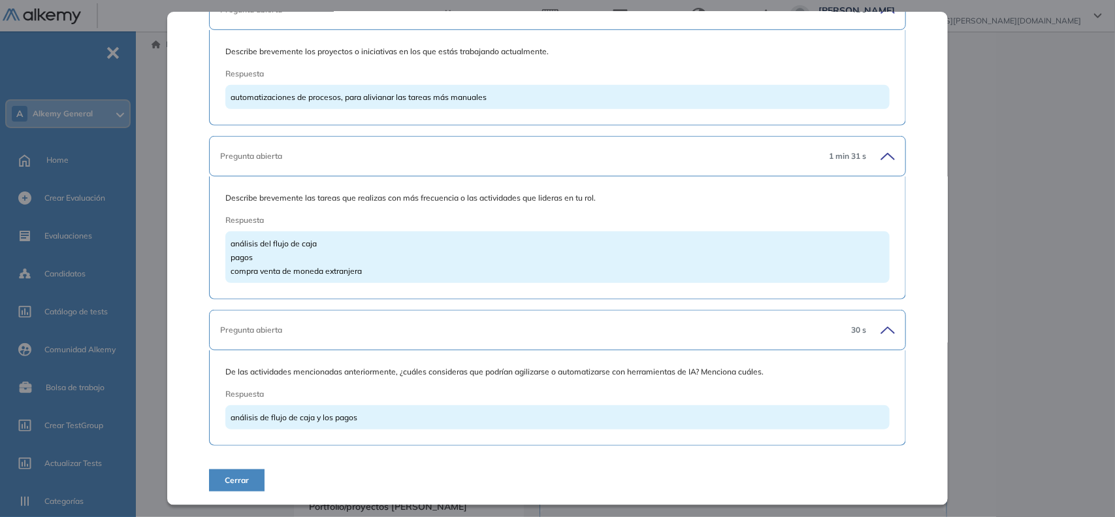
click at [152, 208] on div "Inicio Alkymetrics Evaluaciones Dashboard Candidato 2. Proyectos actuales y act…" at bounding box center [628, 423] width 974 height 784
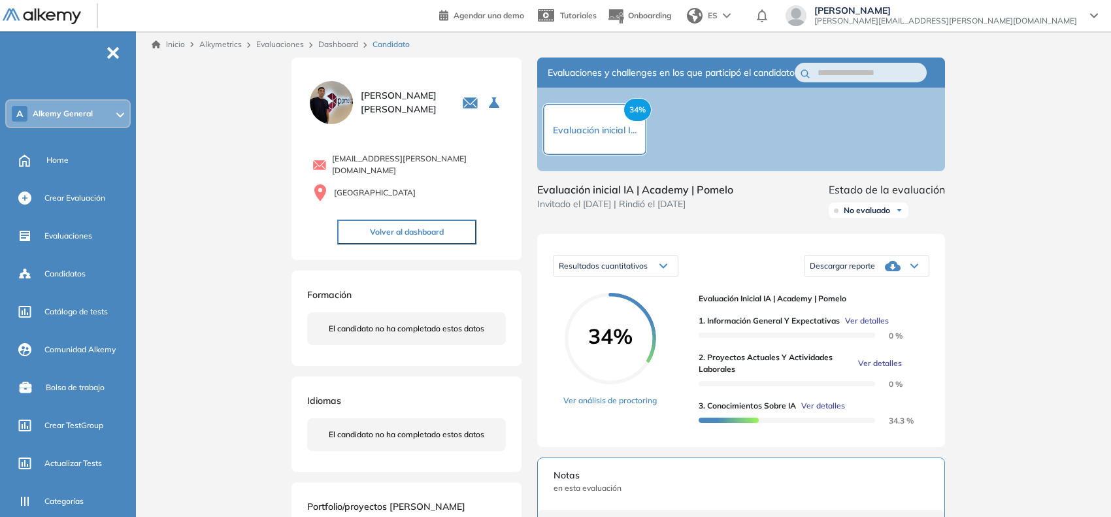
scroll to position [105, 0]
click at [337, 44] on link "Dashboard" at bounding box center [338, 44] width 40 height 10
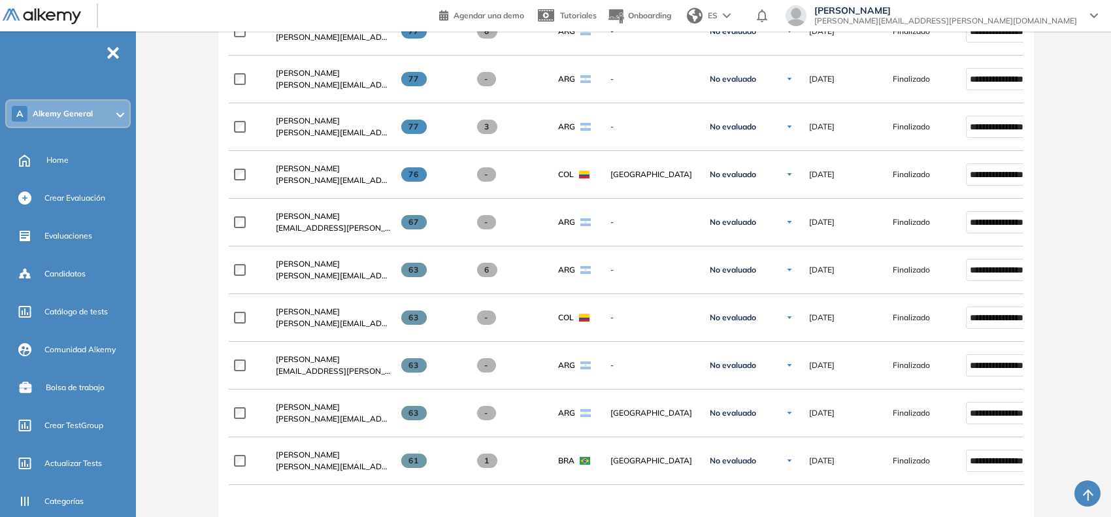
scroll to position [979, 0]
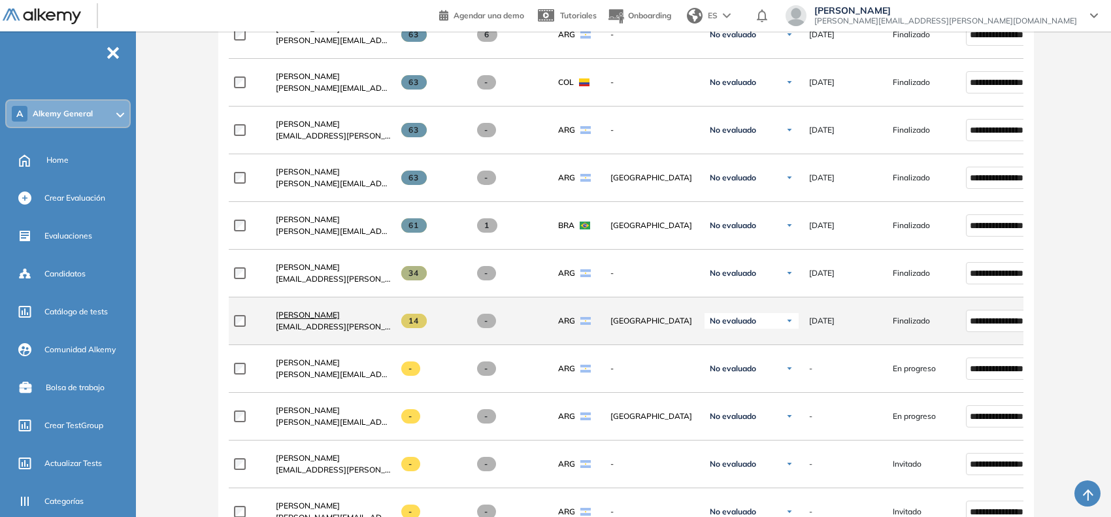
click at [318, 320] on span "[PERSON_NAME]" at bounding box center [308, 315] width 64 height 10
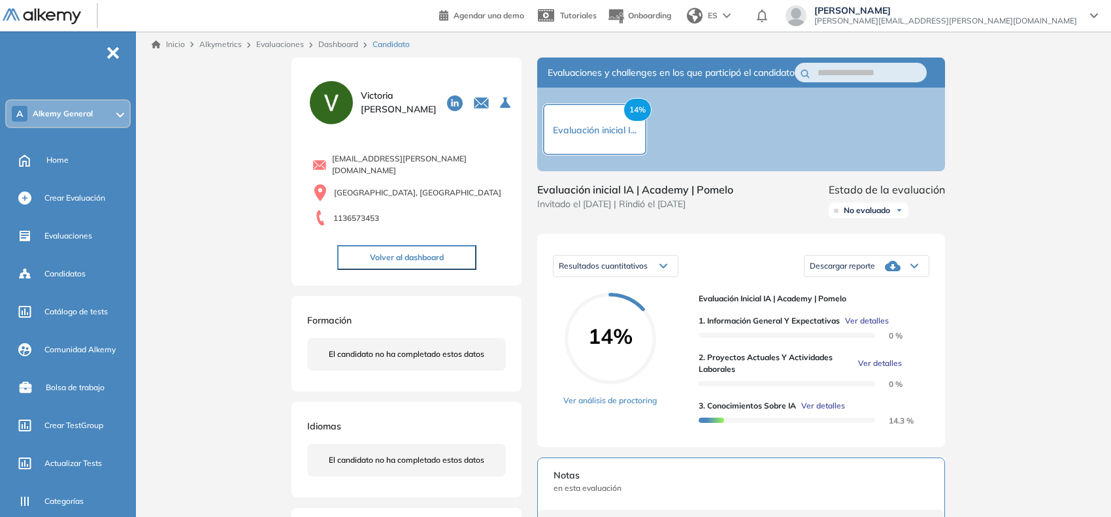
click at [876, 369] on span "Ver detalles" at bounding box center [880, 363] width 44 height 12
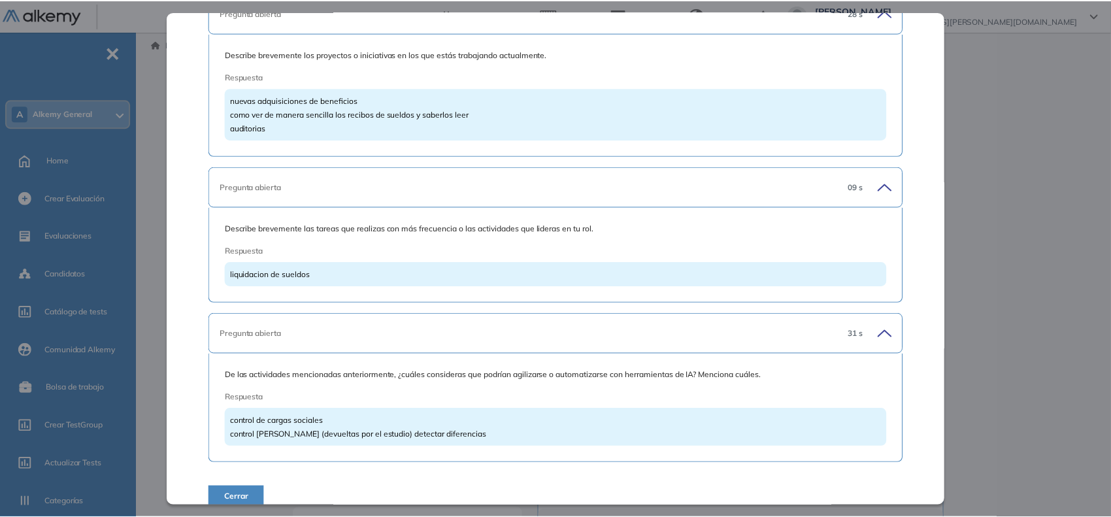
scroll to position [348, 0]
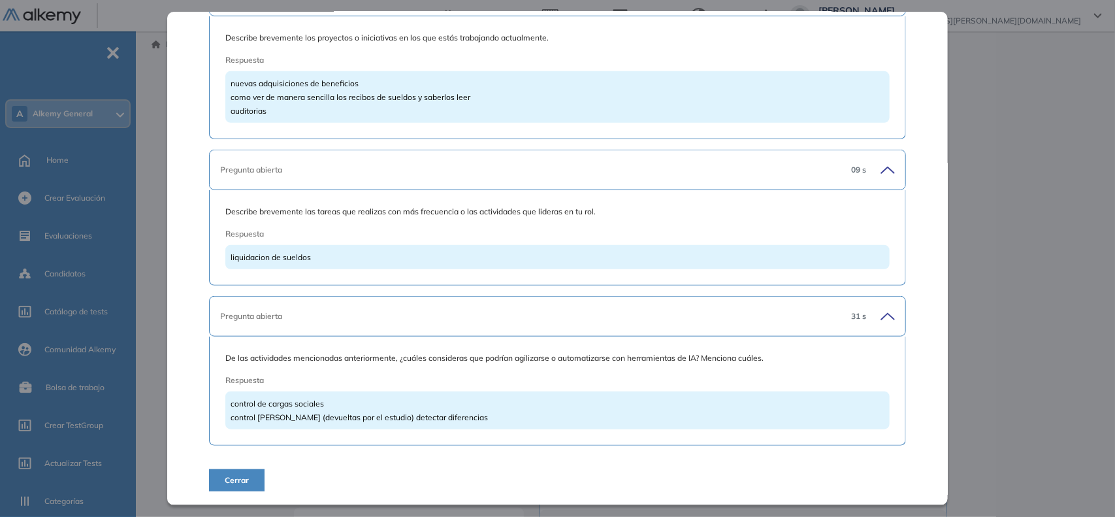
click at [216, 478] on button "Cerrar" at bounding box center [237, 480] width 56 height 22
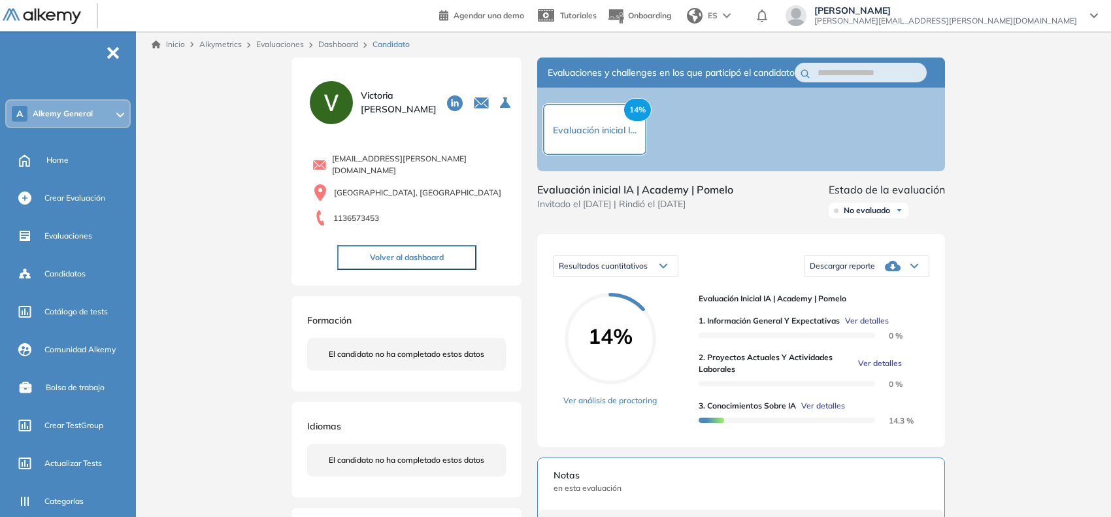
scroll to position [0, 0]
click at [340, 44] on link "Dashboard" at bounding box center [338, 44] width 40 height 10
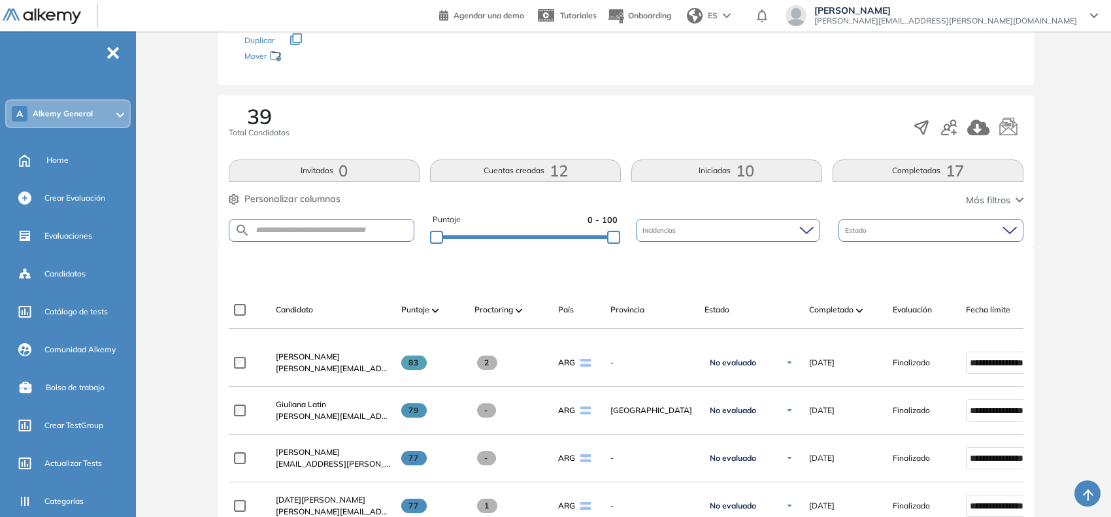
scroll to position [167, 0]
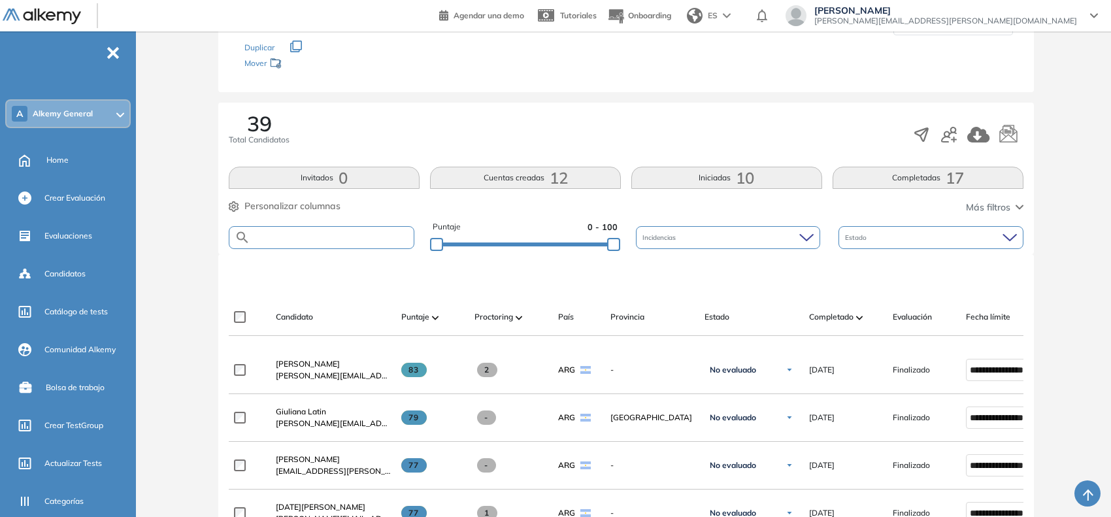
click at [304, 239] on input "text" at bounding box center [331, 238] width 163 height 10
type input "******"
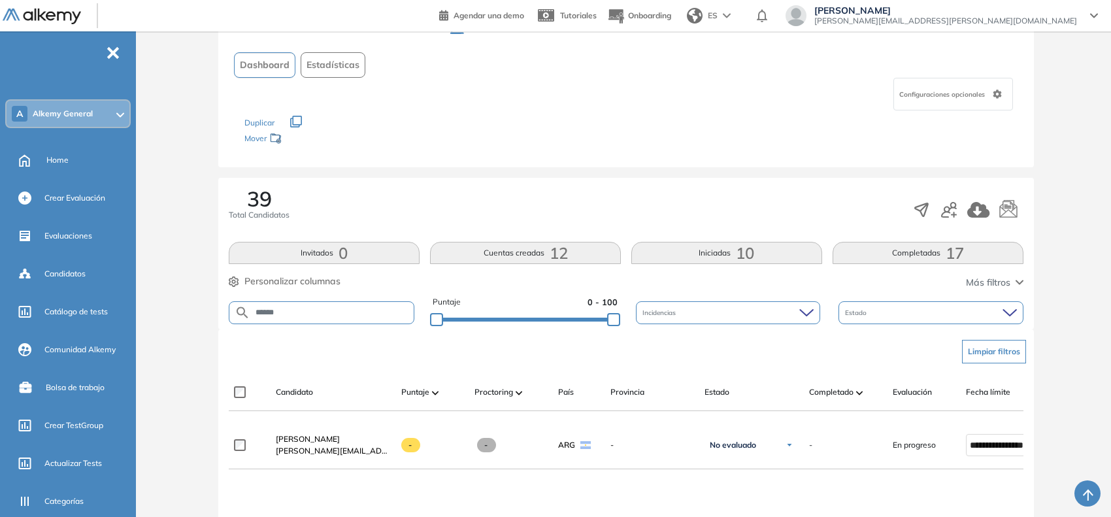
scroll to position [309, 0]
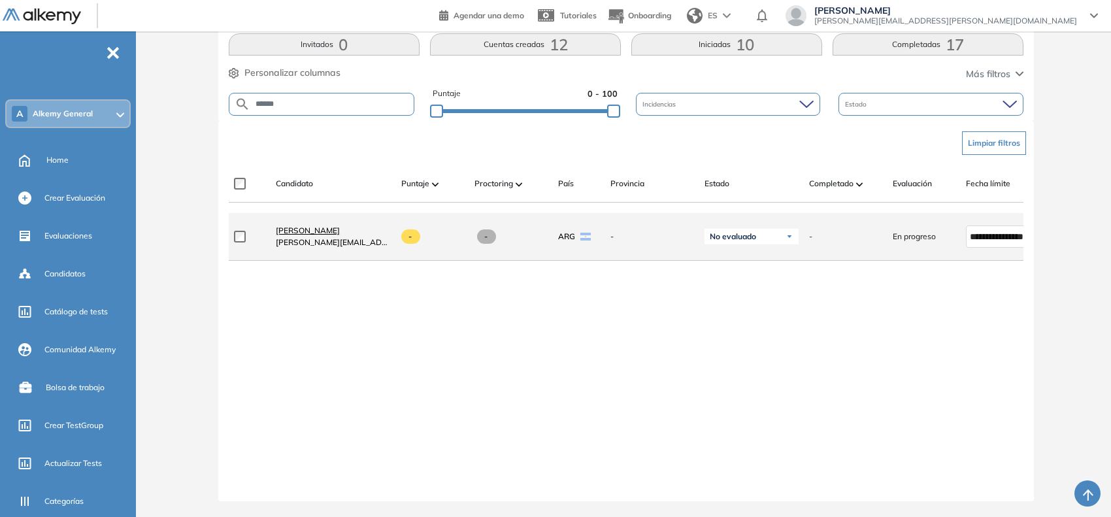
click at [318, 229] on span "[PERSON_NAME]" at bounding box center [308, 230] width 64 height 10
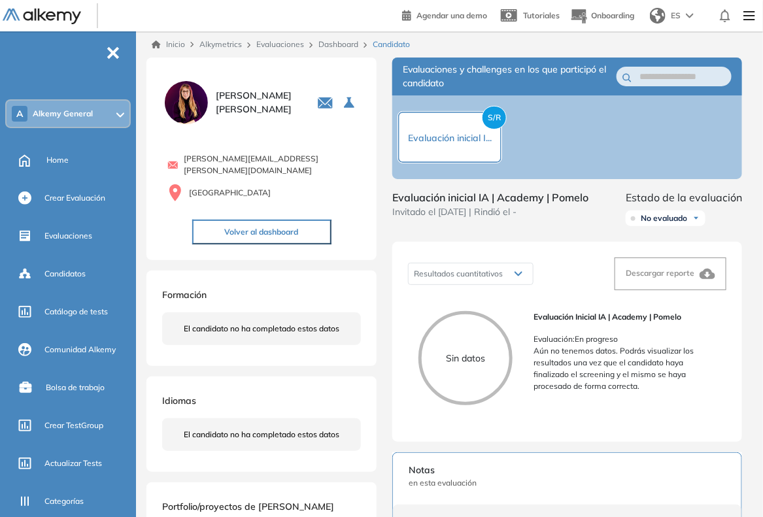
click at [344, 47] on link "Dashboard" at bounding box center [338, 44] width 40 height 10
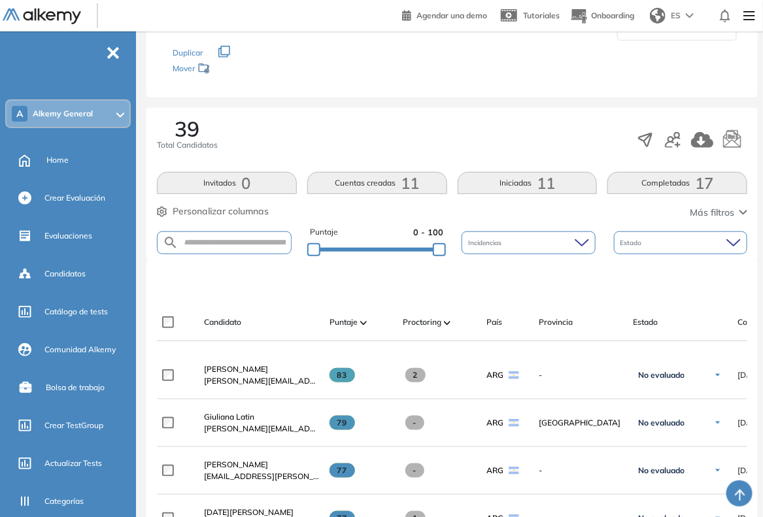
scroll to position [163, 0]
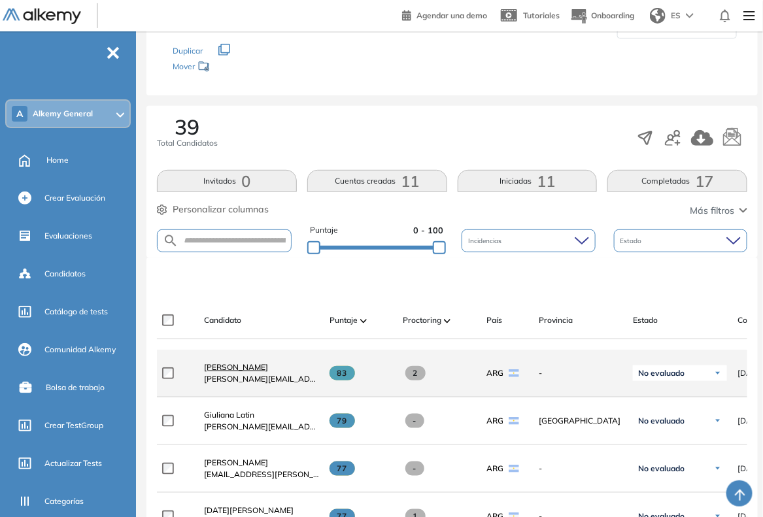
click at [242, 371] on span "[PERSON_NAME]" at bounding box center [236, 367] width 64 height 10
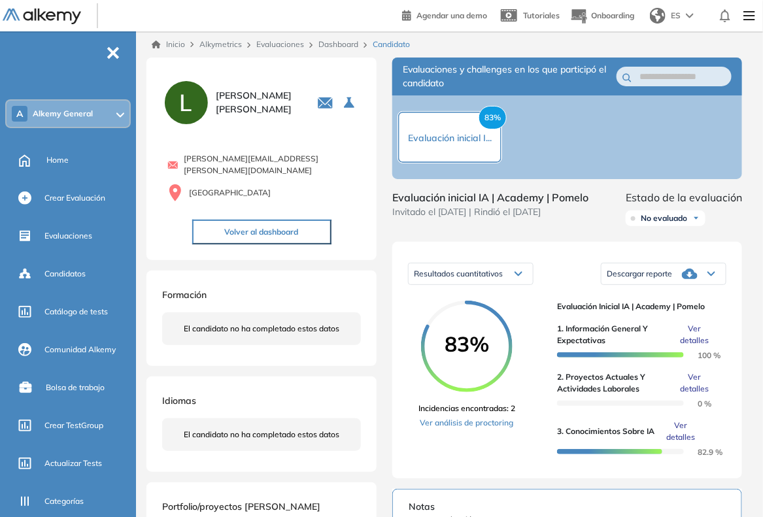
click at [330, 46] on link "Dashboard" at bounding box center [338, 44] width 40 height 10
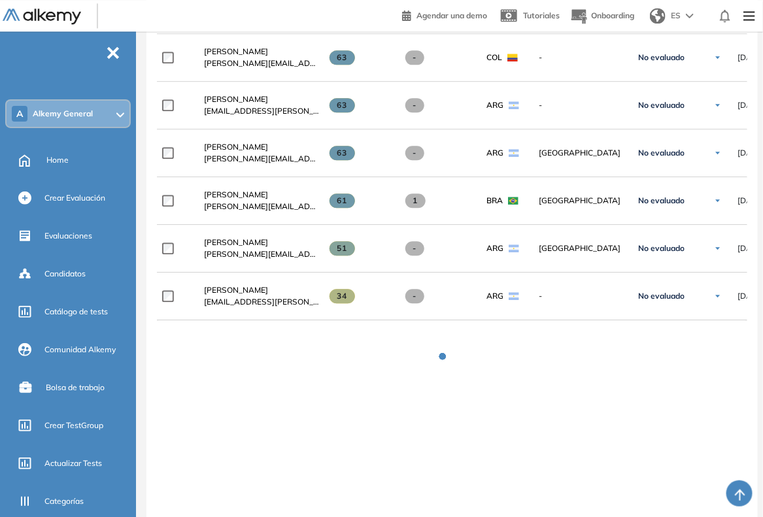
scroll to position [979, 0]
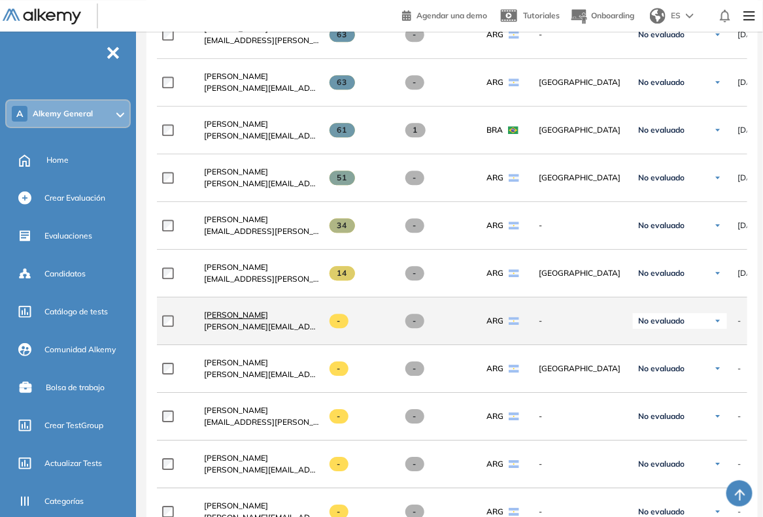
click at [239, 320] on span "[PERSON_NAME]" at bounding box center [236, 315] width 64 height 10
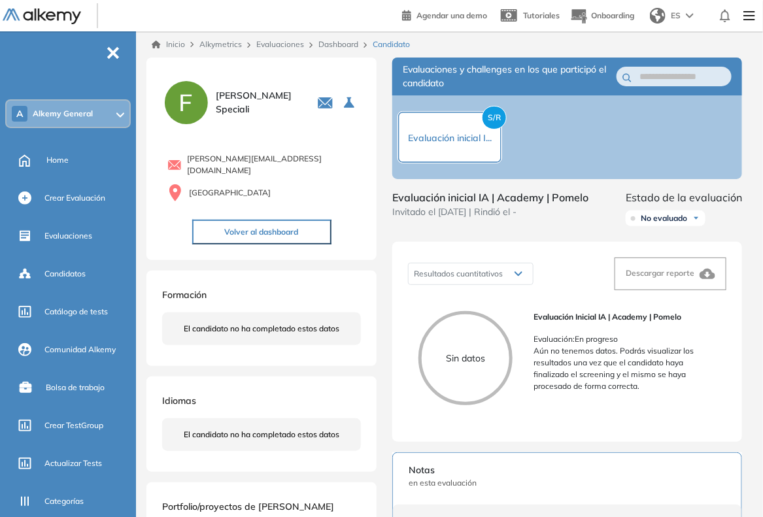
click at [332, 44] on link "Dashboard" at bounding box center [338, 44] width 40 height 10
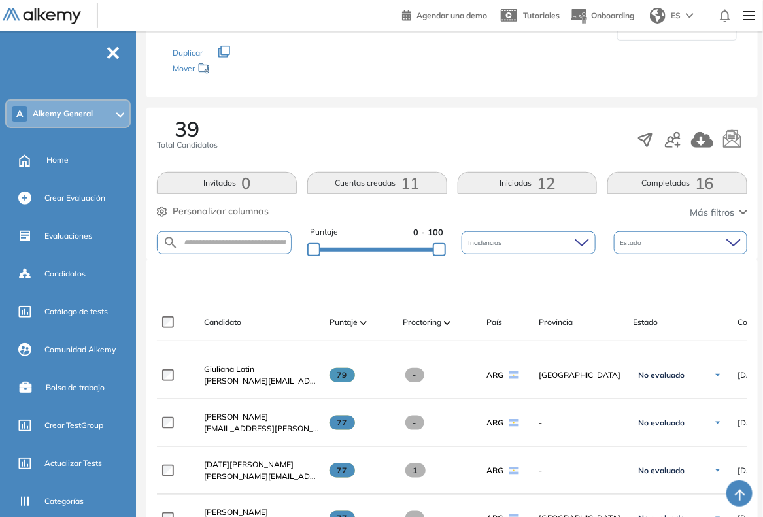
scroll to position [163, 0]
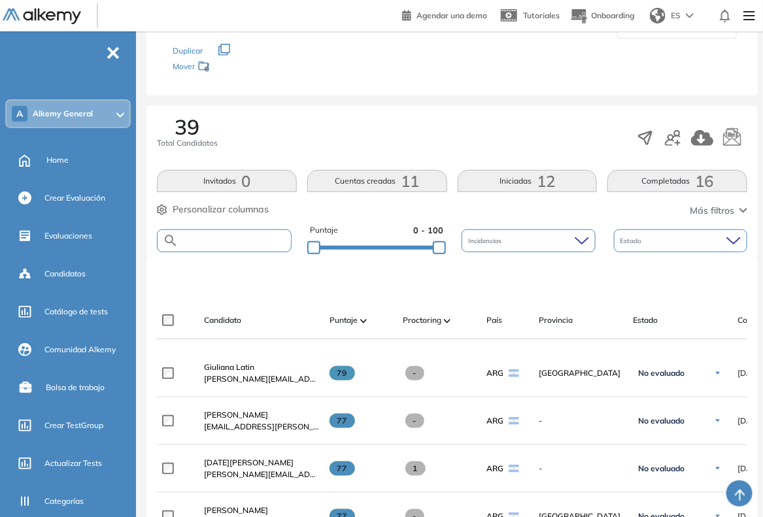
click at [227, 239] on input "text" at bounding box center [234, 241] width 112 height 10
paste input "**********"
type input "**********"
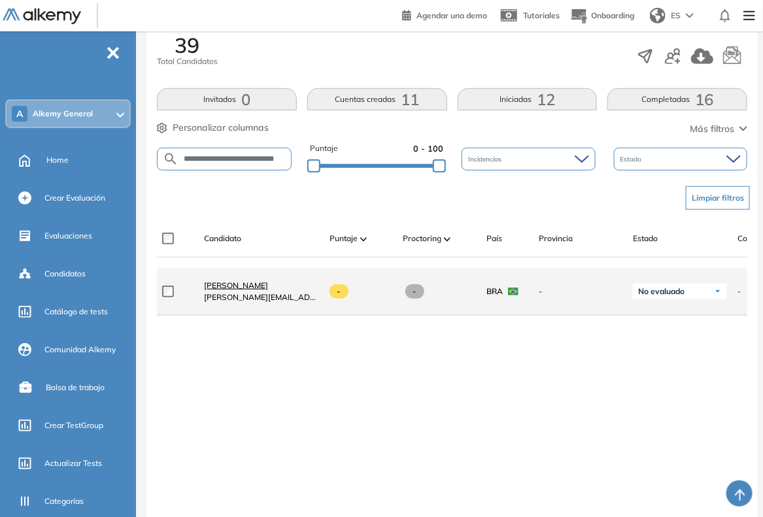
scroll to position [0, 0]
click at [250, 289] on span "[PERSON_NAME]" at bounding box center [236, 285] width 64 height 10
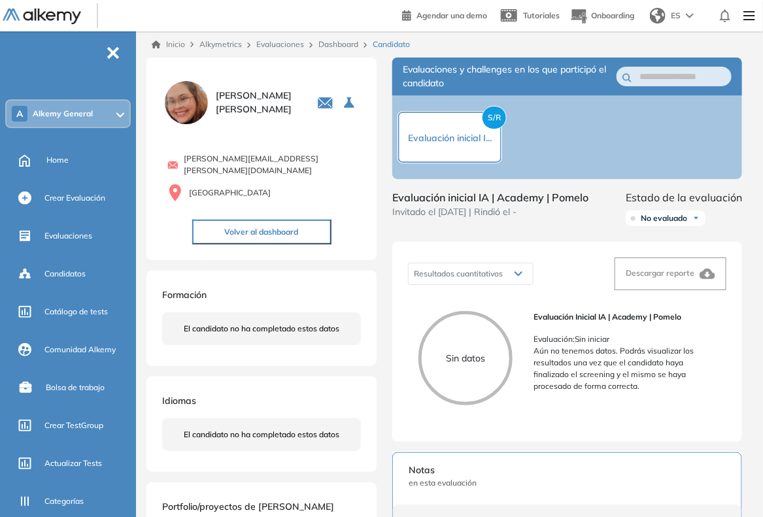
click at [344, 46] on link "Dashboard" at bounding box center [338, 44] width 40 height 10
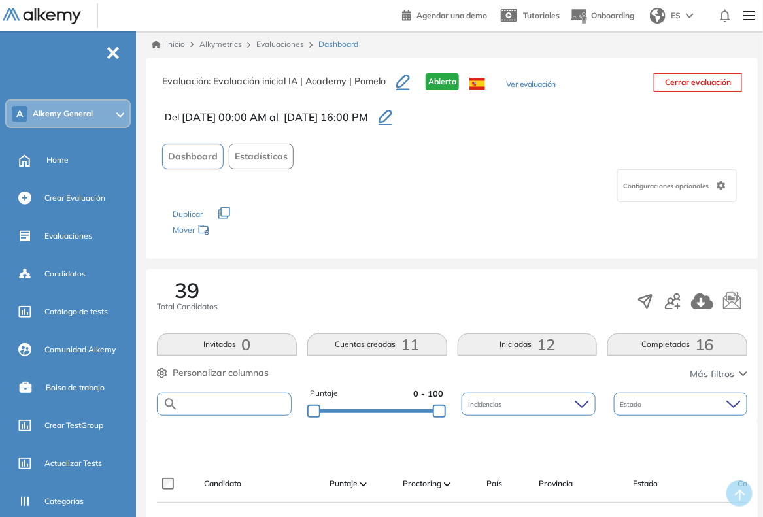
click at [182, 399] on input "text" at bounding box center [234, 404] width 112 height 10
paste input "**********"
type input "**********"
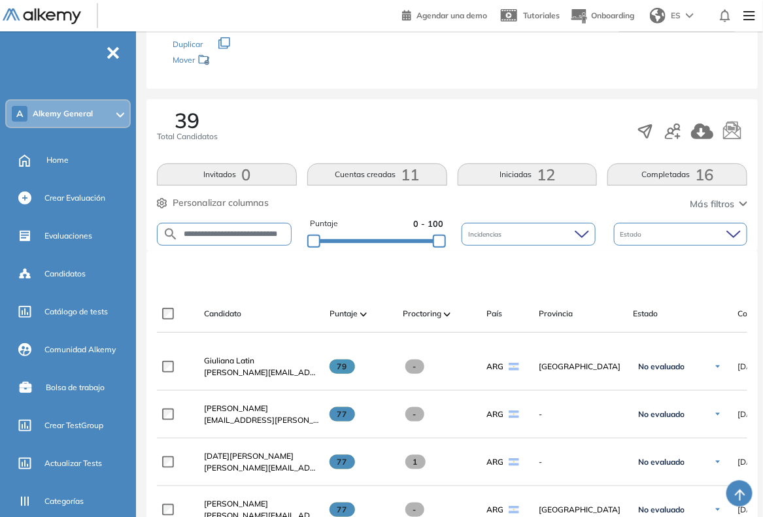
scroll to position [163, 0]
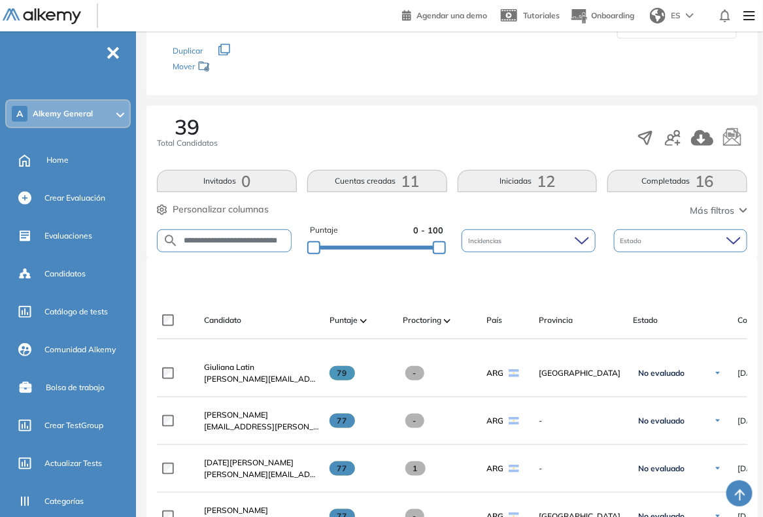
click at [279, 240] on input "**********" at bounding box center [234, 241] width 112 height 10
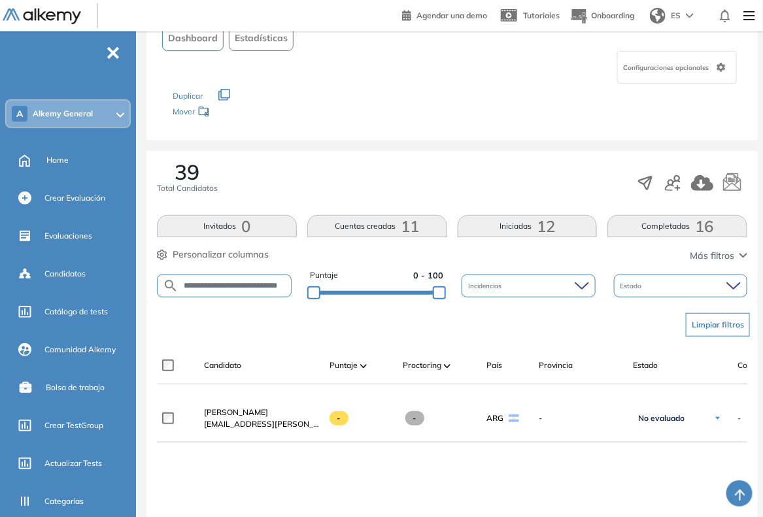
scroll to position [309, 0]
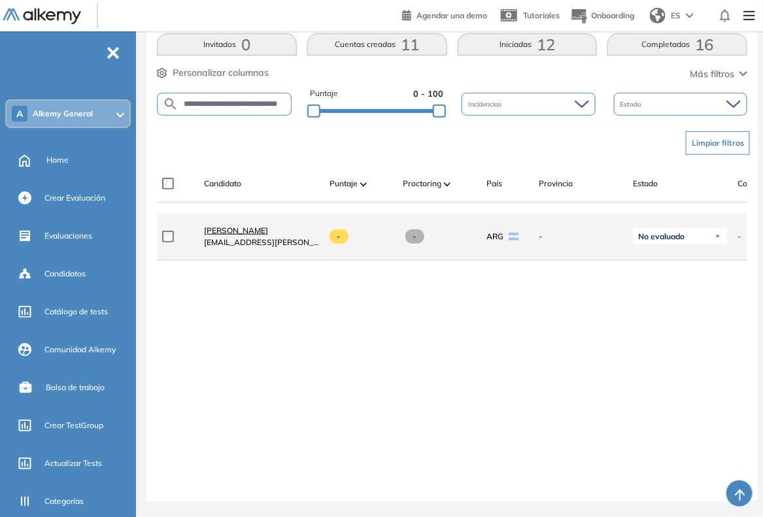
click at [253, 227] on span "[PERSON_NAME]" at bounding box center [236, 230] width 64 height 10
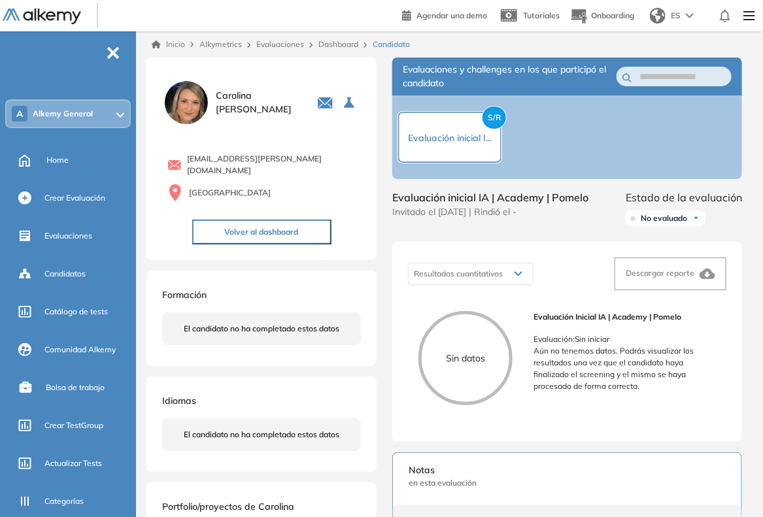
click at [333, 41] on link "Dashboard" at bounding box center [338, 44] width 40 height 10
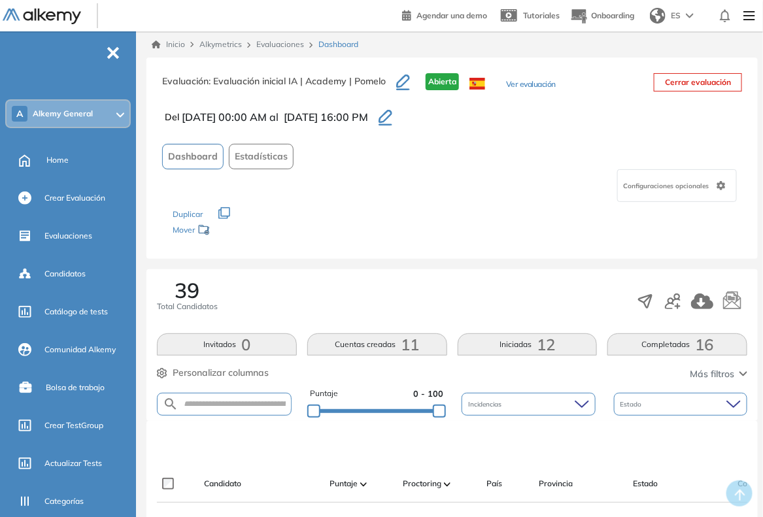
click at [227, 409] on form at bounding box center [224, 404] width 135 height 23
click at [236, 402] on input "text" at bounding box center [234, 404] width 112 height 10
paste input "**********"
type input "**********"
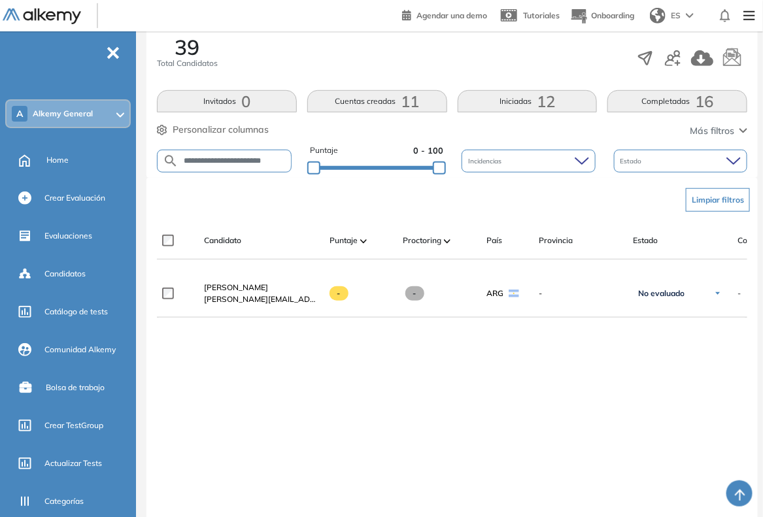
scroll to position [245, 0]
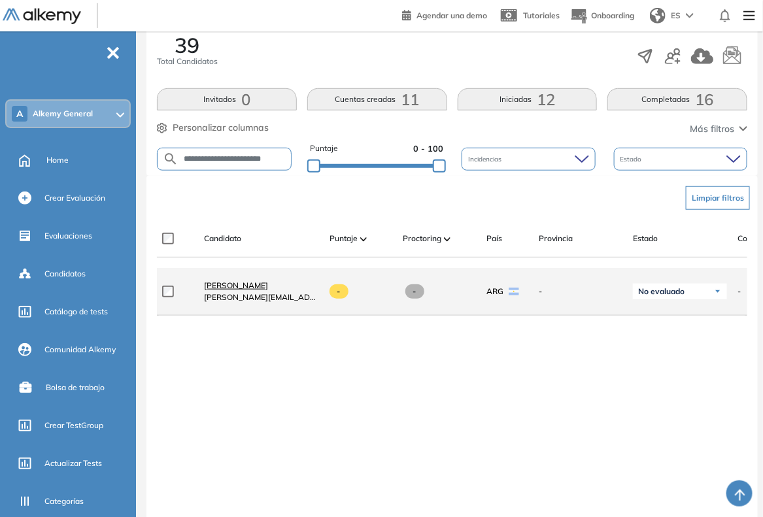
click at [242, 290] on span "[PERSON_NAME]" at bounding box center [236, 285] width 64 height 10
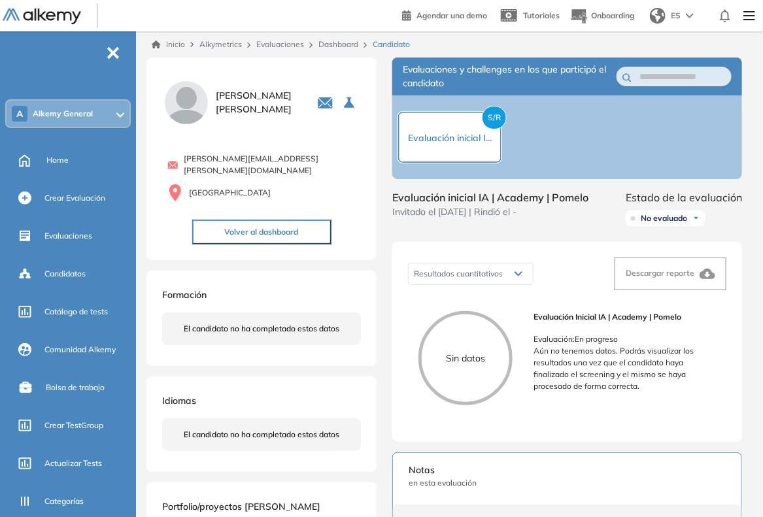
click at [337, 43] on link "Dashboard" at bounding box center [338, 44] width 40 height 10
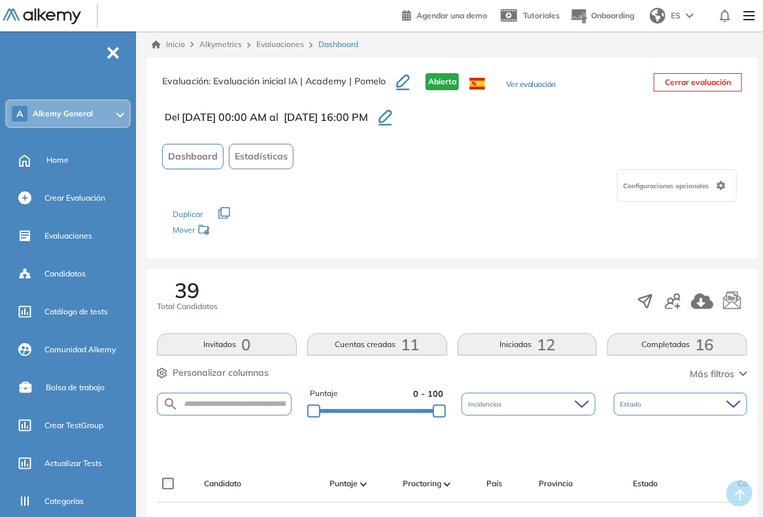
click at [217, 414] on form at bounding box center [224, 404] width 135 height 23
click at [222, 406] on input "text" at bounding box center [234, 404] width 112 height 10
paste input "**********"
type input "**********"
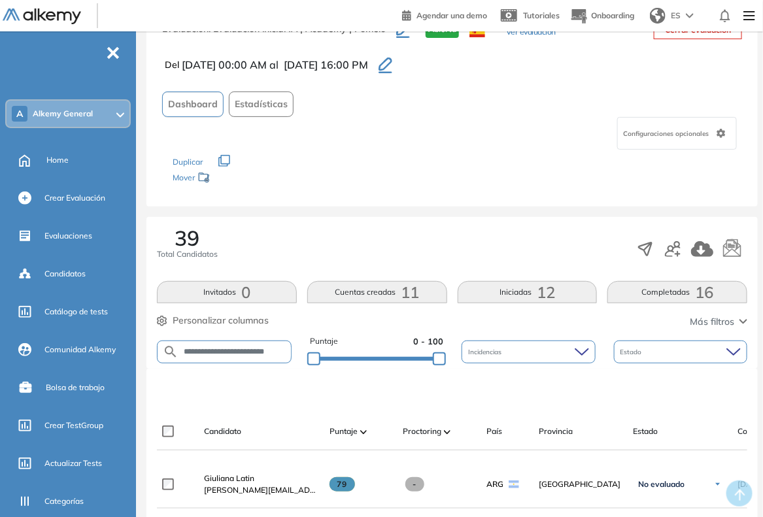
scroll to position [82, 0]
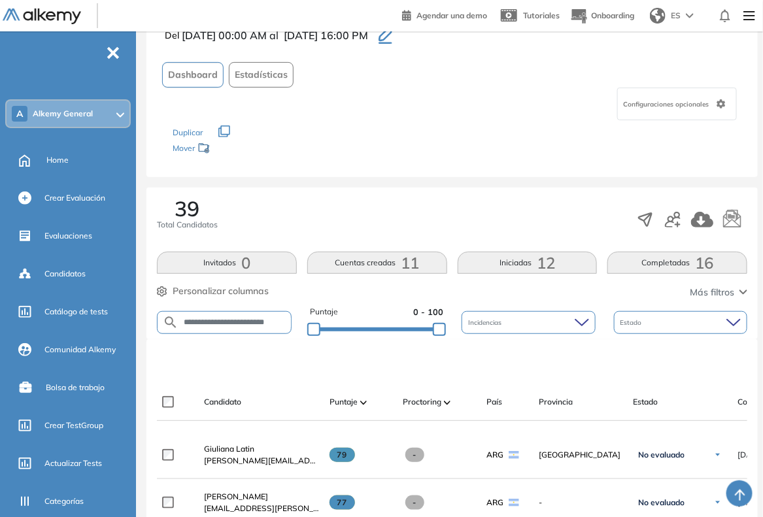
click at [272, 325] on input "**********" at bounding box center [234, 323] width 112 height 10
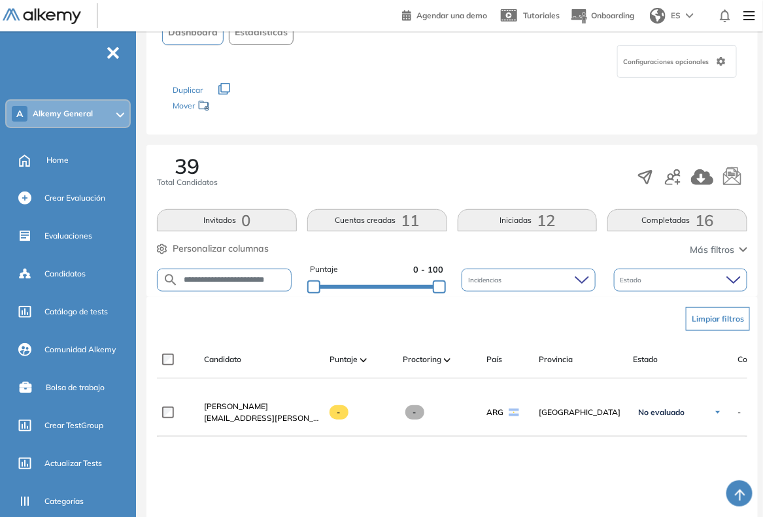
scroll to position [245, 0]
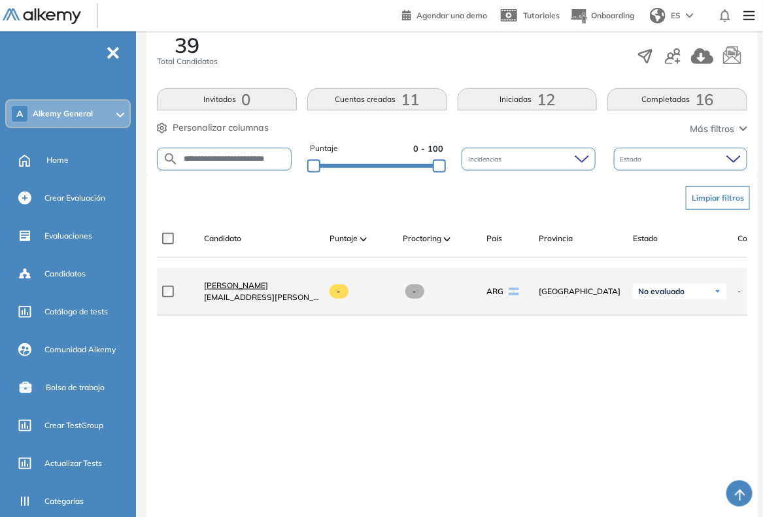
click at [247, 289] on span "[PERSON_NAME]" at bounding box center [236, 285] width 64 height 10
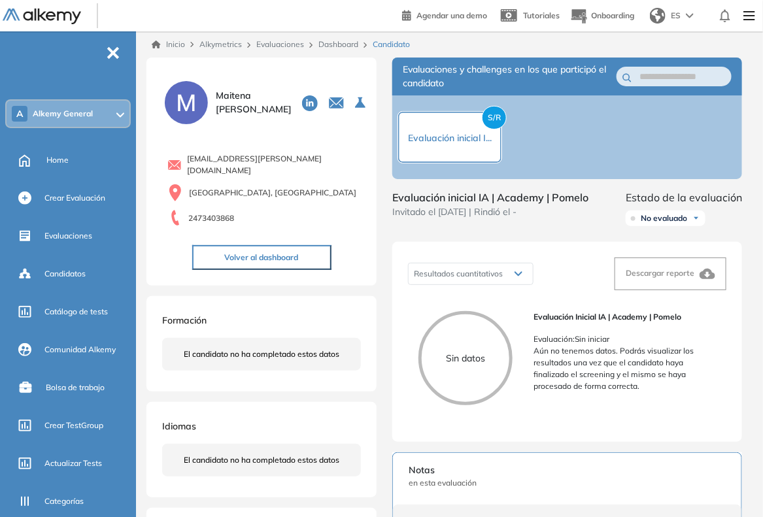
click at [324, 42] on link "Dashboard" at bounding box center [338, 44] width 40 height 10
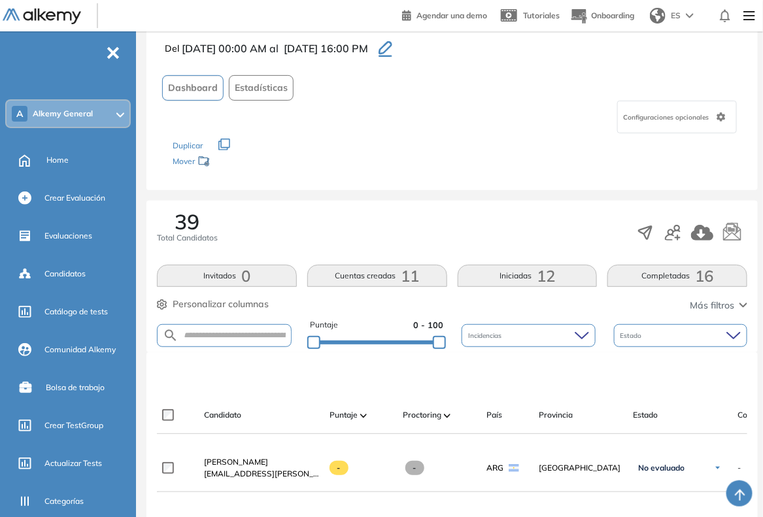
scroll to position [163, 0]
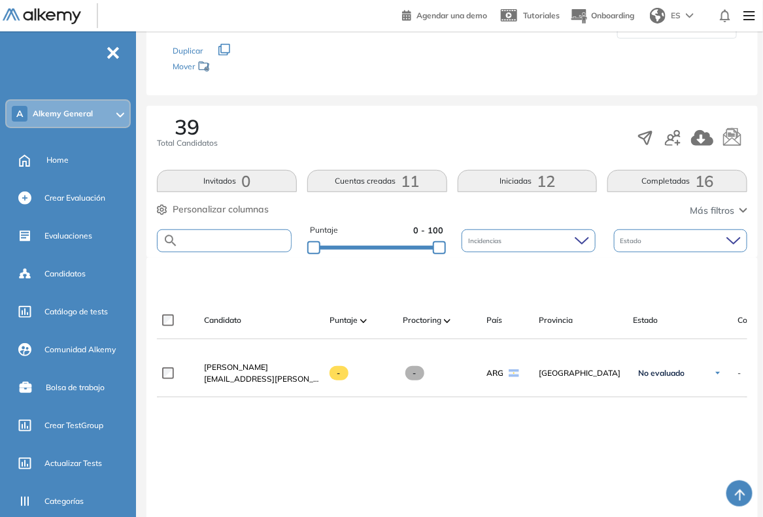
click at [234, 242] on input "text" at bounding box center [234, 241] width 112 height 10
paste input "**********"
type input "**********"
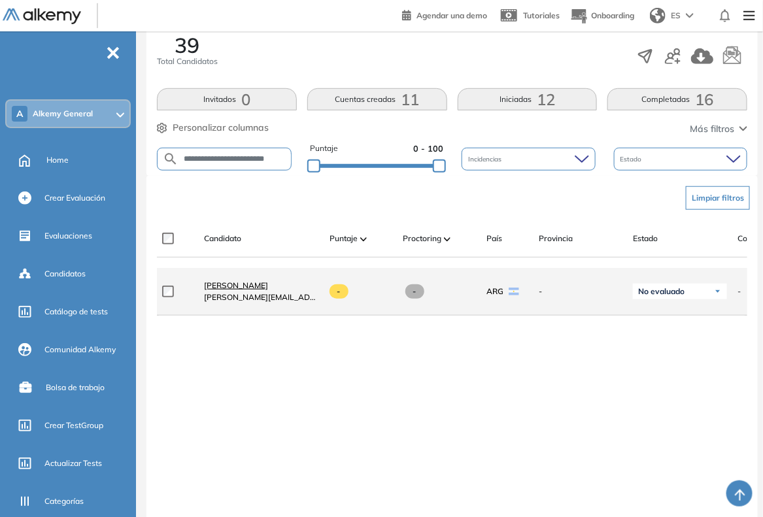
scroll to position [0, 0]
click at [232, 288] on span "[PERSON_NAME]" at bounding box center [236, 285] width 64 height 10
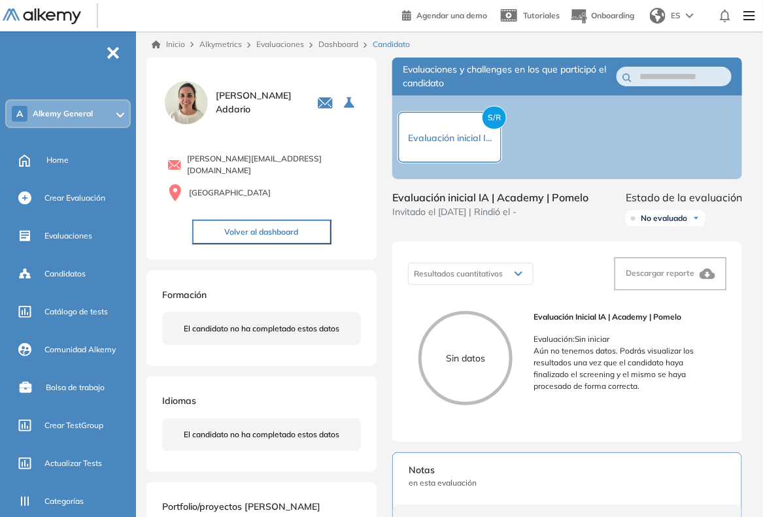
click at [342, 42] on link "Dashboard" at bounding box center [338, 44] width 40 height 10
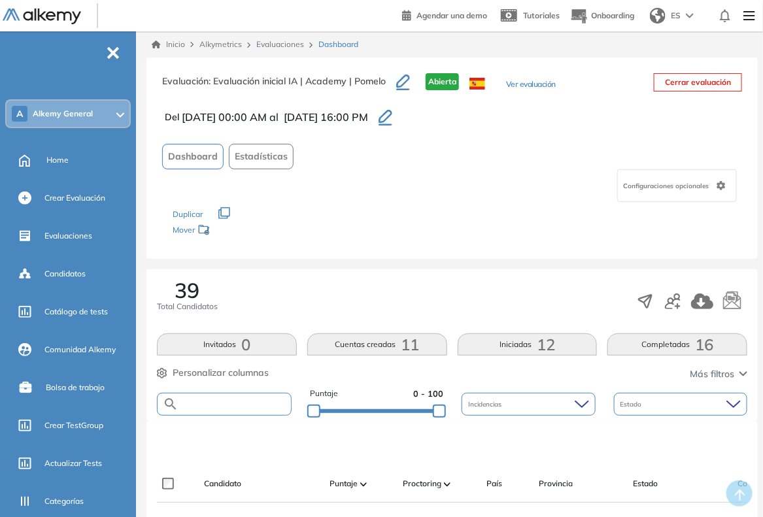
click at [246, 404] on input "text" at bounding box center [234, 404] width 112 height 10
paste input "**********"
type input "**********"
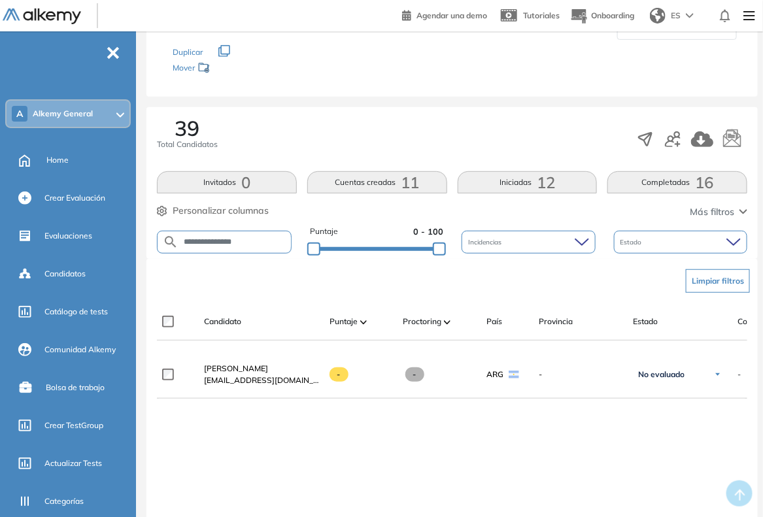
scroll to position [163, 0]
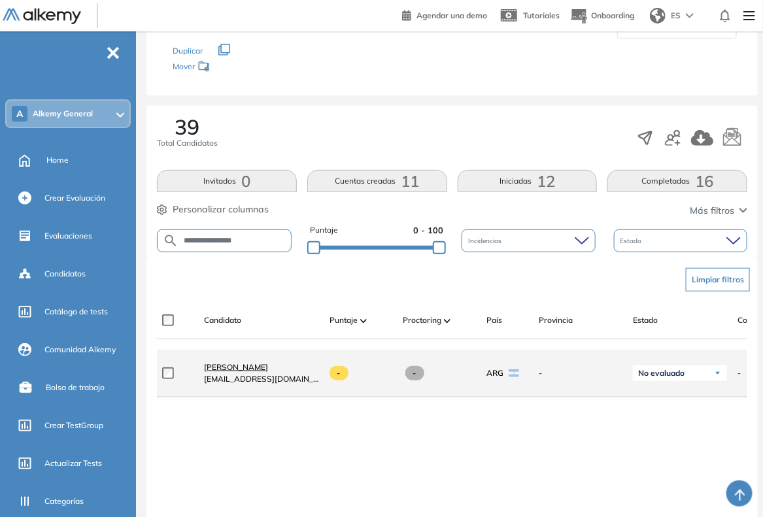
click at [268, 371] on span "[PERSON_NAME]" at bounding box center [236, 367] width 64 height 10
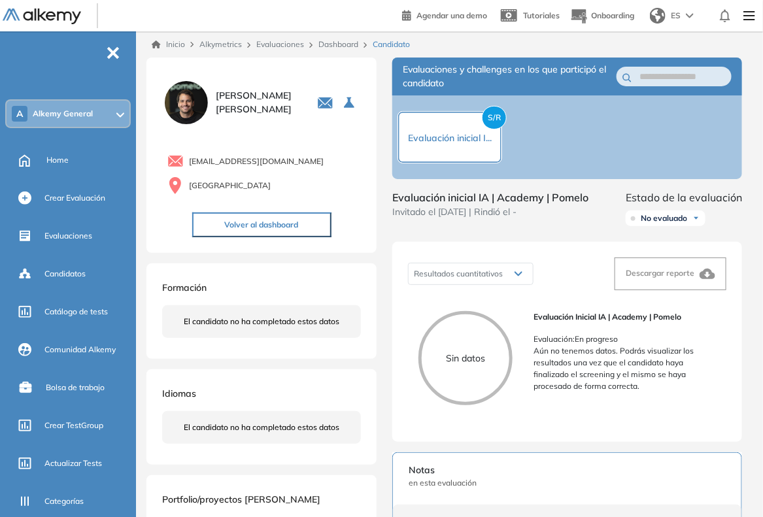
click at [335, 50] on div "Dashboard" at bounding box center [340, 45] width 54 height 12
click at [343, 44] on link "Dashboard" at bounding box center [338, 44] width 40 height 10
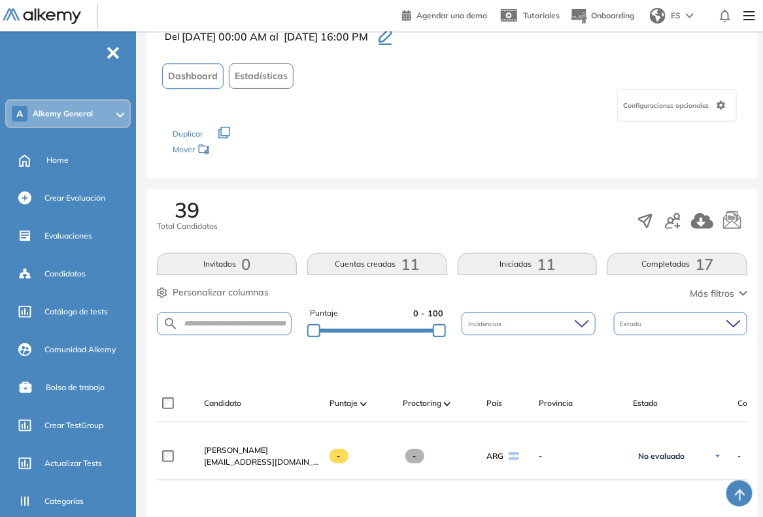
scroll to position [163, 0]
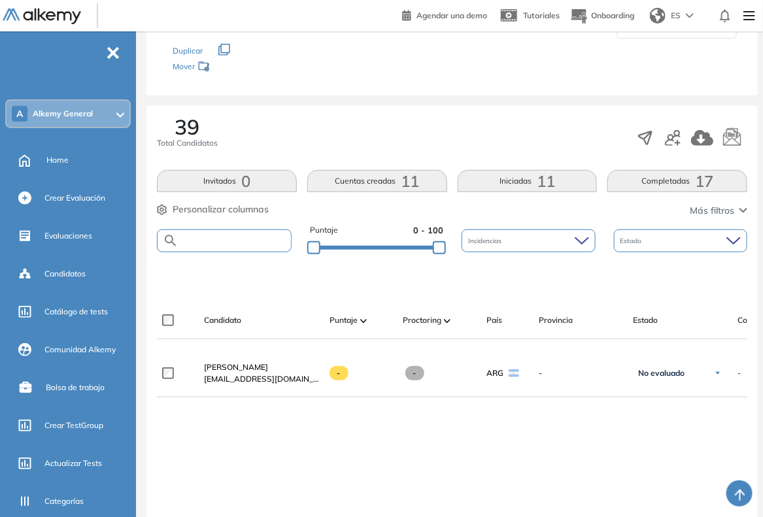
click at [252, 240] on input "text" at bounding box center [234, 241] width 112 height 10
paste input "**********"
type input "**********"
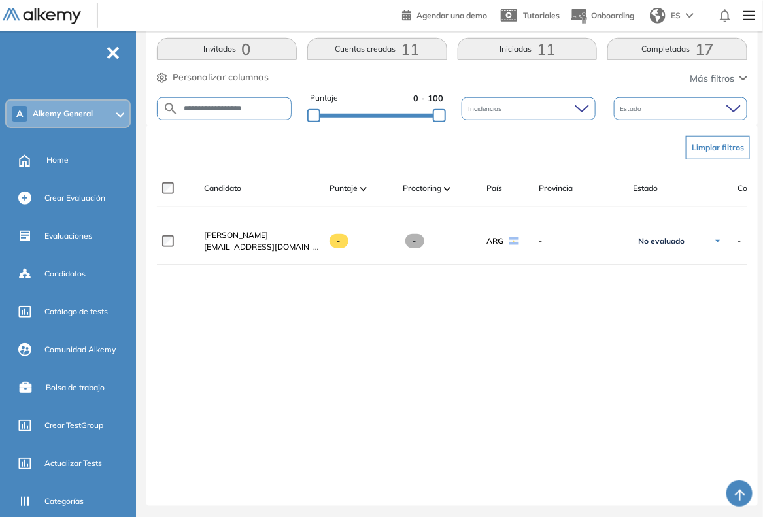
scroll to position [309, 0]
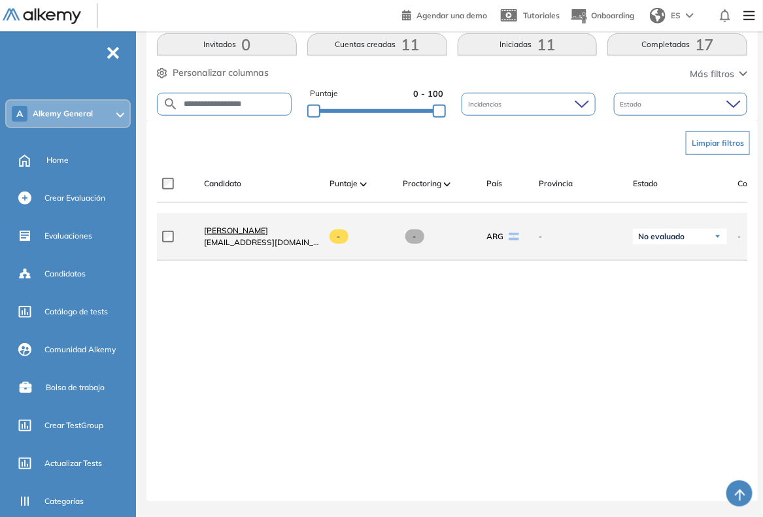
click at [231, 225] on span "[PERSON_NAME]" at bounding box center [236, 230] width 64 height 10
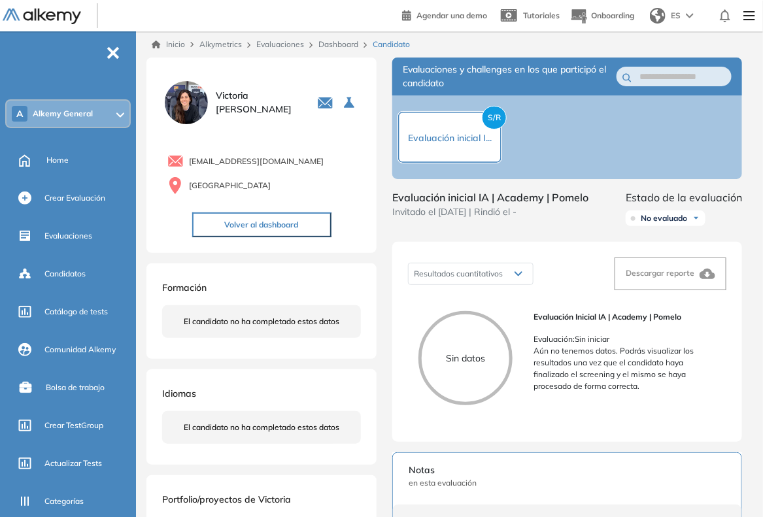
click at [353, 47] on link "Dashboard" at bounding box center [338, 44] width 40 height 10
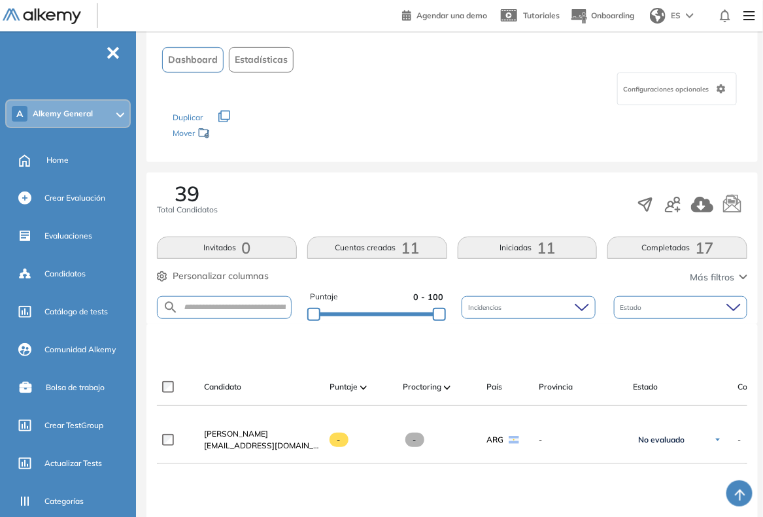
scroll to position [245, 0]
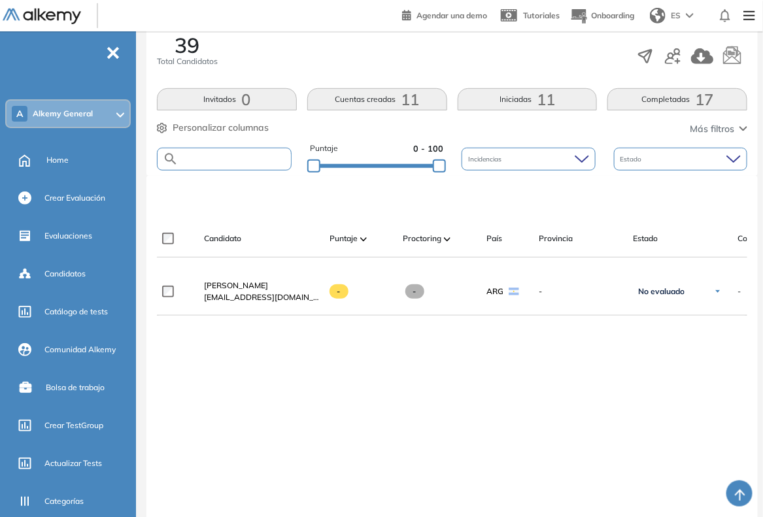
click at [227, 154] on input "text" at bounding box center [234, 159] width 112 height 10
paste input "**********"
type input "**********"
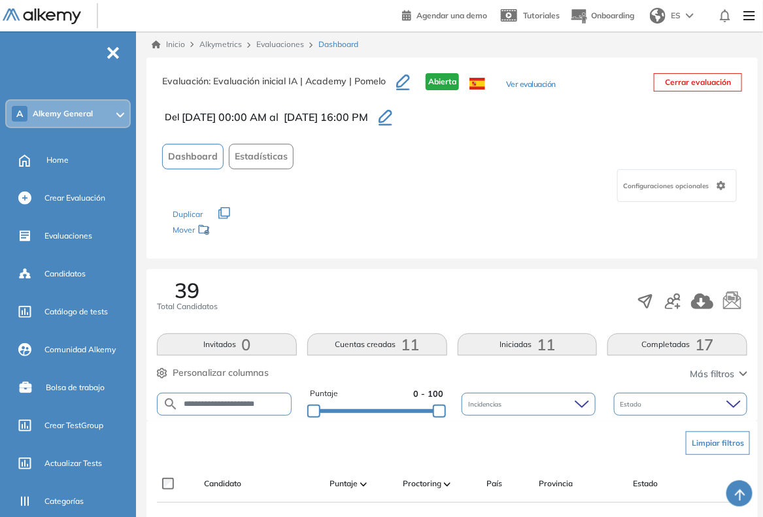
scroll to position [309, 0]
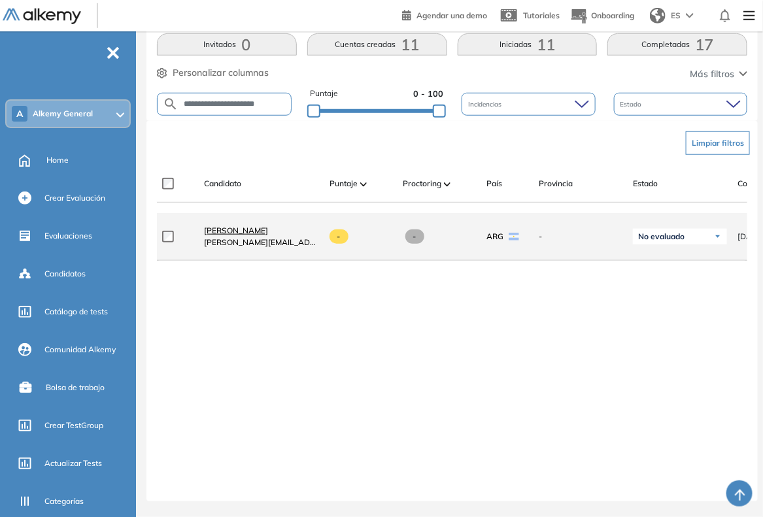
click at [243, 229] on span "[PERSON_NAME]" at bounding box center [236, 230] width 64 height 10
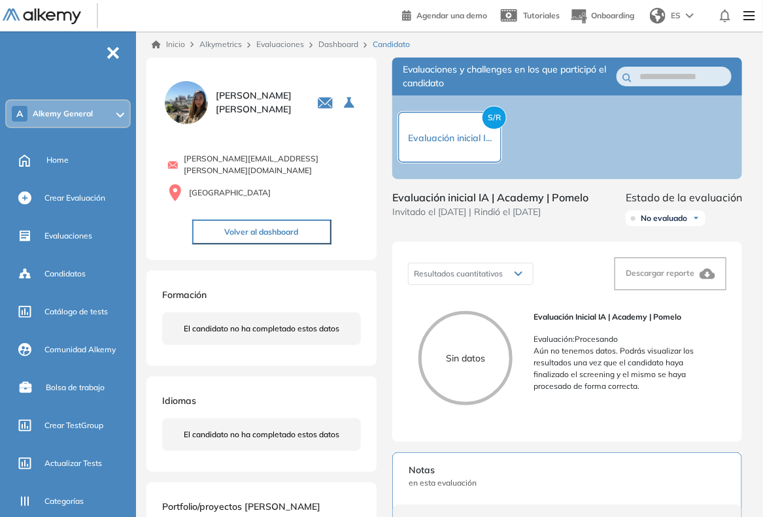
click at [687, 367] on p "Aún no tenemos datos. Podrás visualizar los resultados una vez que el candidato…" at bounding box center [624, 368] width 182 height 47
click at [659, 363] on p "Aún no tenemos datos. Podrás visualizar los resultados una vez que el candidato…" at bounding box center [624, 368] width 182 height 47
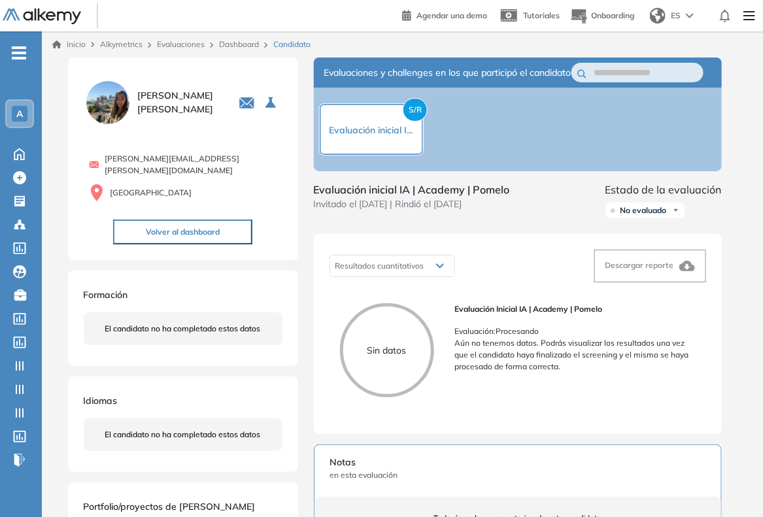
click at [229, 39] on link "Dashboard" at bounding box center [239, 44] width 40 height 10
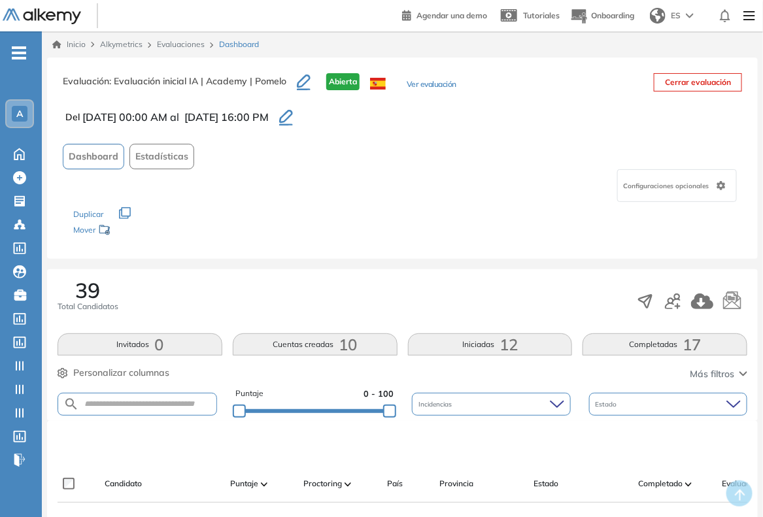
scroll to position [82, 0]
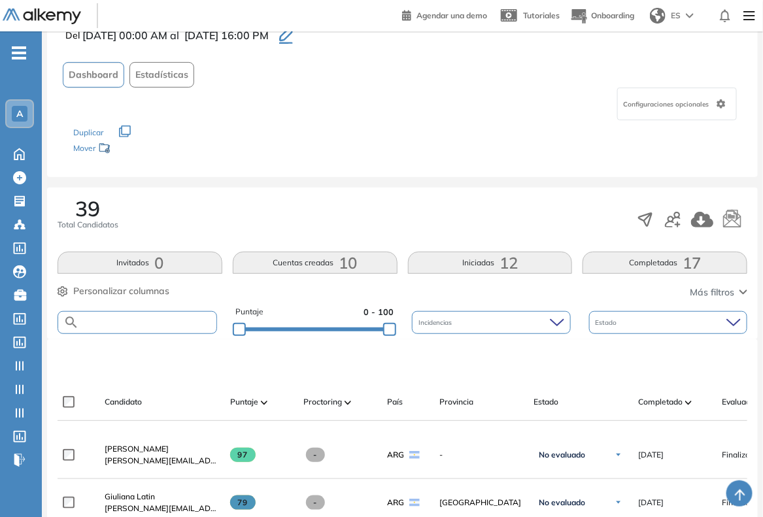
click at [123, 318] on input "text" at bounding box center [147, 323] width 137 height 10
paste input "**********"
type input "**********"
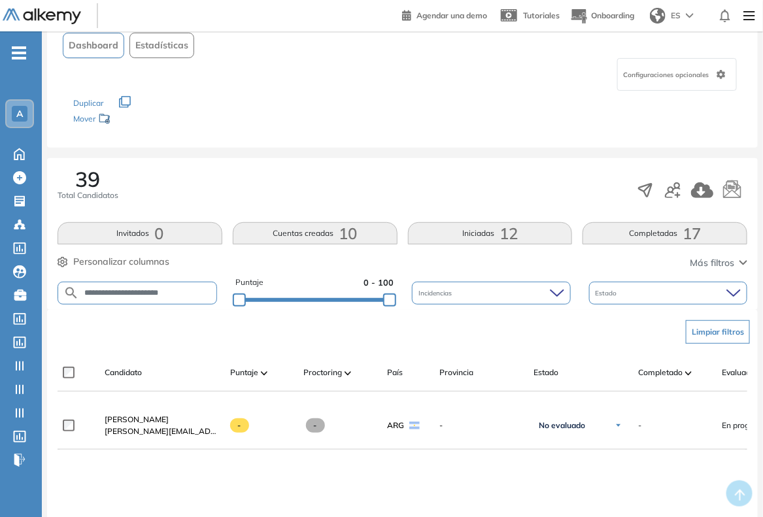
scroll to position [163, 0]
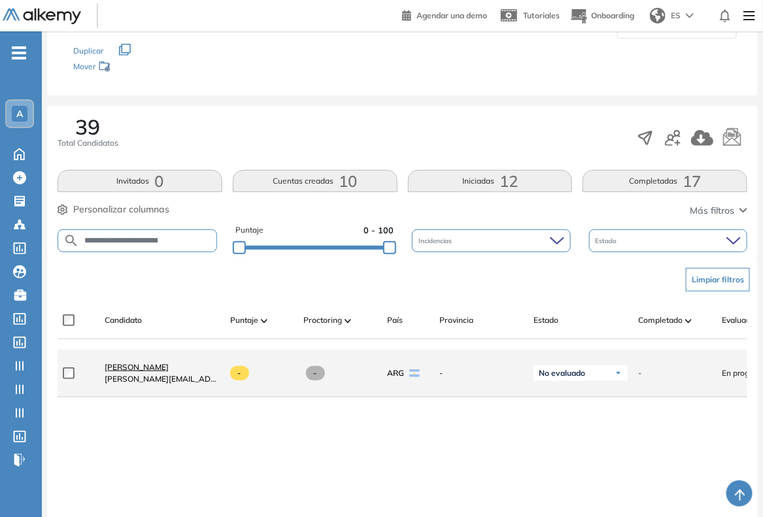
click at [136, 367] on span "[PERSON_NAME]" at bounding box center [137, 367] width 64 height 10
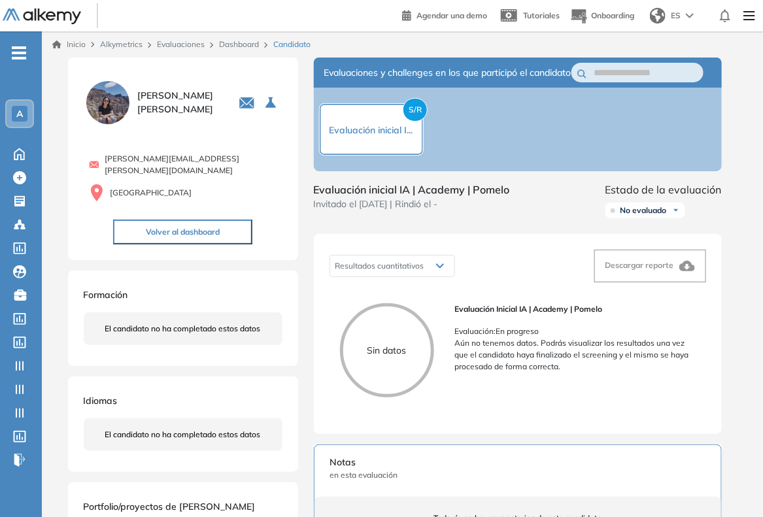
click at [237, 43] on link "Dashboard" at bounding box center [239, 44] width 40 height 10
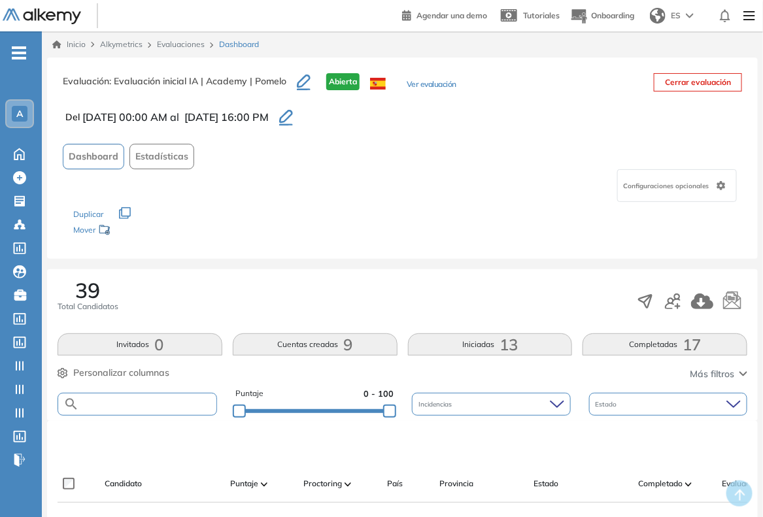
click at [142, 399] on input "text" at bounding box center [147, 404] width 137 height 10
paste input "**********"
type input "**********"
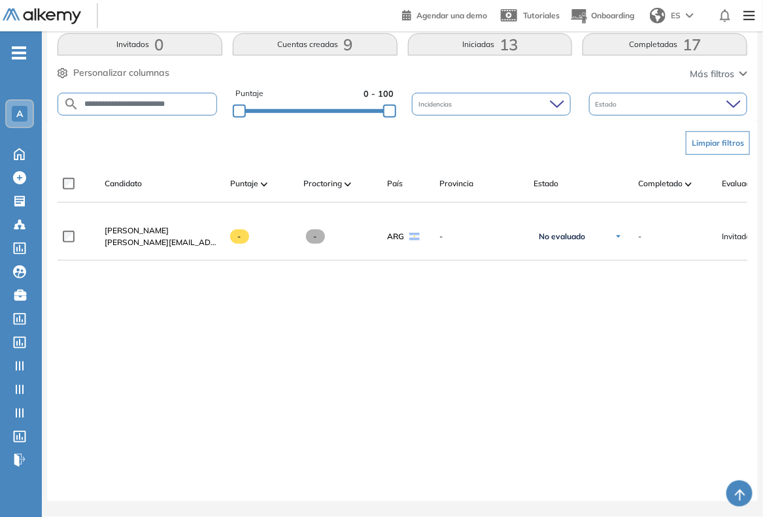
scroll to position [309, 0]
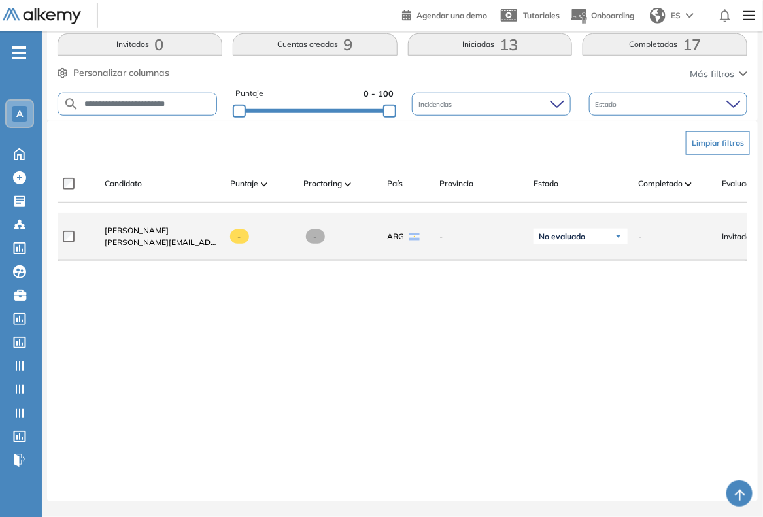
click at [135, 216] on div "Lorenzo Vazquez lorenzo.vazquez@pomelo.la" at bounding box center [156, 236] width 125 height 44
click at [124, 225] on span "[PERSON_NAME]" at bounding box center [137, 230] width 64 height 10
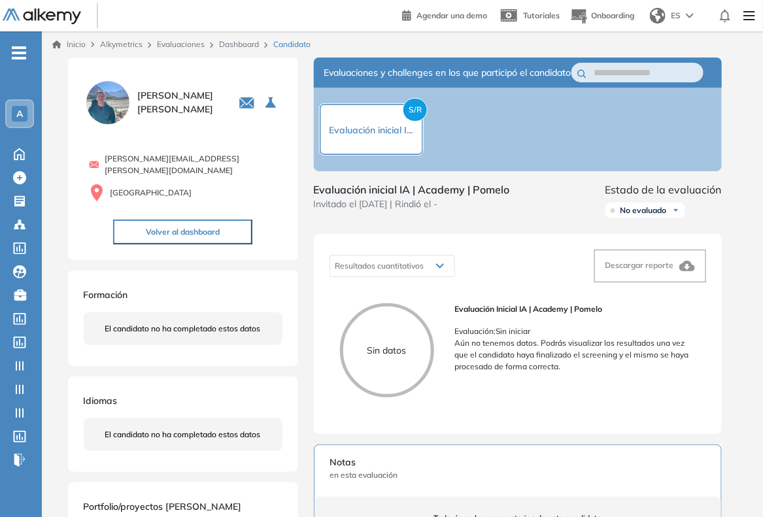
click at [230, 41] on link "Dashboard" at bounding box center [239, 44] width 40 height 10
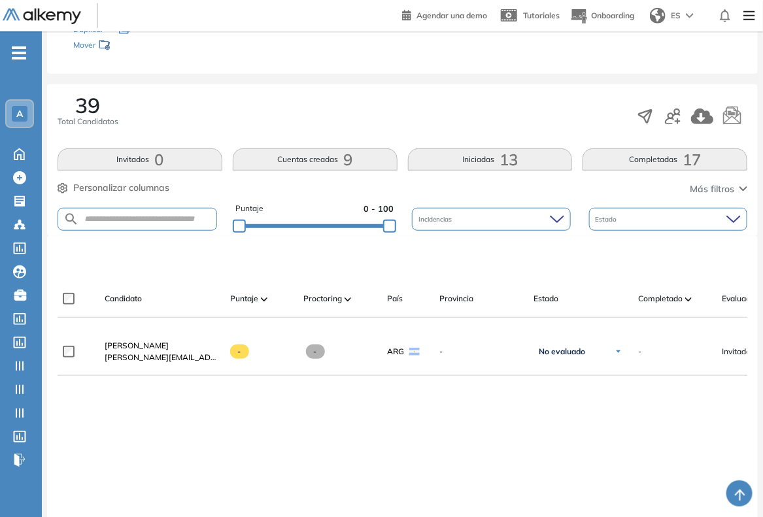
scroll to position [245, 0]
